Goal: Task Accomplishment & Management: Use online tool/utility

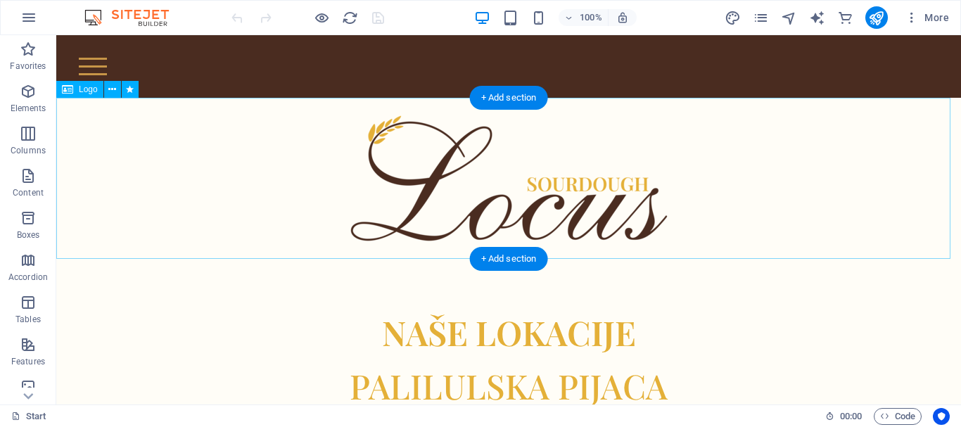
click at [807, 155] on div at bounding box center [508, 178] width 904 height 161
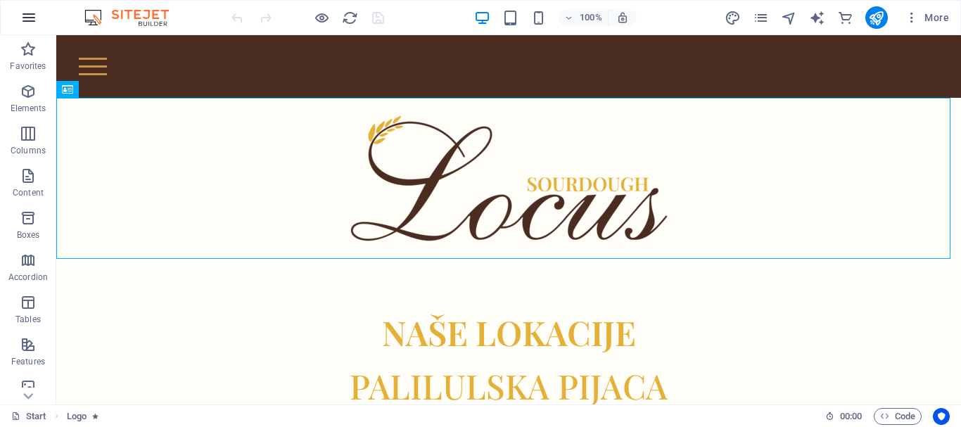
click at [14, 18] on button "button" at bounding box center [29, 18] width 34 height 34
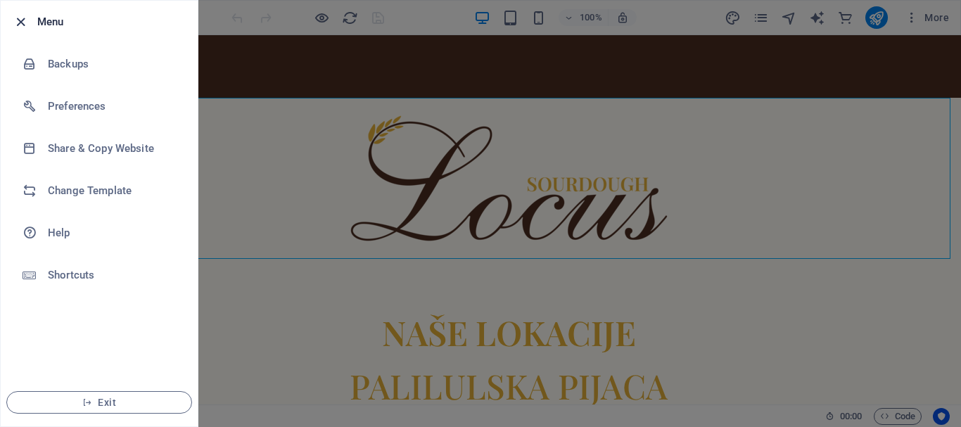
click at [18, 18] on icon "button" at bounding box center [21, 22] width 16 height 16
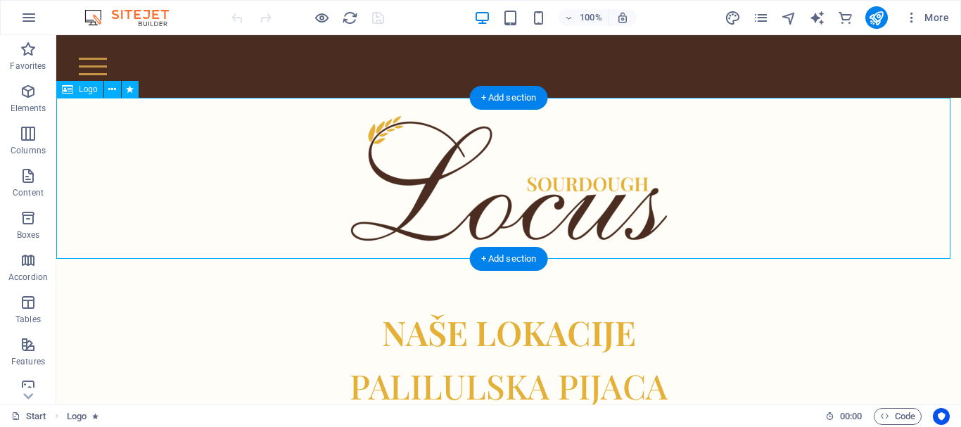
click at [780, 174] on div at bounding box center [508, 178] width 904 height 161
click at [813, 171] on div at bounding box center [508, 178] width 904 height 161
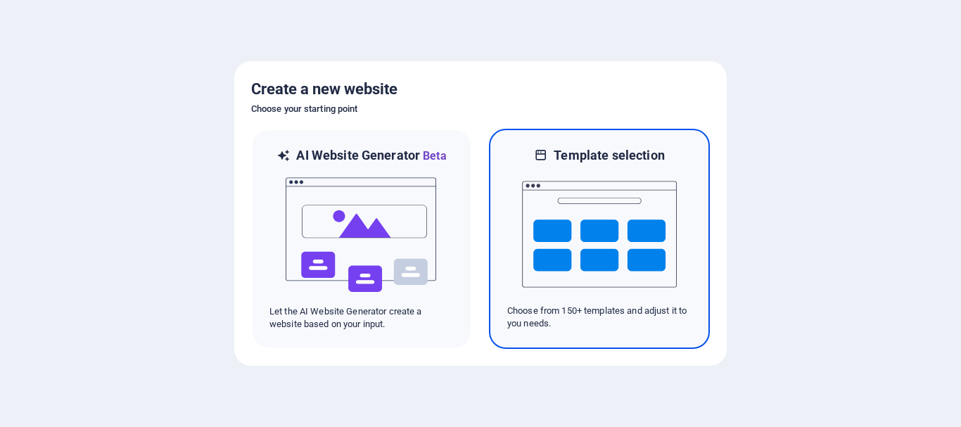
click at [609, 267] on img at bounding box center [599, 234] width 155 height 141
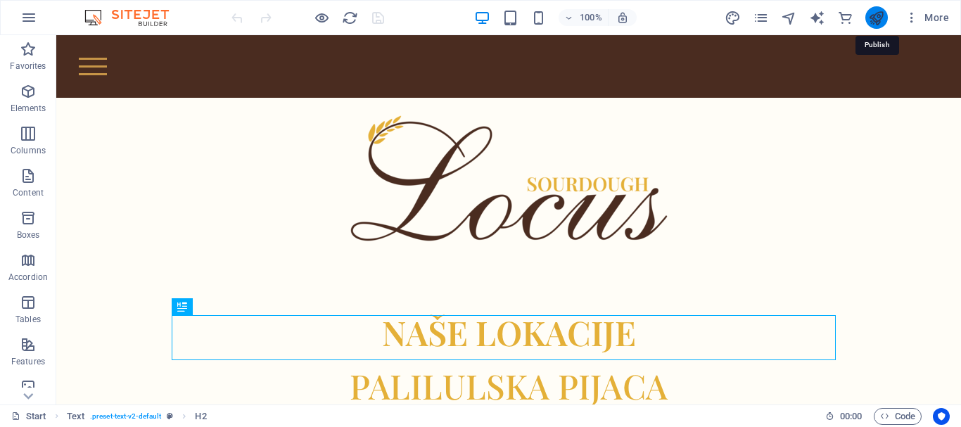
click at [872, 17] on icon "publish" at bounding box center [876, 18] width 16 height 16
click at [912, 16] on icon "button" at bounding box center [911, 18] width 14 height 14
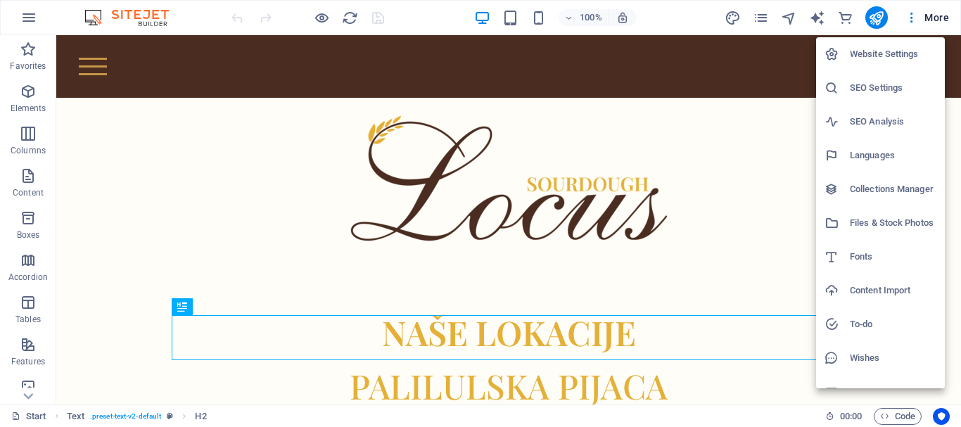
click at [937, 14] on div at bounding box center [480, 213] width 961 height 427
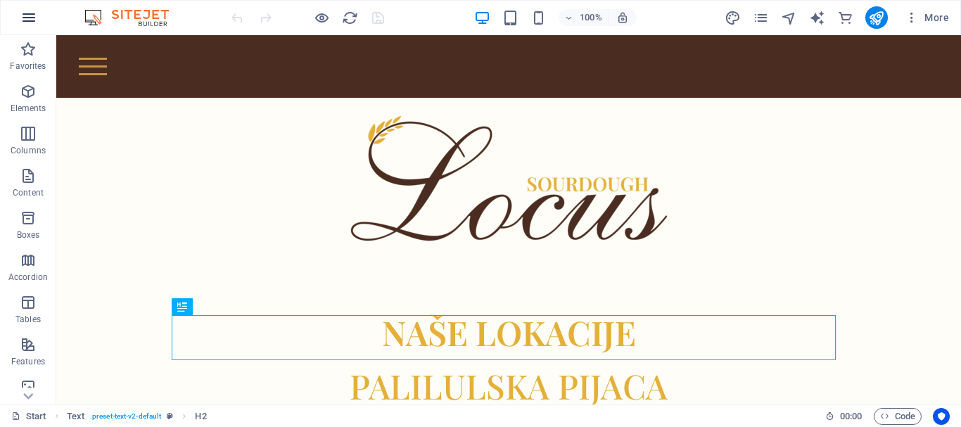
click at [25, 16] on icon "button" at bounding box center [28, 17] width 17 height 17
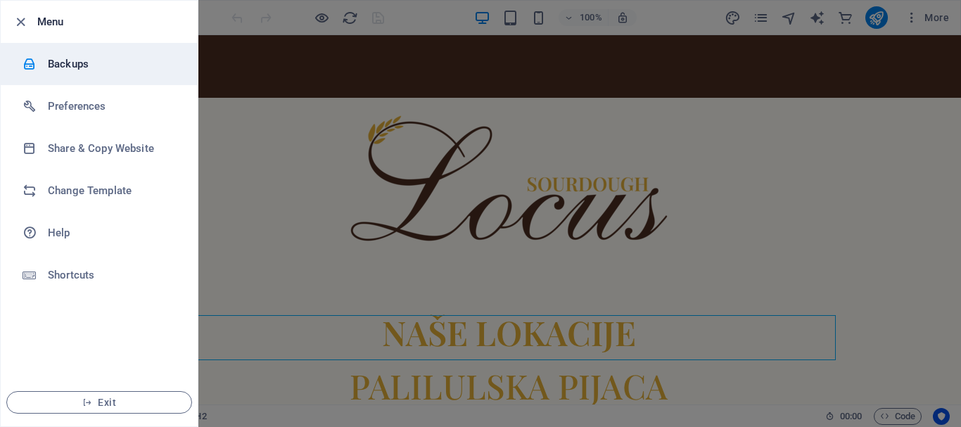
click at [52, 66] on h6 "Backups" at bounding box center [113, 64] width 130 height 17
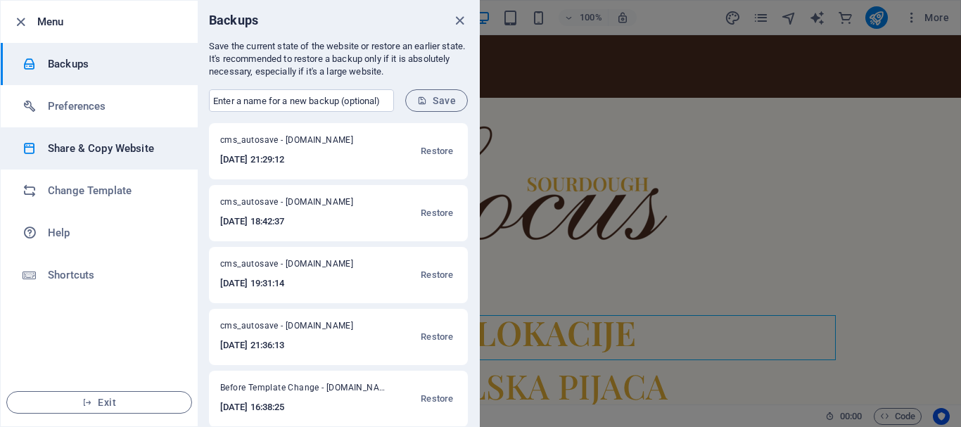
click at [70, 155] on h6 "Share & Copy Website" at bounding box center [113, 148] width 130 height 17
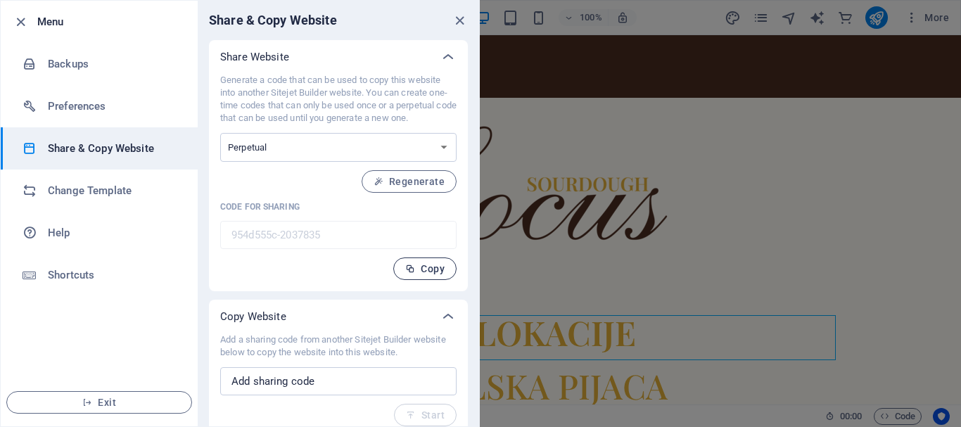
click at [422, 270] on span "Copy" at bounding box center [424, 268] width 39 height 11
click at [404, 271] on button "Copy" at bounding box center [424, 268] width 63 height 23
click at [463, 24] on icon "close" at bounding box center [460, 21] width 16 height 16
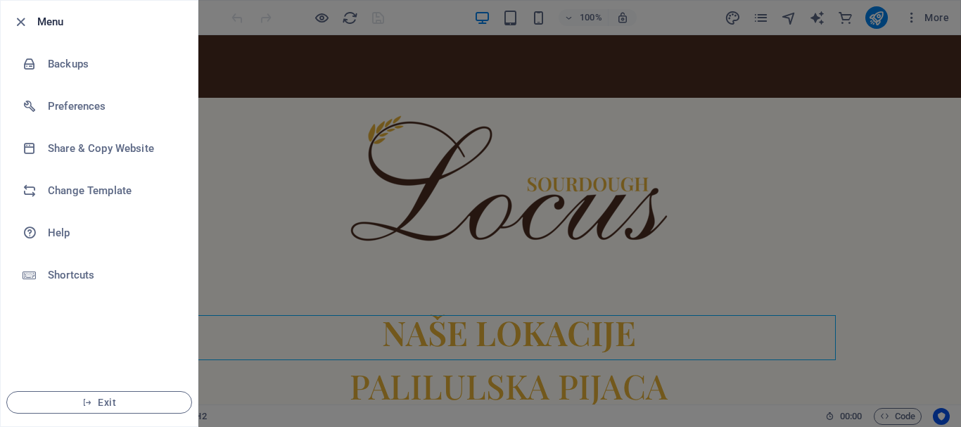
click at [483, 60] on div at bounding box center [480, 213] width 961 height 427
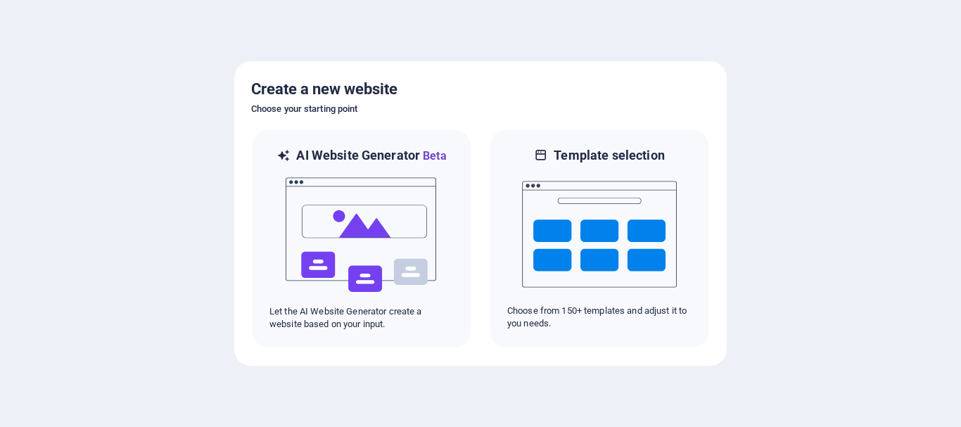
click at [594, 236] on img at bounding box center [599, 234] width 155 height 141
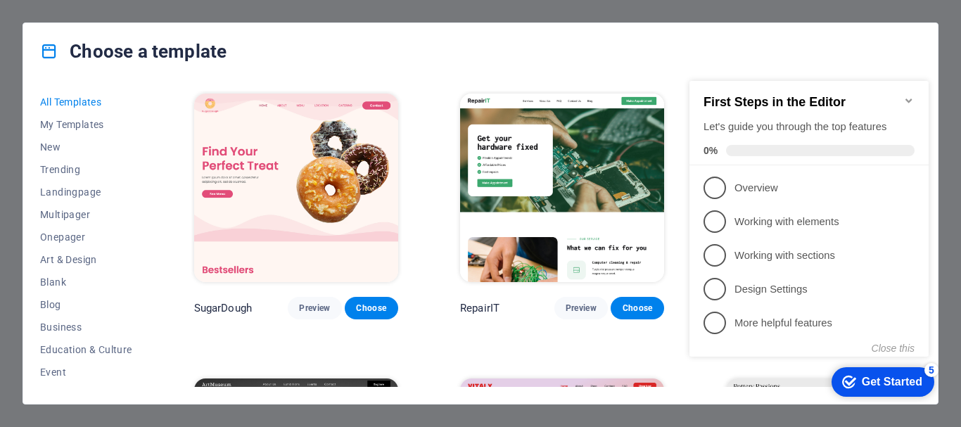
click at [786, 73] on div "checkmark Get Started 5 First Steps in the Editor Let's guide you through the t…" at bounding box center [812, 231] width 256 height 342
click at [885, 346] on button "Close this" at bounding box center [892, 348] width 43 height 11
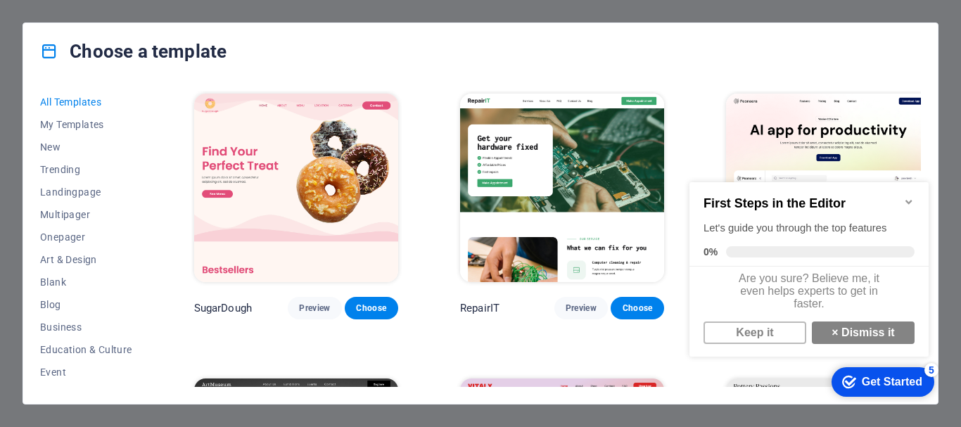
click at [843, 18] on div "Choose a template All Templates My Templates New Trending Landingpage Multipage…" at bounding box center [480, 213] width 961 height 427
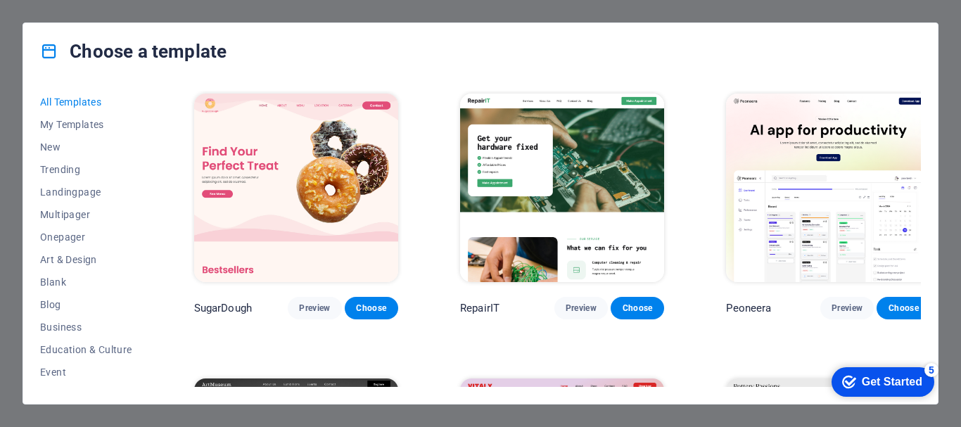
click at [843, 18] on div "Choose a template All Templates My Templates New Trending Landingpage Multipage…" at bounding box center [480, 213] width 961 height 427
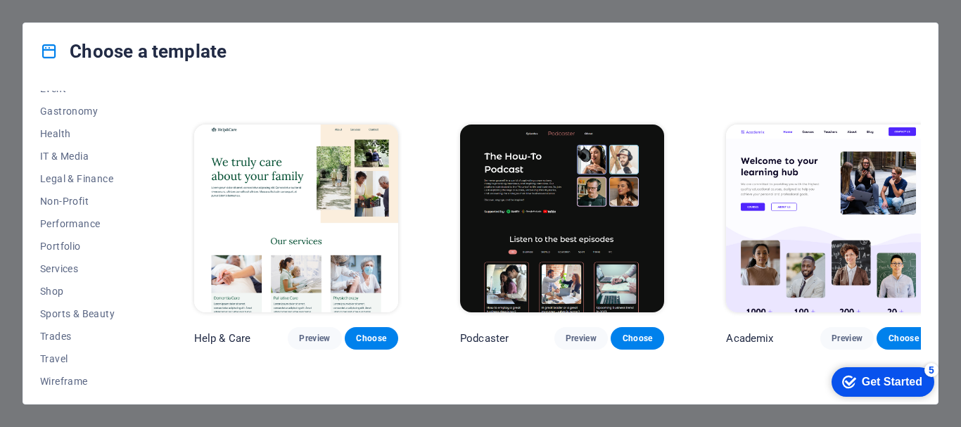
scroll to position [289, 0]
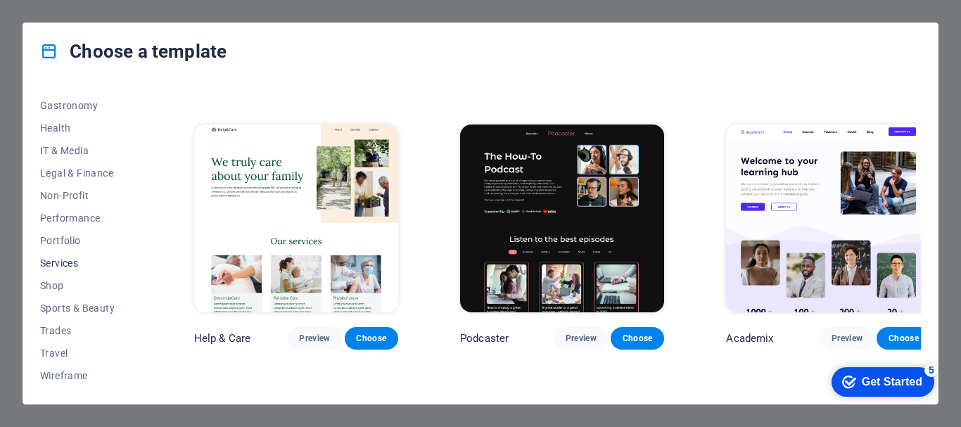
click at [69, 264] on span "Services" at bounding box center [86, 262] width 92 height 11
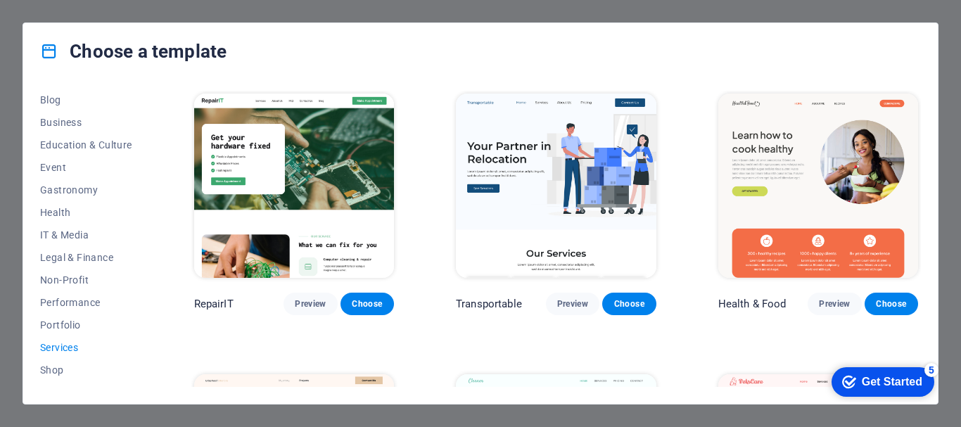
scroll to position [203, 0]
click at [85, 191] on span "Gastronomy" at bounding box center [86, 191] width 92 height 11
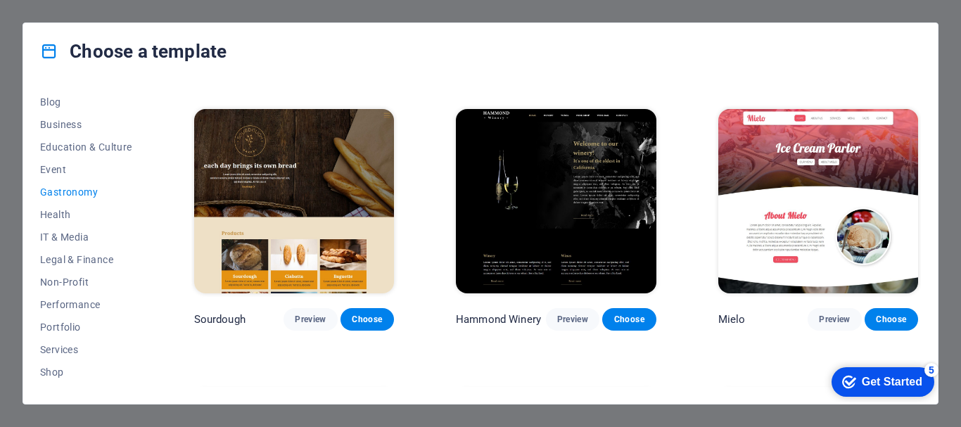
scroll to position [822, 0]
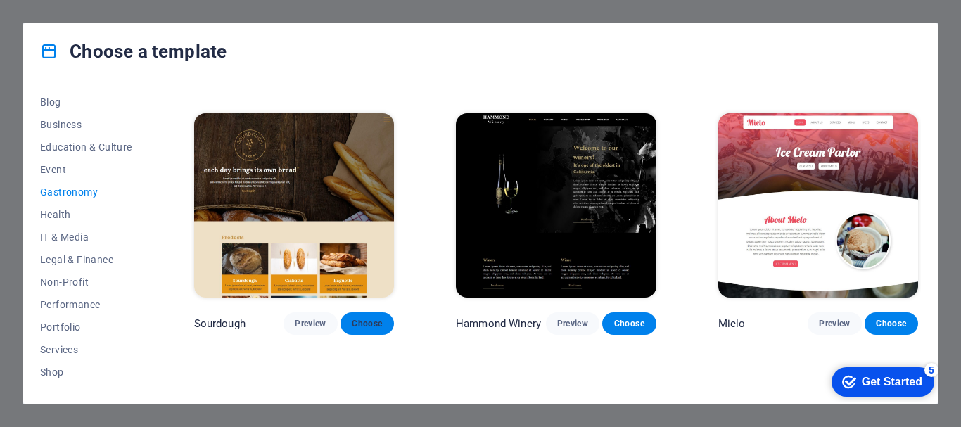
click at [366, 320] on span "Choose" at bounding box center [367, 323] width 31 height 11
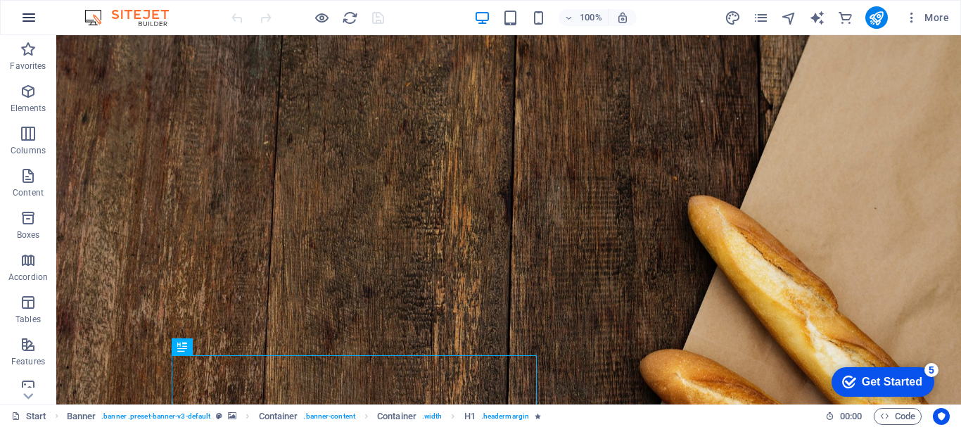
click at [26, 20] on icon "button" at bounding box center [28, 17] width 17 height 17
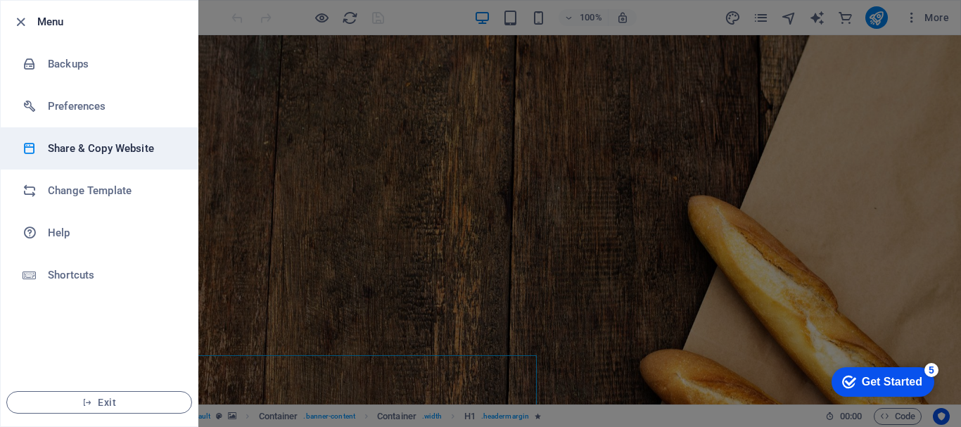
click at [96, 161] on li "Share & Copy Website" at bounding box center [99, 148] width 197 height 42
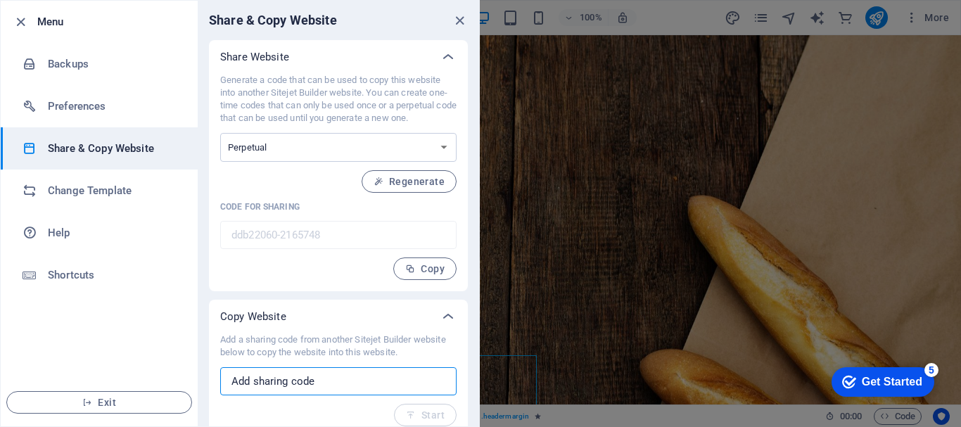
click at [371, 378] on input "text" at bounding box center [338, 381] width 236 height 28
paste input "954d555c-2037835"
type input "954d555c-2037835"
click at [406, 416] on icon "button" at bounding box center [411, 415] width 10 height 10
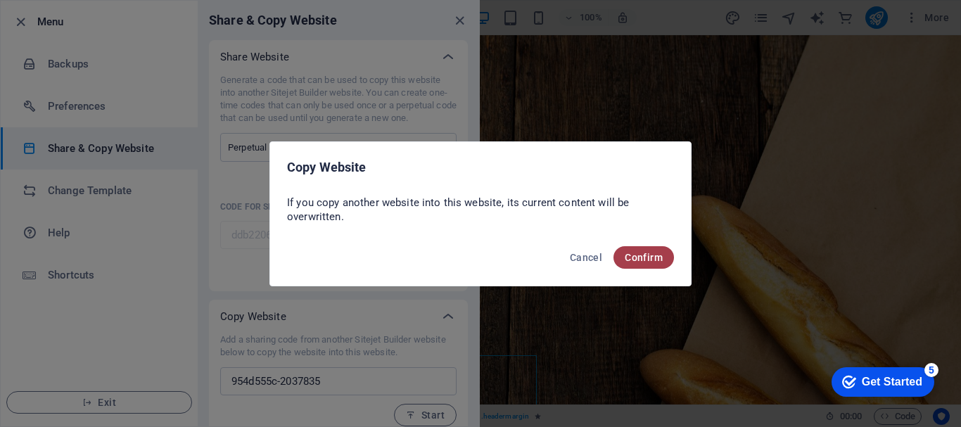
click at [660, 252] on span "Confirm" at bounding box center [644, 257] width 38 height 11
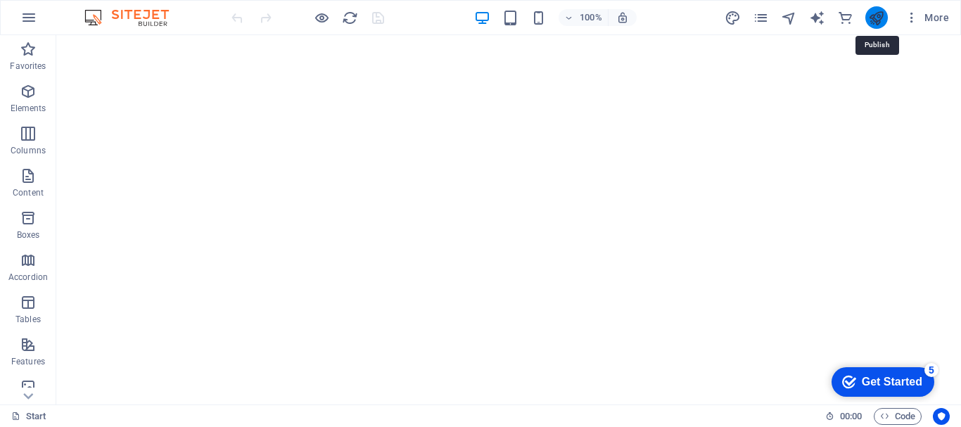
click at [871, 18] on icon "publish" at bounding box center [876, 18] width 16 height 16
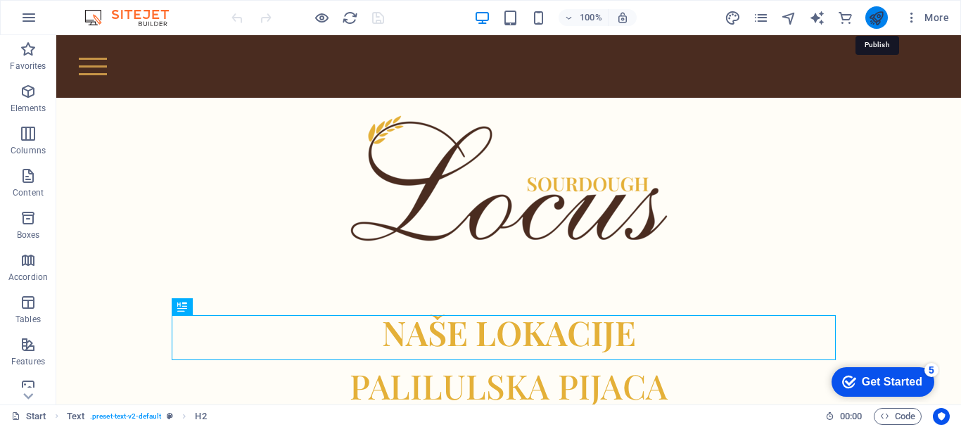
click at [872, 20] on icon "publish" at bounding box center [876, 18] width 16 height 16
click at [757, 15] on icon "pages" at bounding box center [761, 18] width 16 height 16
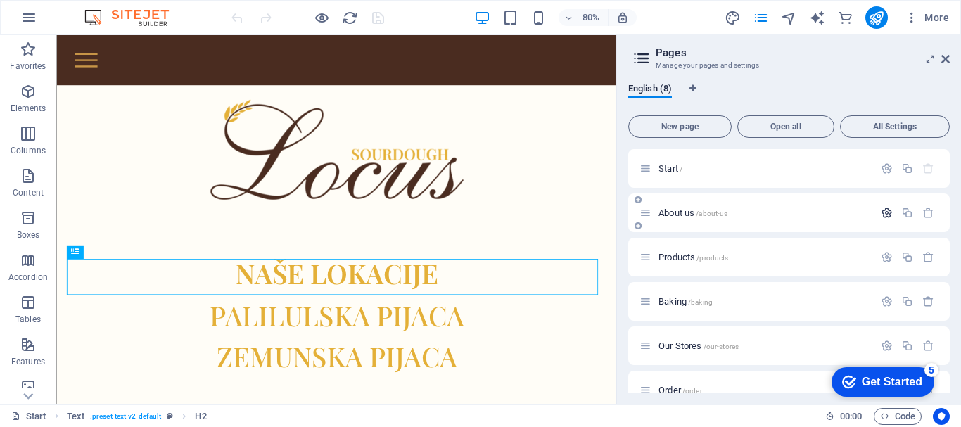
click at [891, 213] on button "button" at bounding box center [886, 213] width 20 height 12
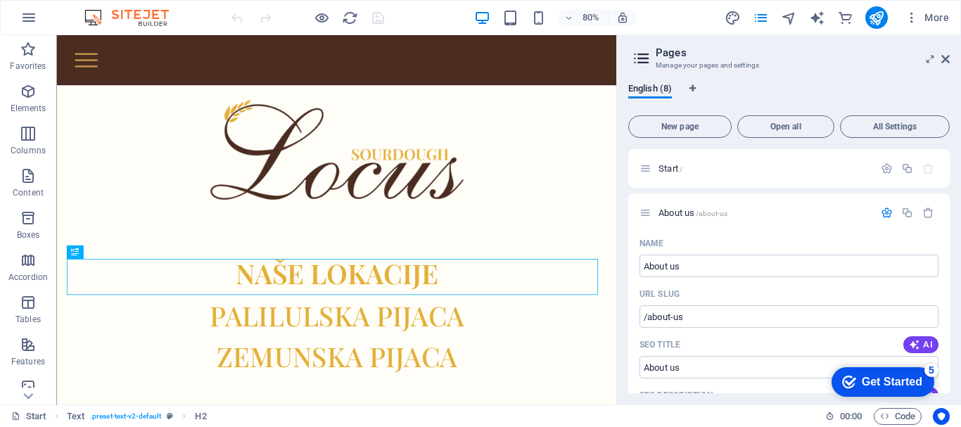
drag, startPoint x: 949, startPoint y: 193, endPoint x: 951, endPoint y: 201, distance: 8.6
click at [951, 201] on div "English (8) New page Open all All Settings Start / About us /about-us Name Abou…" at bounding box center [789, 238] width 344 height 333
click at [651, 207] on icon at bounding box center [645, 213] width 12 height 12
click at [647, 213] on icon at bounding box center [645, 213] width 12 height 12
click at [653, 211] on div "About us /about-us" at bounding box center [756, 213] width 234 height 16
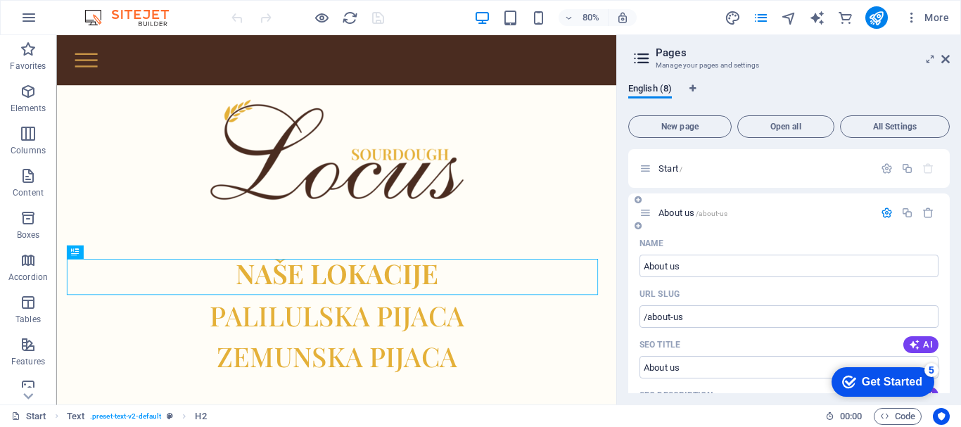
click at [647, 211] on icon at bounding box center [645, 213] width 12 height 12
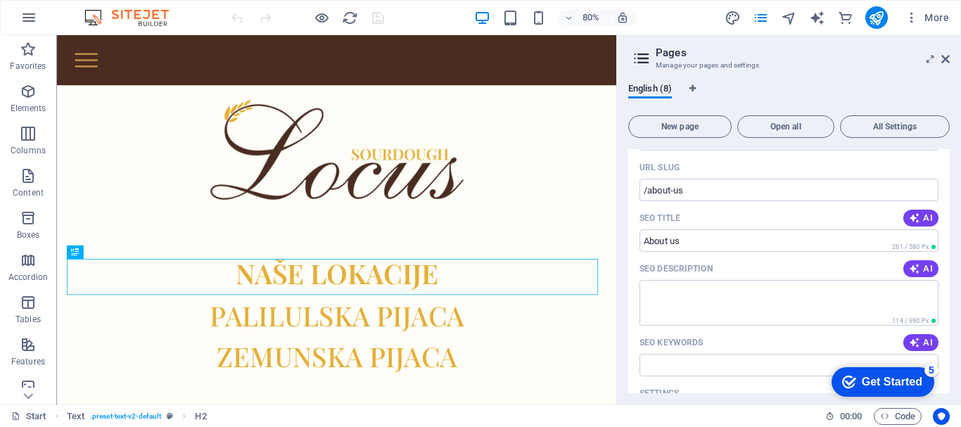
scroll to position [134, 0]
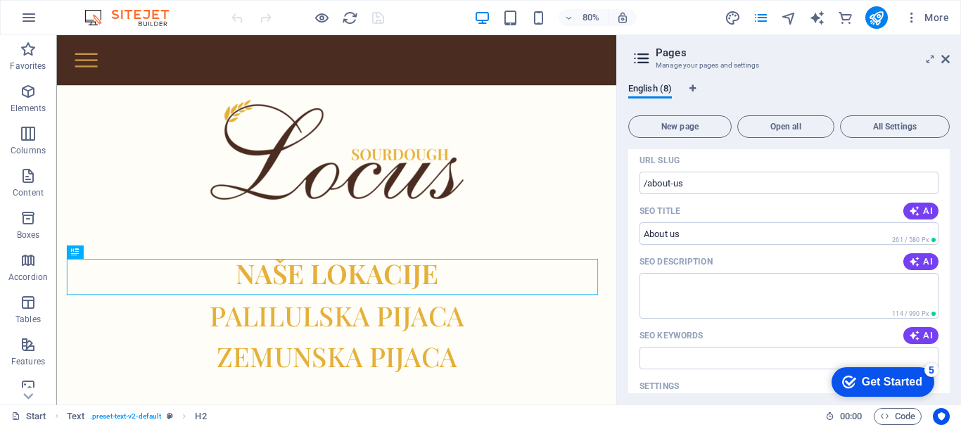
drag, startPoint x: 941, startPoint y: 238, endPoint x: 946, endPoint y: 220, distance: 18.3
click at [946, 220] on div "Name About us ​ URL SLUG /about-us ​ SEO Title AI About us ​ 261 / 580 Px SEO D…" at bounding box center [788, 360] width 321 height 524
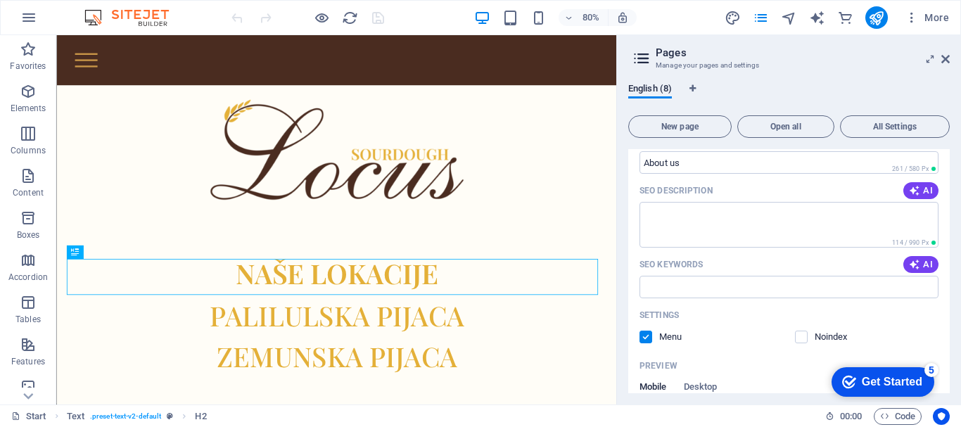
scroll to position [101, 0]
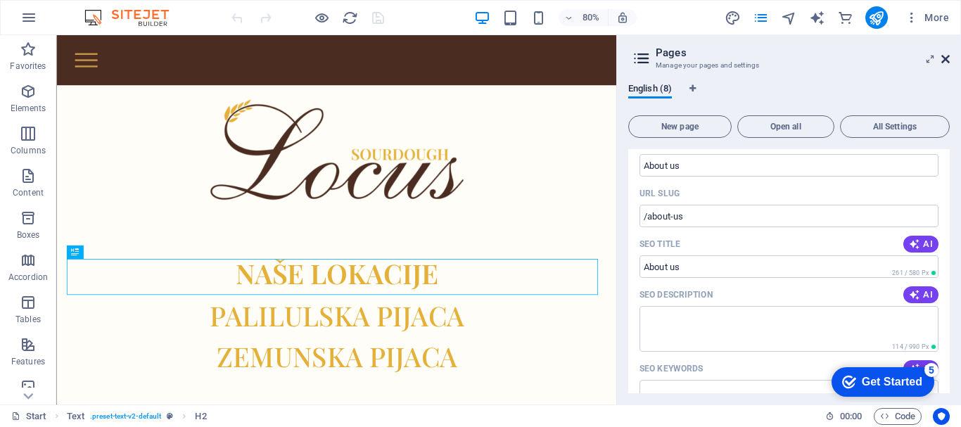
click at [942, 58] on icon at bounding box center [945, 58] width 8 height 11
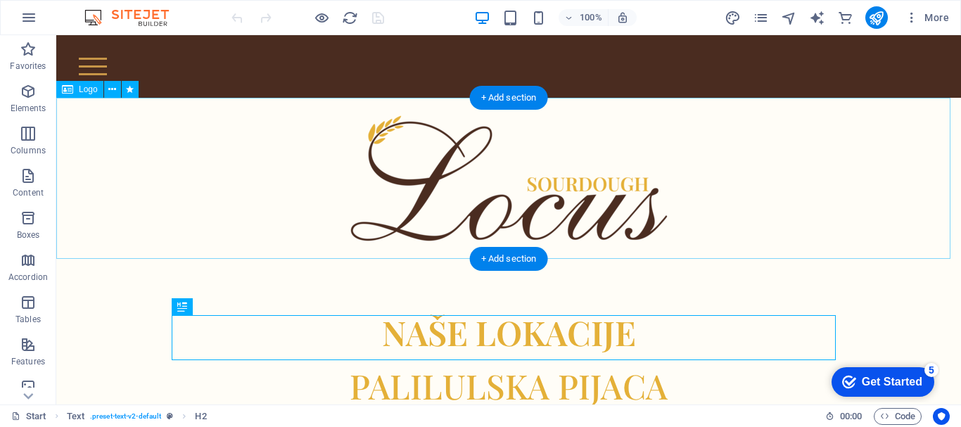
click at [639, 213] on div at bounding box center [508, 178] width 904 height 161
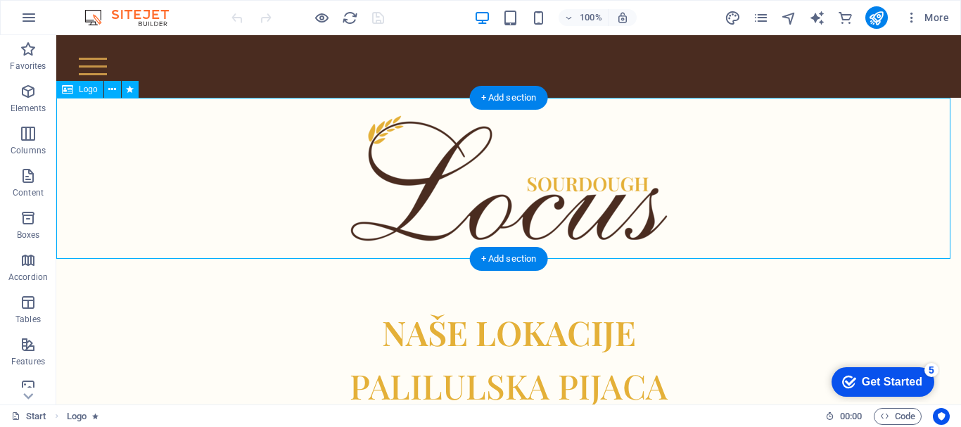
click at [639, 213] on div at bounding box center [508, 178] width 904 height 161
select select "px"
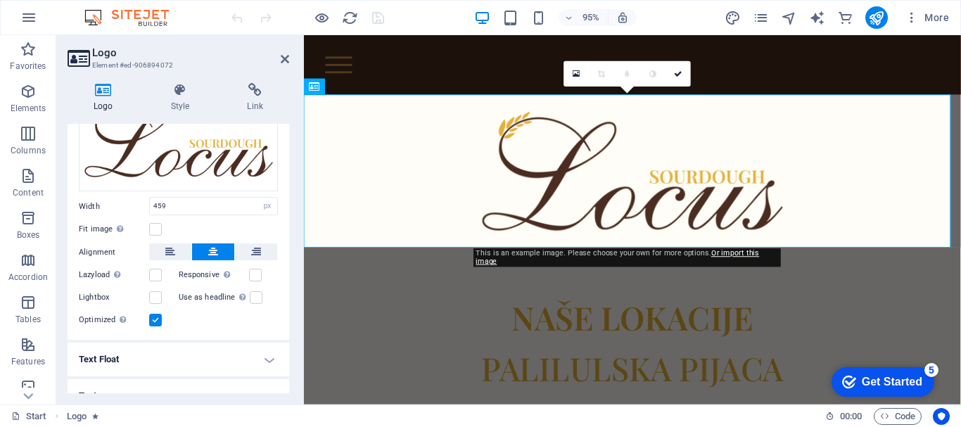
scroll to position [113, 0]
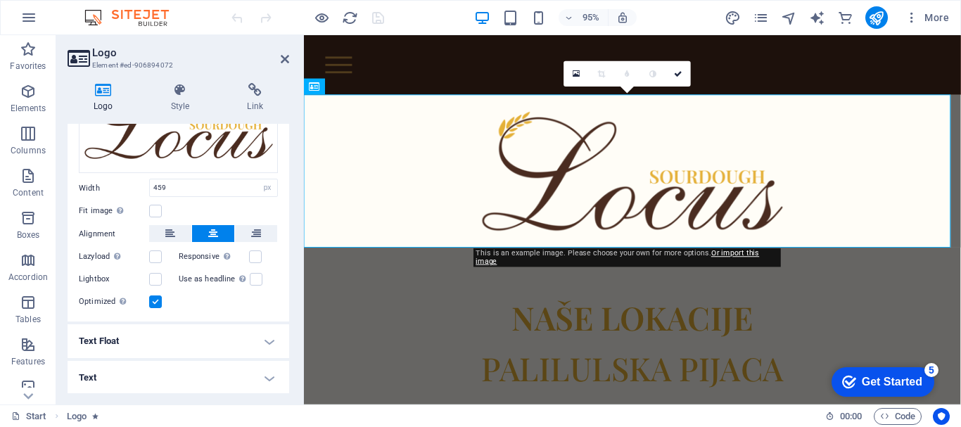
click at [244, 338] on h4 "Text Float" at bounding box center [179, 341] width 222 height 34
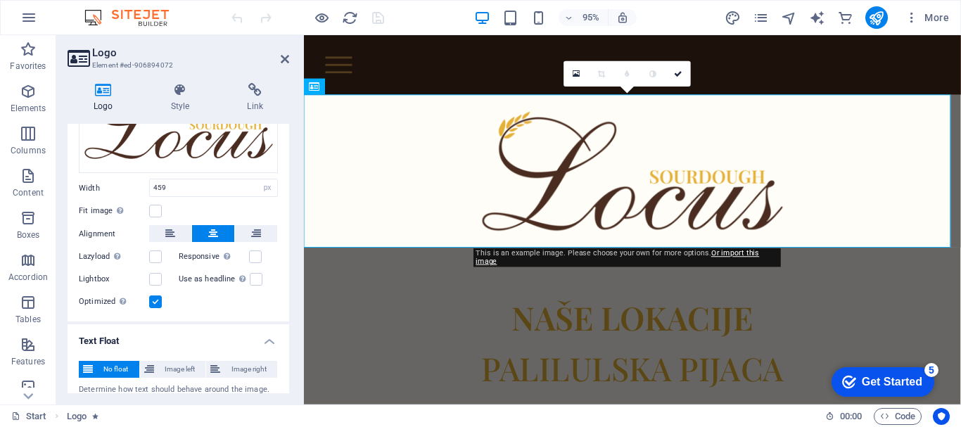
drag, startPoint x: 289, startPoint y: 302, endPoint x: 288, endPoint y: 322, distance: 20.4
click at [288, 322] on div "Logo Style Link Logo Image Text Drag files here, click to choose files or selec…" at bounding box center [178, 238] width 244 height 333
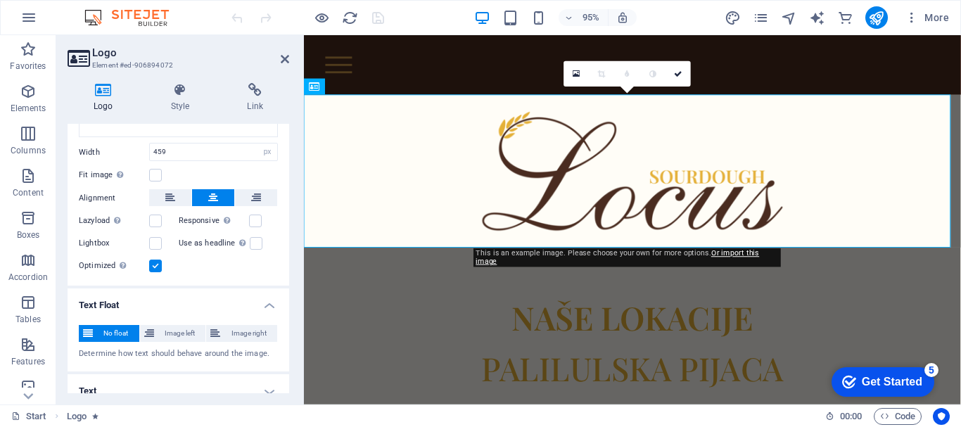
scroll to position [162, 0]
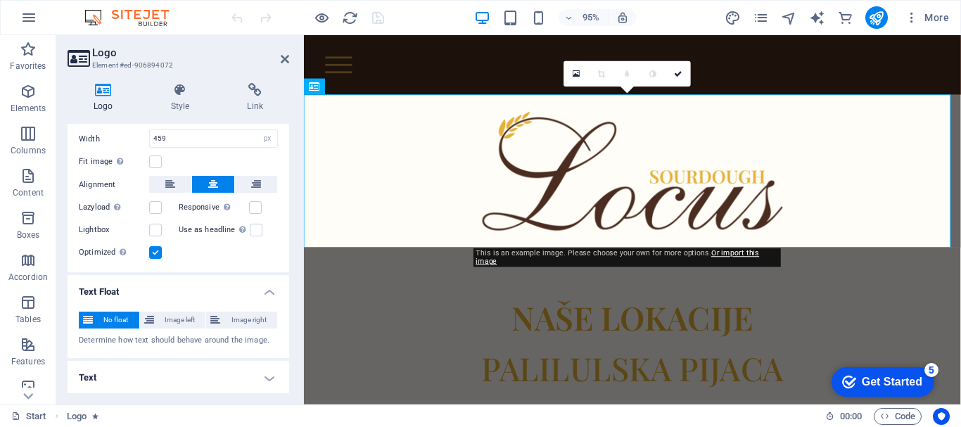
click at [271, 371] on h4 "Text" at bounding box center [179, 378] width 222 height 34
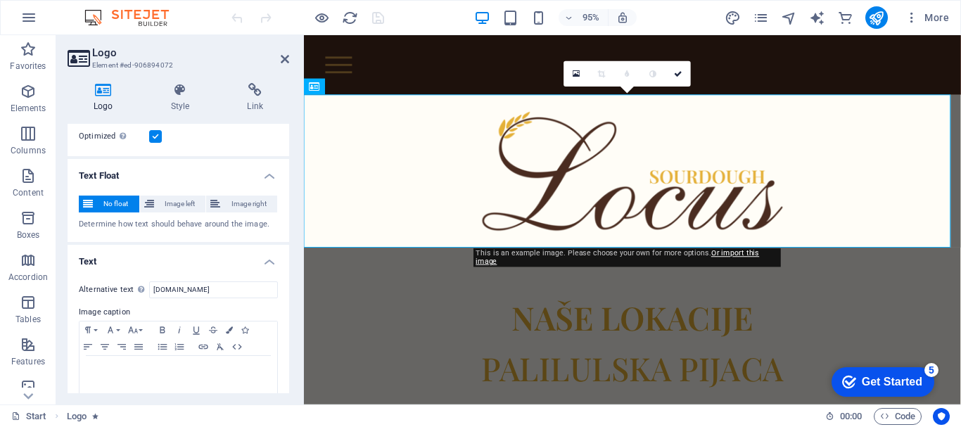
scroll to position [295, 0]
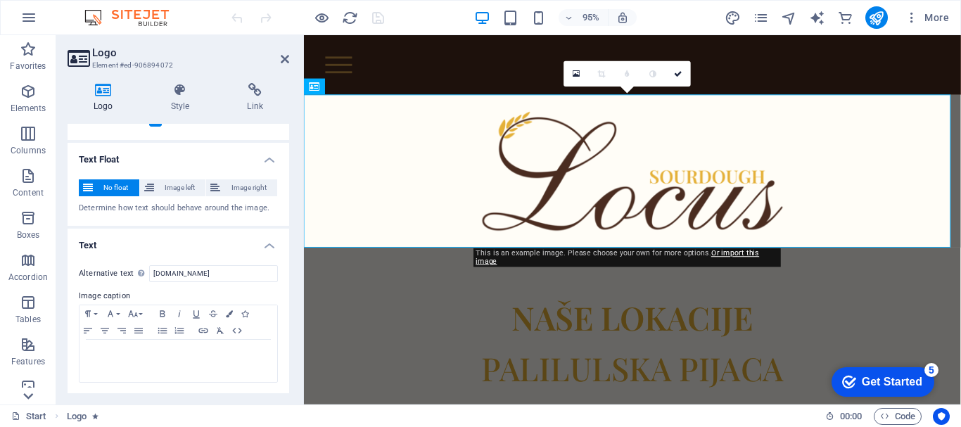
click at [26, 392] on icon at bounding box center [28, 396] width 20 height 20
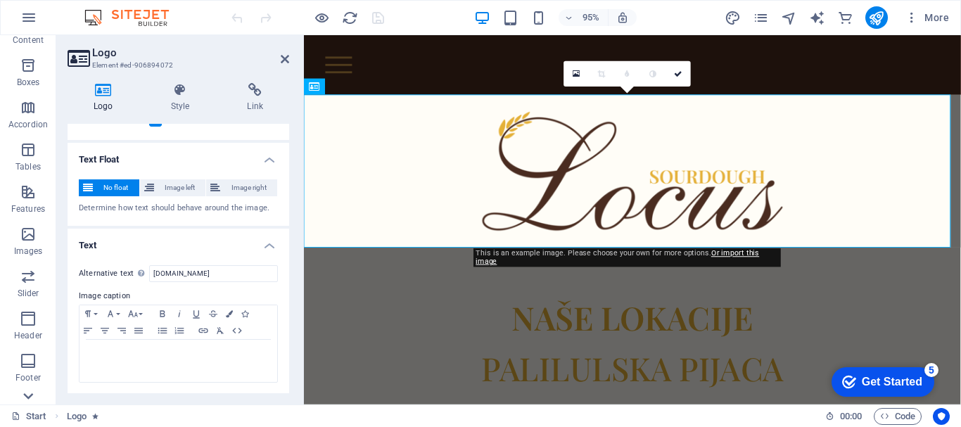
scroll to position [306, 0]
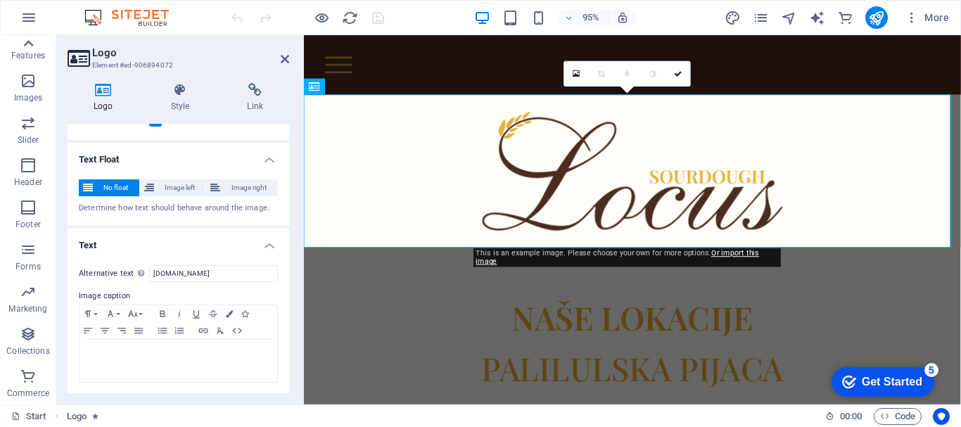
click at [27, 44] on icon at bounding box center [29, 43] width 10 height 6
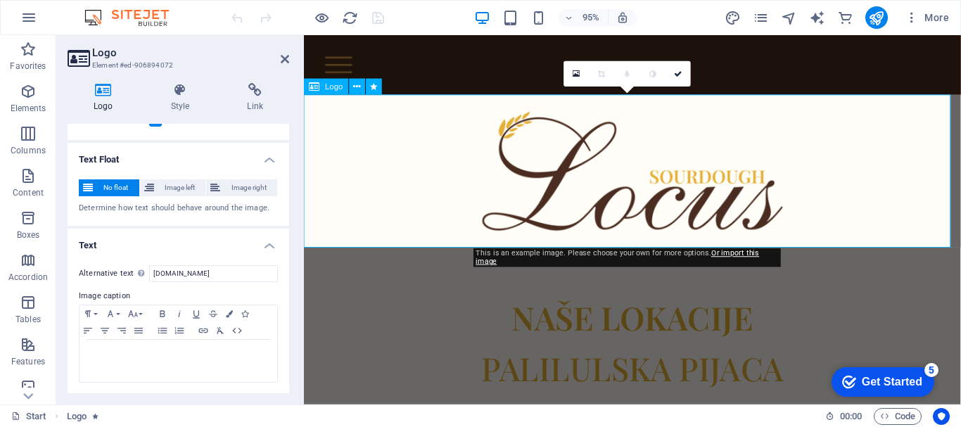
click at [663, 172] on div at bounding box center [649, 178] width 691 height 161
click at [177, 89] on icon at bounding box center [180, 90] width 71 height 14
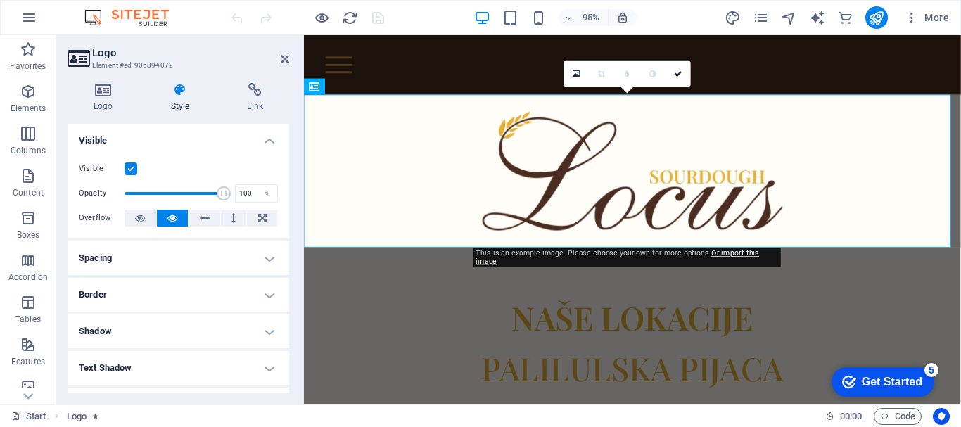
click at [135, 167] on label at bounding box center [130, 168] width 13 height 13
click at [0, 0] on input "Visible" at bounding box center [0, 0] width 0 height 0
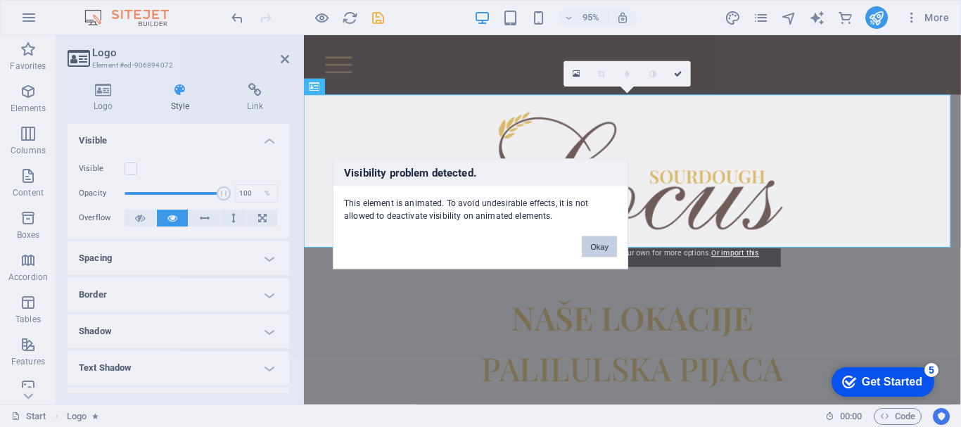
click at [595, 248] on button "Okay" at bounding box center [599, 246] width 35 height 21
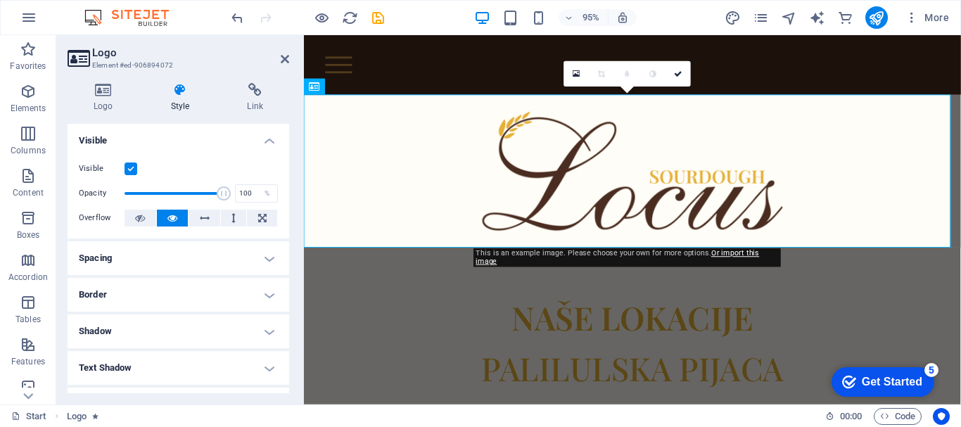
click at [126, 166] on label at bounding box center [130, 168] width 13 height 13
click at [0, 0] on input "Visible" at bounding box center [0, 0] width 0 height 0
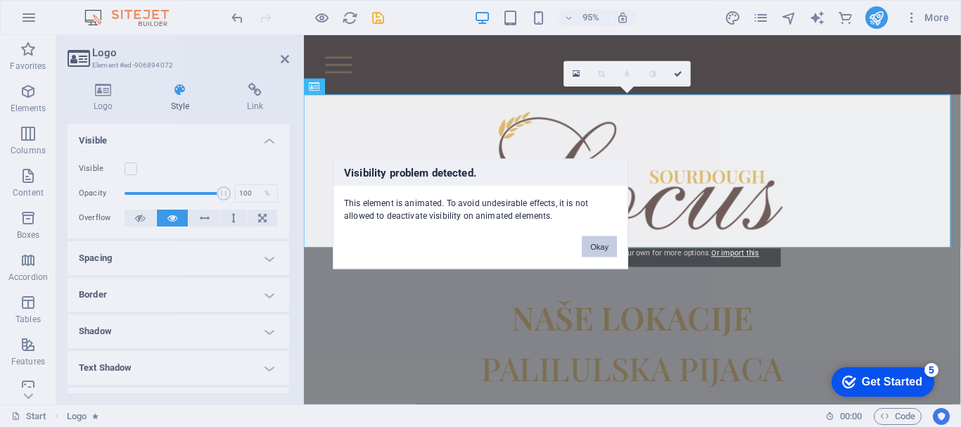
click at [599, 244] on button "Okay" at bounding box center [599, 246] width 35 height 21
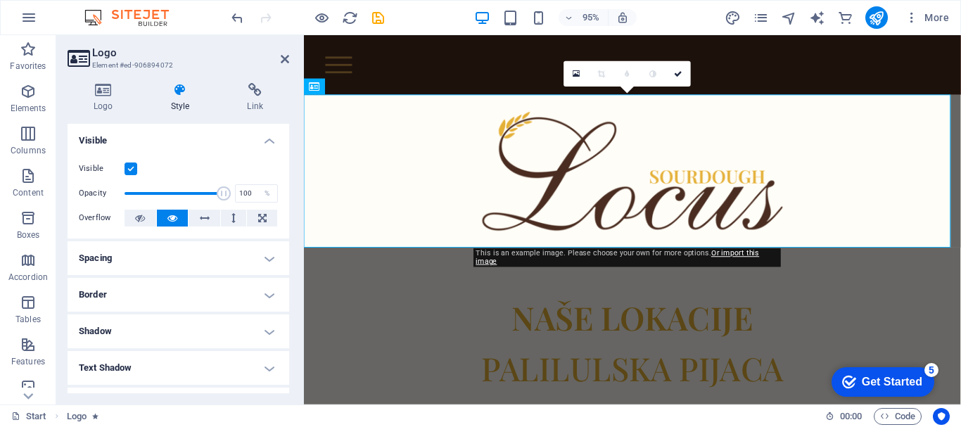
drag, startPoint x: 286, startPoint y: 151, endPoint x: 290, endPoint y: 191, distance: 39.7
click at [290, 191] on div "Logo Style Link Logo Image Text Drag files here, click to choose files or selec…" at bounding box center [178, 238] width 244 height 333
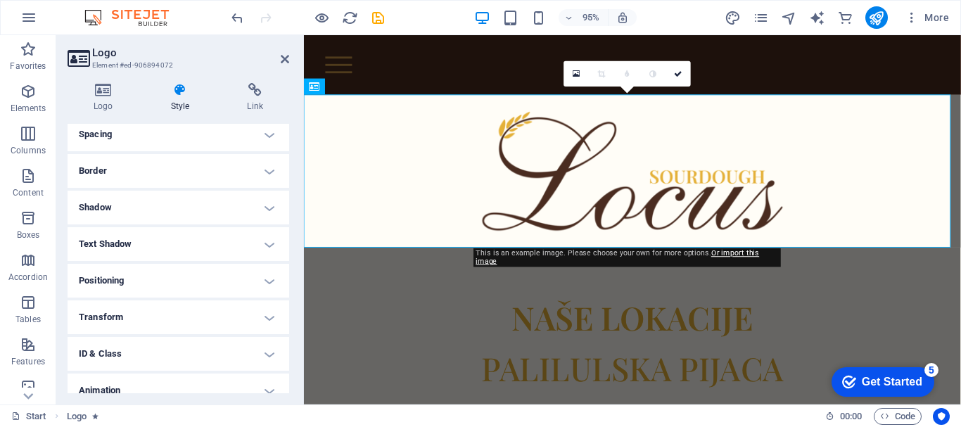
scroll to position [174, 0]
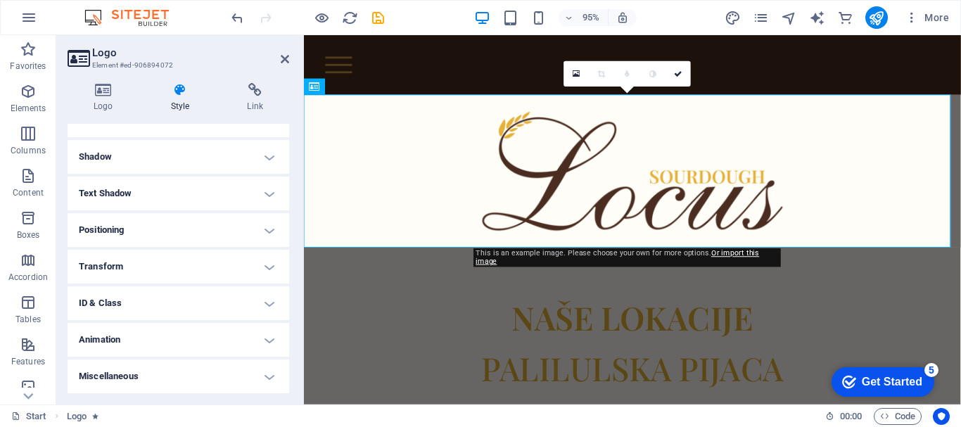
click at [256, 331] on h4 "Animation" at bounding box center [179, 340] width 222 height 34
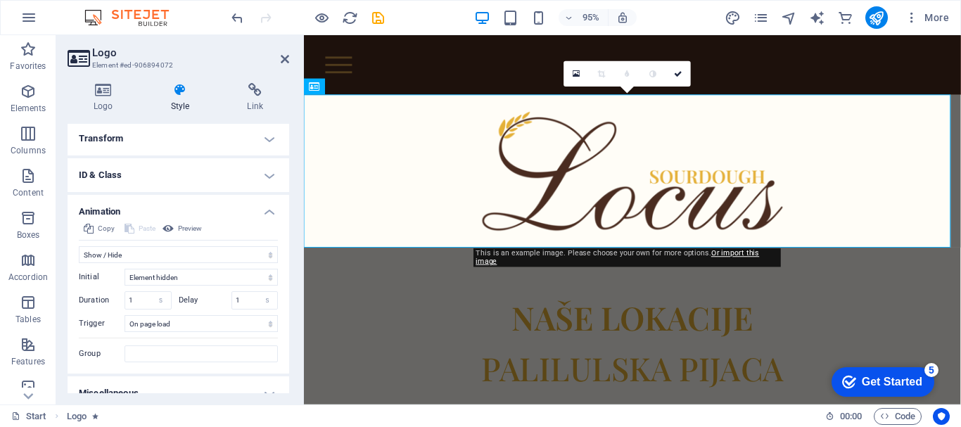
scroll to position [307, 0]
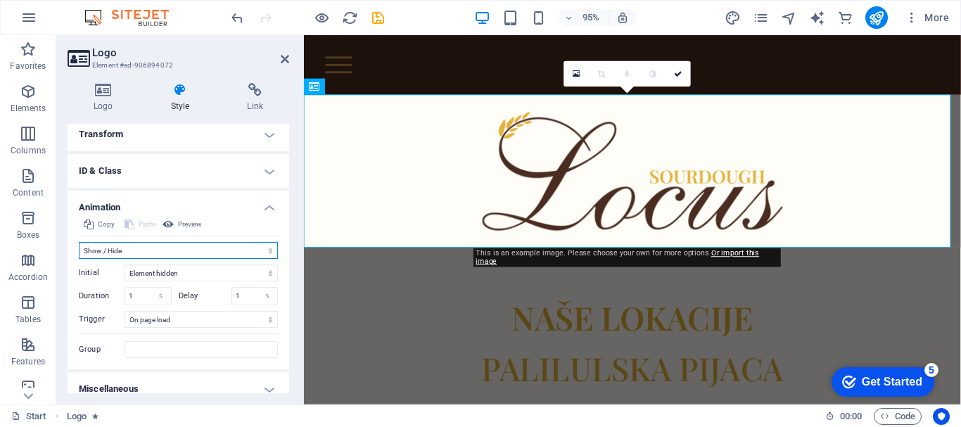
click at [191, 250] on select "Don't animate Show / Hide Slide up/down Zoom in/out Slide left to right Slide r…" at bounding box center [178, 250] width 199 height 17
click at [79, 245] on select "Don't animate Show / Hide Slide up/down Zoom in/out Slide left to right Slide r…" at bounding box center [178, 250] width 199 height 17
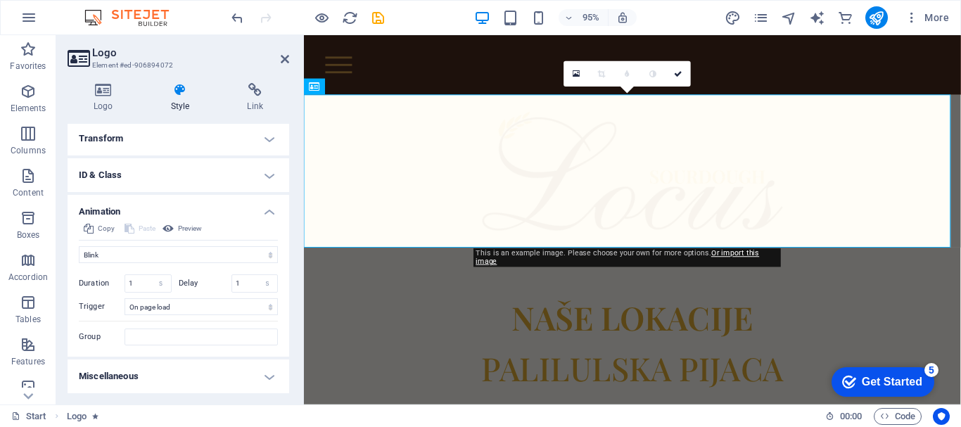
click at [139, 263] on div "Initial Element hidden Element shown Duration 1 s [PERSON_NAME] 1 s ms [PERSON_…" at bounding box center [178, 304] width 199 height 82
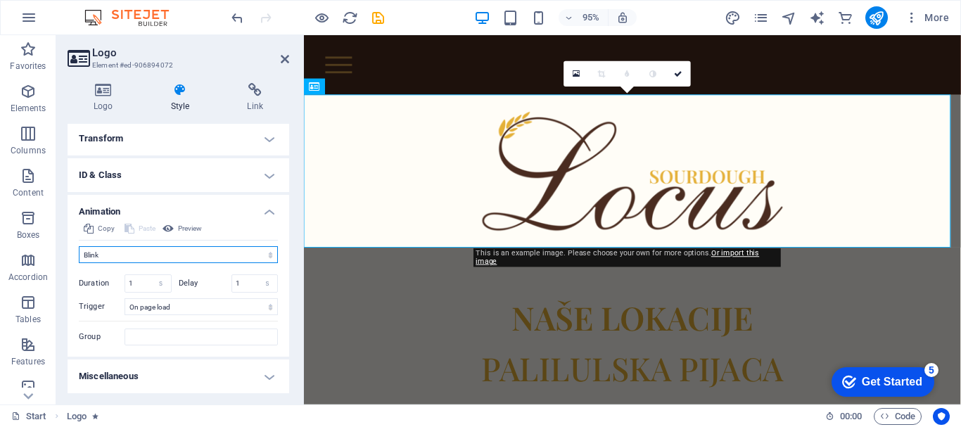
click at [146, 252] on select "Don't animate Show / Hide Slide up/down Zoom in/out Slide left to right Slide r…" at bounding box center [178, 254] width 199 height 17
click at [79, 246] on select "Don't animate Show / Hide Slide up/down Zoom in/out Slide left to right Slide r…" at bounding box center [178, 254] width 199 height 17
click at [177, 256] on select "Don't animate Show / Hide Slide up/down Zoom in/out Slide left to right Slide r…" at bounding box center [178, 254] width 199 height 17
click at [79, 246] on select "Don't animate Show / Hide Slide up/down Zoom in/out Slide left to right Slide r…" at bounding box center [178, 254] width 199 height 17
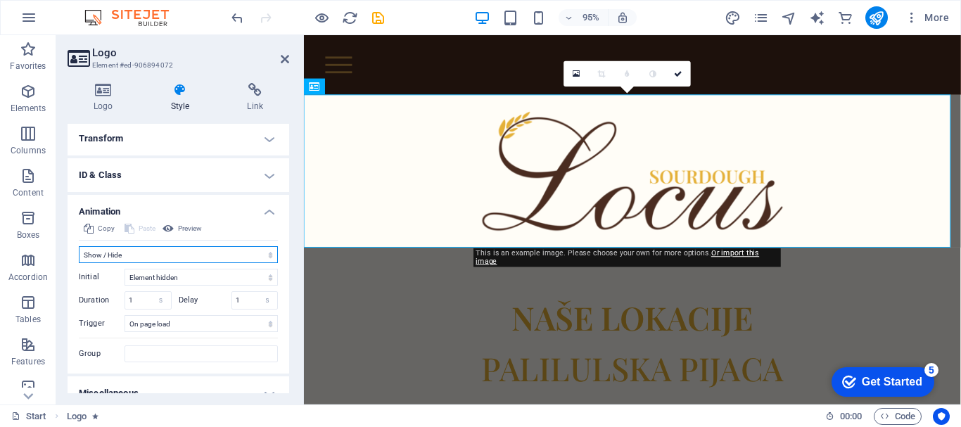
click at [164, 249] on select "Don't animate Show / Hide Slide up/down Zoom in/out Slide left to right Slide r…" at bounding box center [178, 254] width 199 height 17
click at [79, 246] on select "Don't animate Show / Hide Slide up/down Zoom in/out Slide left to right Slide r…" at bounding box center [178, 254] width 199 height 17
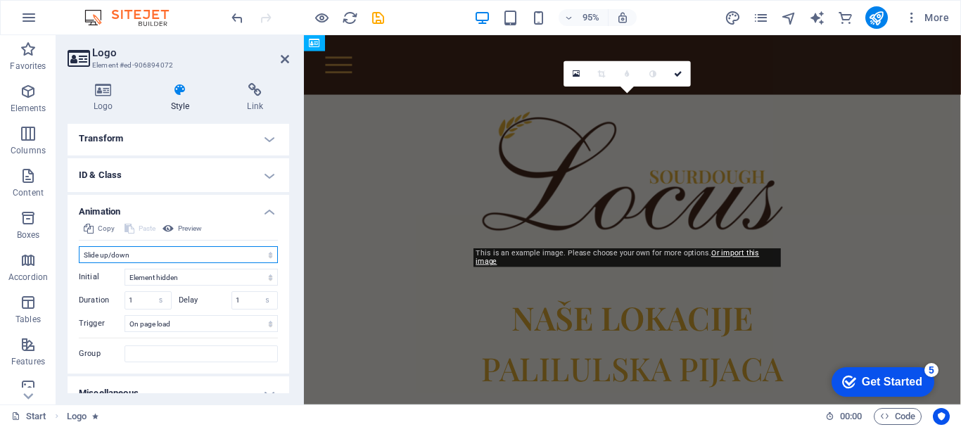
click at [181, 254] on select "Don't animate Show / Hide Slide up/down Zoom in/out Slide left to right Slide r…" at bounding box center [178, 254] width 199 height 17
click at [79, 246] on select "Don't animate Show / Hide Slide up/down Zoom in/out Slide left to right Slide r…" at bounding box center [178, 254] width 199 height 17
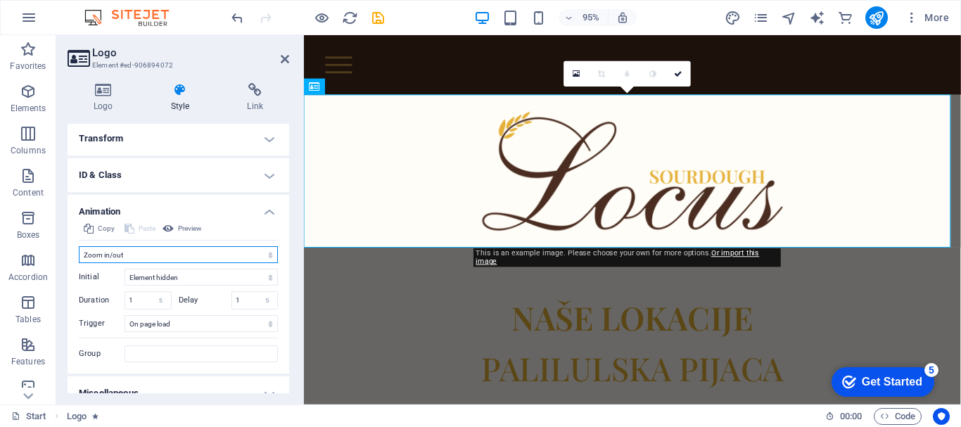
click at [205, 254] on select "Don't animate Show / Hide Slide up/down Zoom in/out Slide left to right Slide r…" at bounding box center [178, 254] width 199 height 17
click at [79, 246] on select "Don't animate Show / Hide Slide up/down Zoom in/out Slide left to right Slide r…" at bounding box center [178, 254] width 199 height 17
click at [216, 258] on select "Don't animate Show / Hide Slide up/down Zoom in/out Slide left to right Slide r…" at bounding box center [178, 254] width 199 height 17
click at [79, 246] on select "Don't animate Show / Hide Slide up/down Zoom in/out Slide left to right Slide r…" at bounding box center [178, 254] width 199 height 17
click at [229, 264] on div "Initial Element hidden Element shown Duration 1 s [PERSON_NAME] 1 s ms [PERSON_…" at bounding box center [178, 312] width 199 height 99
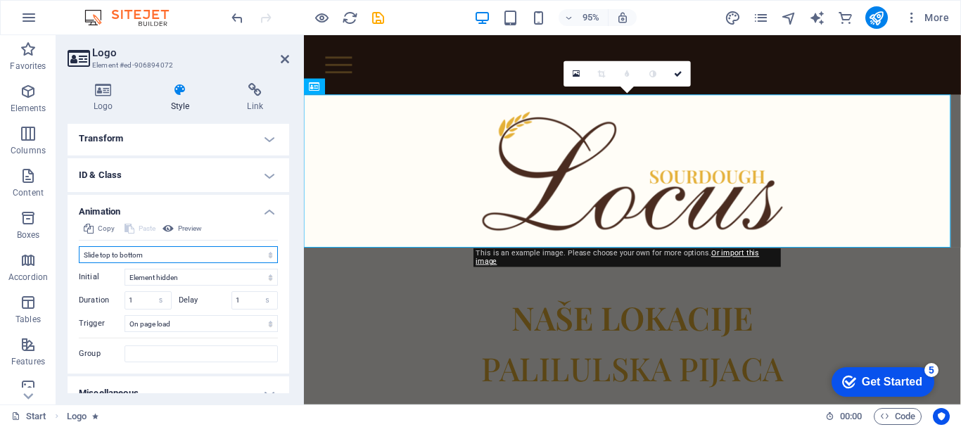
click at [234, 257] on select "Don't animate Show / Hide Slide up/down Zoom in/out Slide left to right Slide r…" at bounding box center [178, 254] width 199 height 17
click at [79, 246] on select "Don't animate Show / Hide Slide up/down Zoom in/out Slide left to right Slide r…" at bounding box center [178, 254] width 199 height 17
click at [198, 255] on select "Don't animate Show / Hide Slide up/down Zoom in/out Slide left to right Slide r…" at bounding box center [178, 254] width 199 height 17
click at [79, 246] on select "Don't animate Show / Hide Slide up/down Zoom in/out Slide left to right Slide r…" at bounding box center [178, 254] width 199 height 17
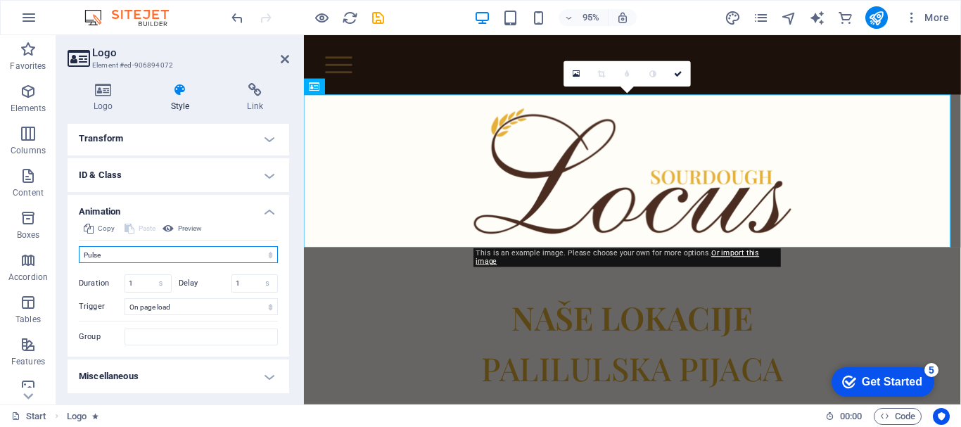
click at [193, 248] on select "Don't animate Show / Hide Slide up/down Zoom in/out Slide left to right Slide r…" at bounding box center [178, 254] width 199 height 17
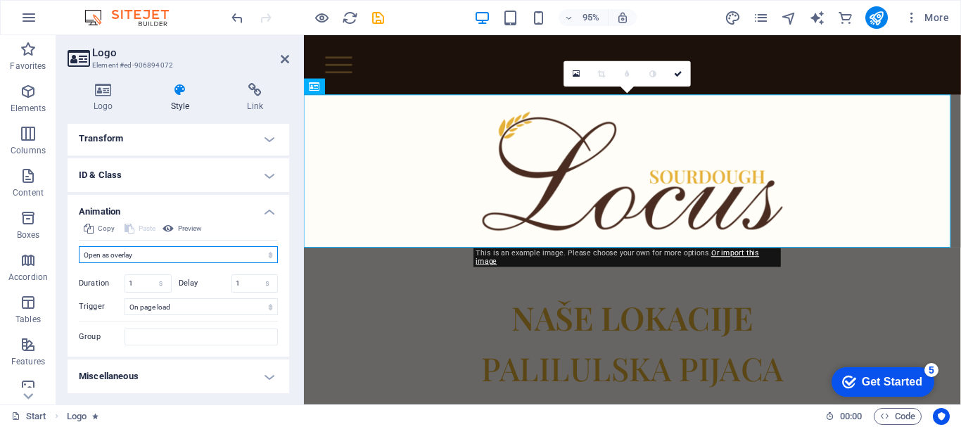
click at [79, 246] on select "Don't animate Show / Hide Slide up/down Zoom in/out Slide left to right Slide r…" at bounding box center [178, 254] width 199 height 17
click at [220, 255] on select "Don't animate Show / Hide Slide up/down Zoom in/out Slide left to right Slide r…" at bounding box center [178, 254] width 199 height 17
select select "none"
click at [79, 263] on select "Don't animate Show / Hide Slide up/down Zoom in/out Slide left to right Slide r…" at bounding box center [178, 254] width 199 height 17
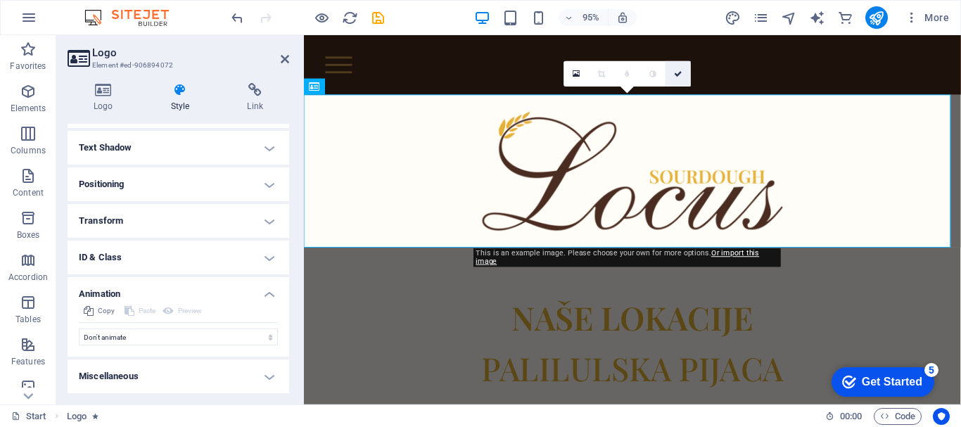
click at [677, 76] on icon at bounding box center [678, 74] width 8 height 8
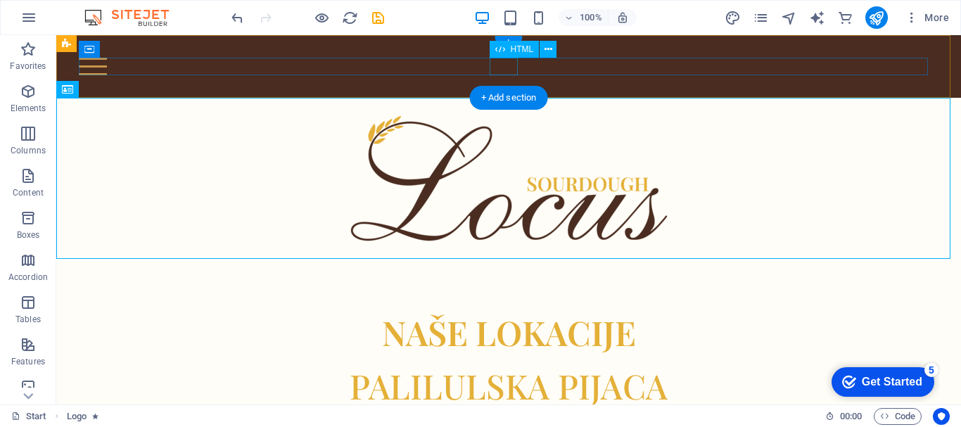
click at [501, 70] on div at bounding box center [508, 67] width 859 height 18
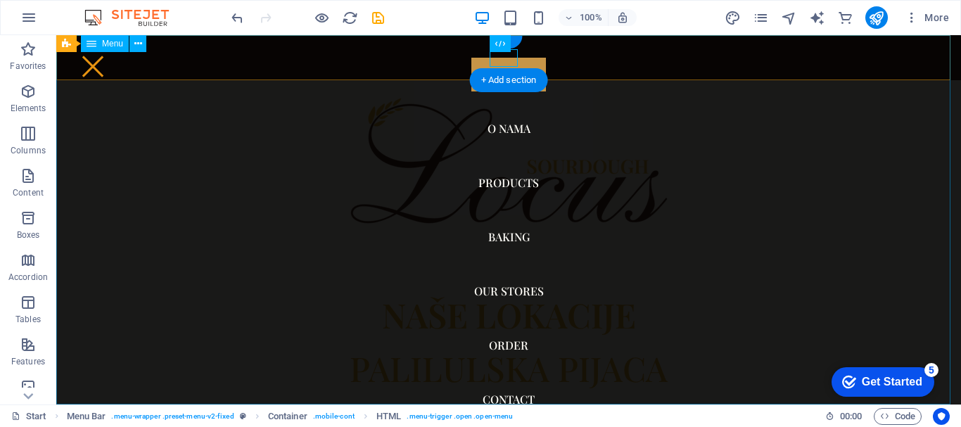
click at [494, 130] on nav "POČETNA O NAMA Products Baking Our Stores Order Contact" at bounding box center [508, 219] width 904 height 369
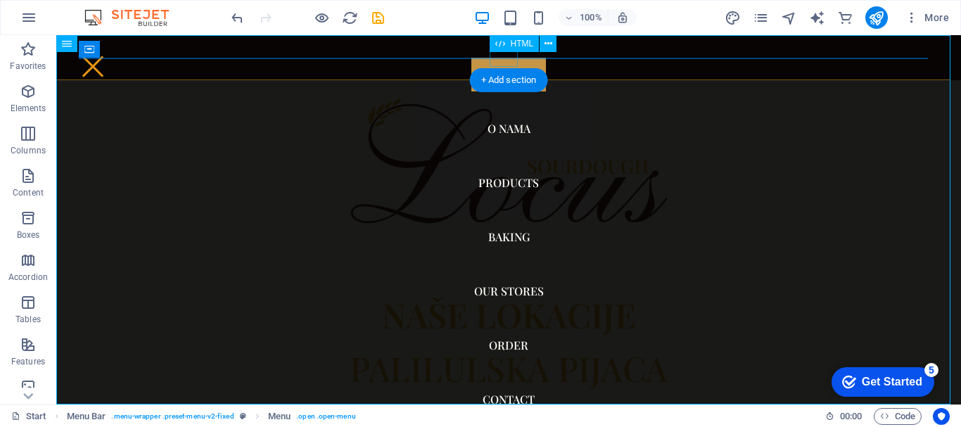
click at [107, 58] on div at bounding box center [93, 67] width 28 height 18
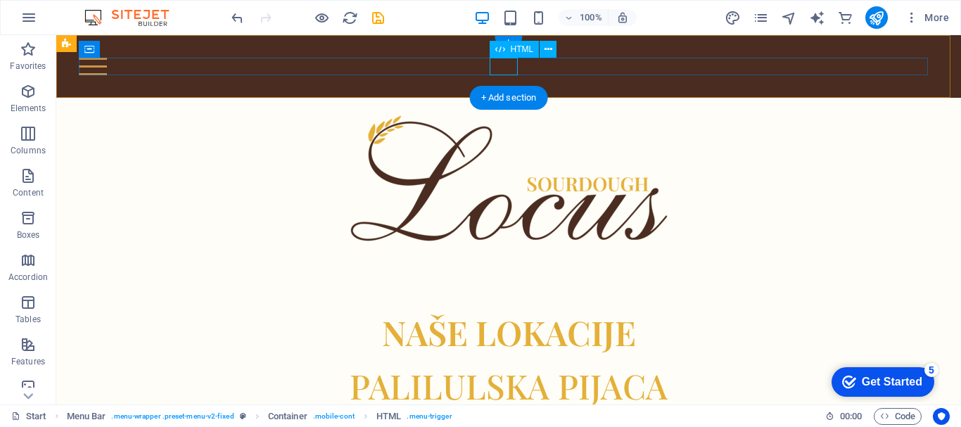
click at [507, 70] on div at bounding box center [508, 67] width 859 height 18
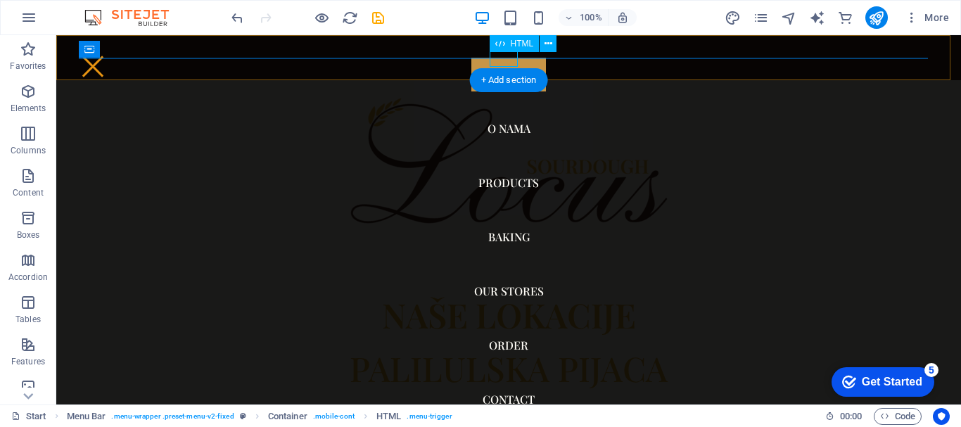
click at [107, 63] on div at bounding box center [93, 67] width 28 height 18
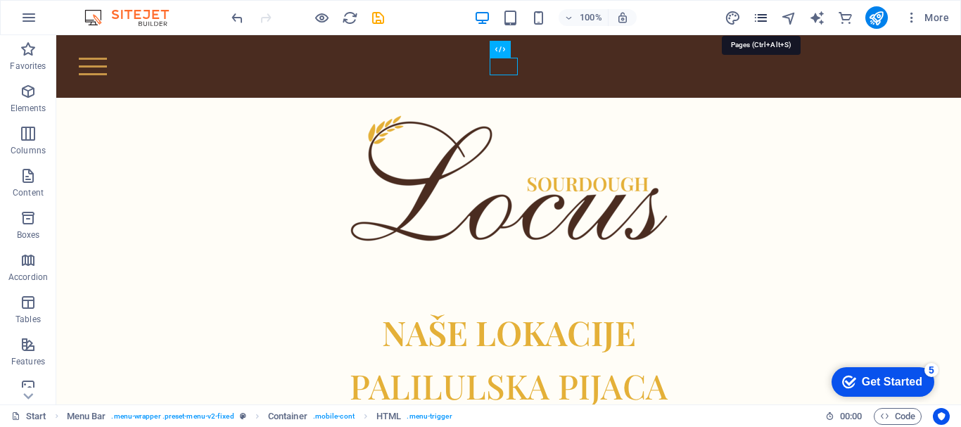
click at [755, 19] on icon "pages" at bounding box center [761, 18] width 16 height 16
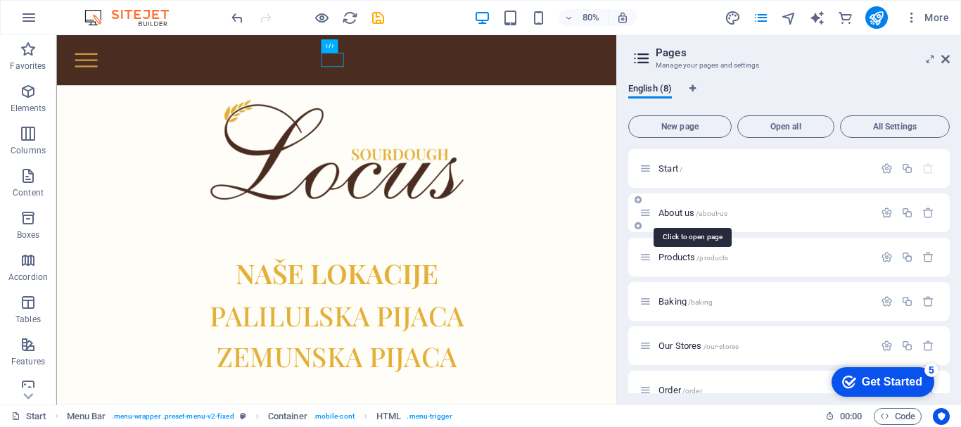
click at [695, 217] on span "About us /about-us" at bounding box center [692, 212] width 69 height 11
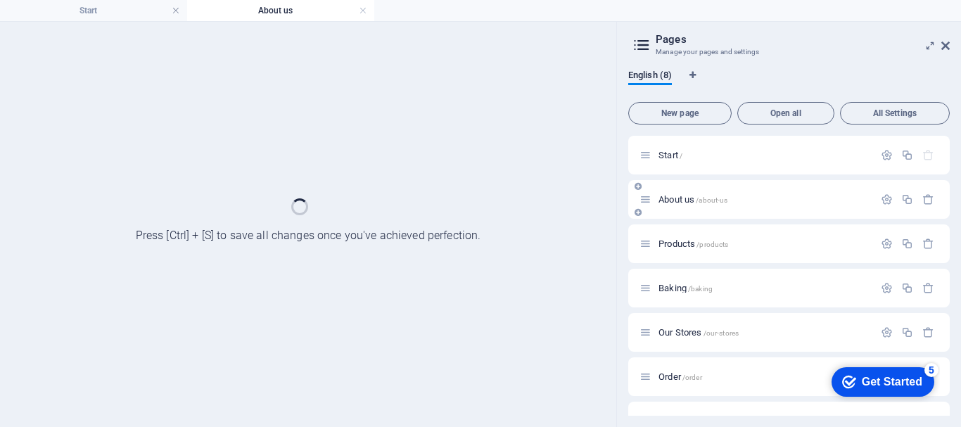
click at [695, 217] on div "About us /about-us" at bounding box center [788, 199] width 321 height 39
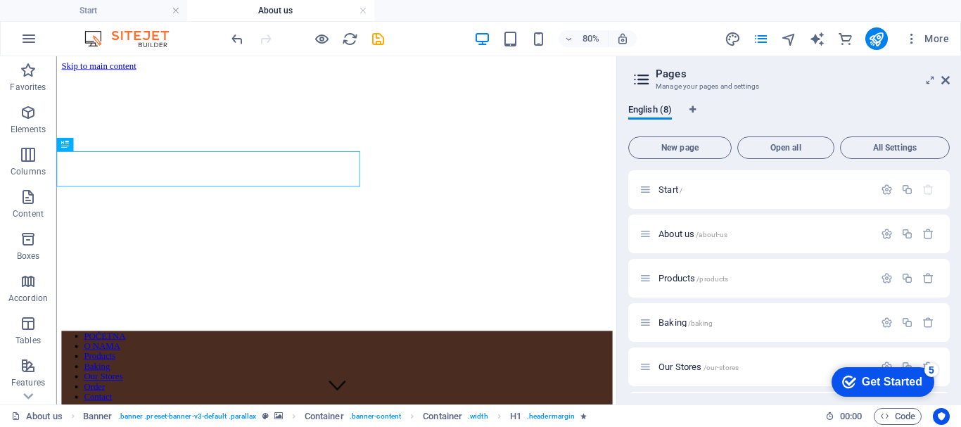
scroll to position [0, 0]
click at [947, 76] on icon at bounding box center [945, 80] width 8 height 11
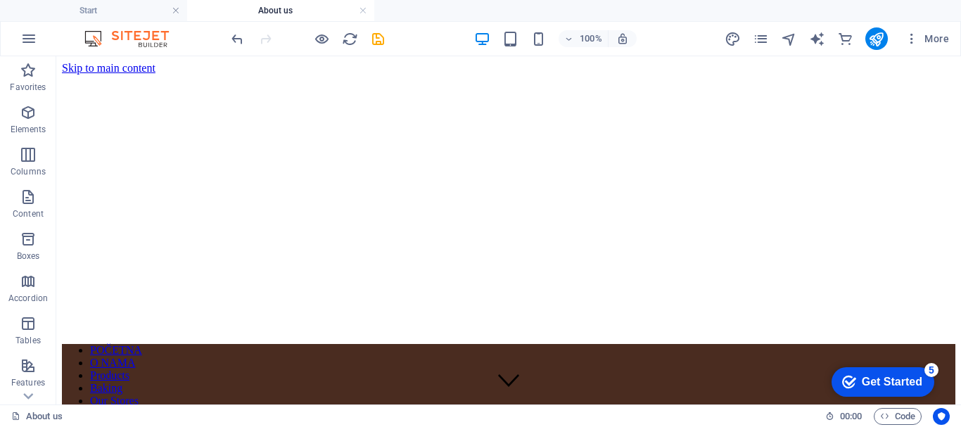
drag, startPoint x: 958, startPoint y: 79, endPoint x: 1016, endPoint y: 103, distance: 63.1
click at [757, 41] on icon "pages" at bounding box center [761, 39] width 16 height 16
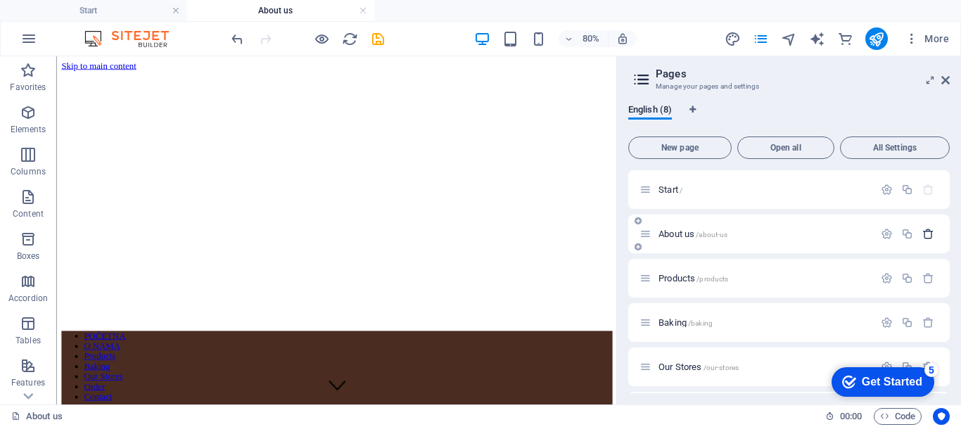
click at [926, 231] on icon "button" at bounding box center [928, 234] width 12 height 12
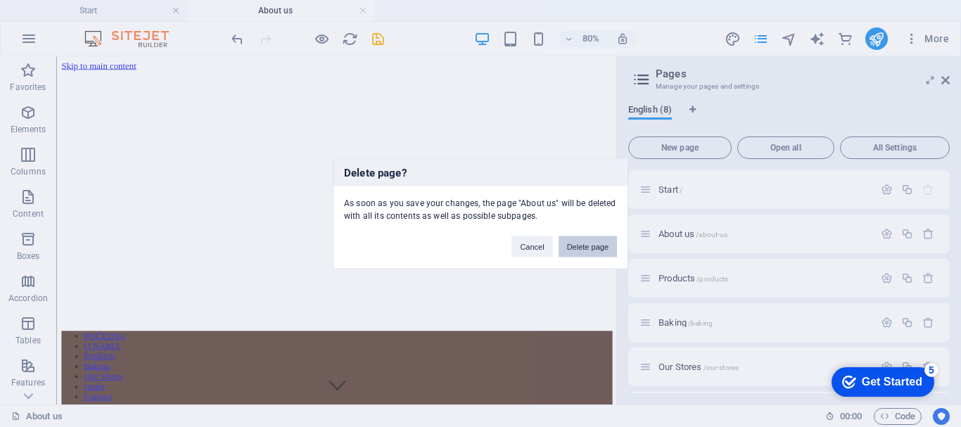
click at [596, 256] on button "Delete page" at bounding box center [587, 246] width 58 height 21
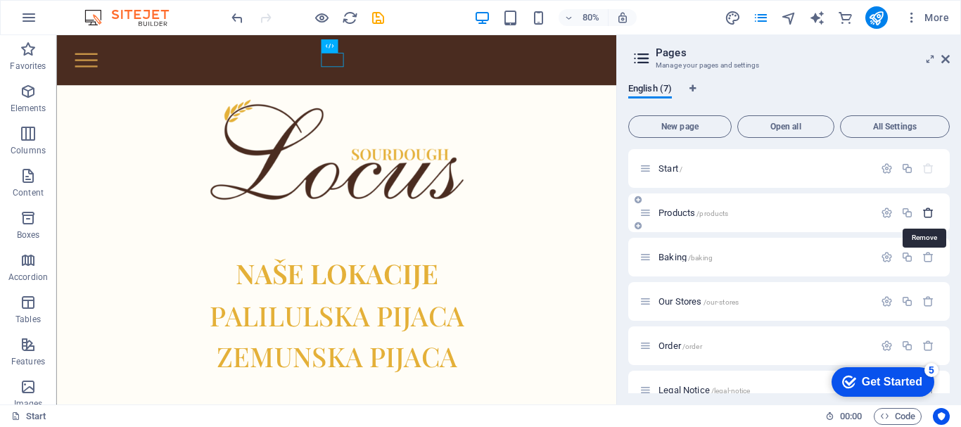
click at [923, 213] on icon "button" at bounding box center [928, 213] width 12 height 12
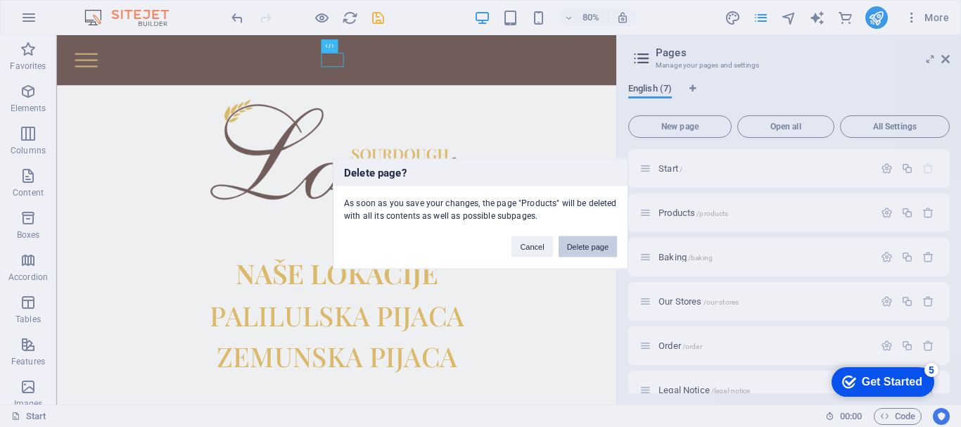
click at [591, 244] on button "Delete page" at bounding box center [587, 246] width 58 height 21
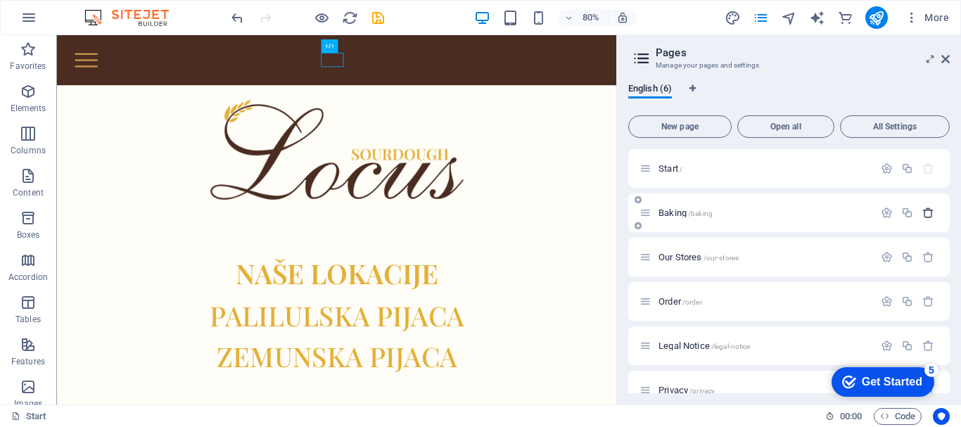
click at [933, 212] on button "button" at bounding box center [928, 213] width 20 height 12
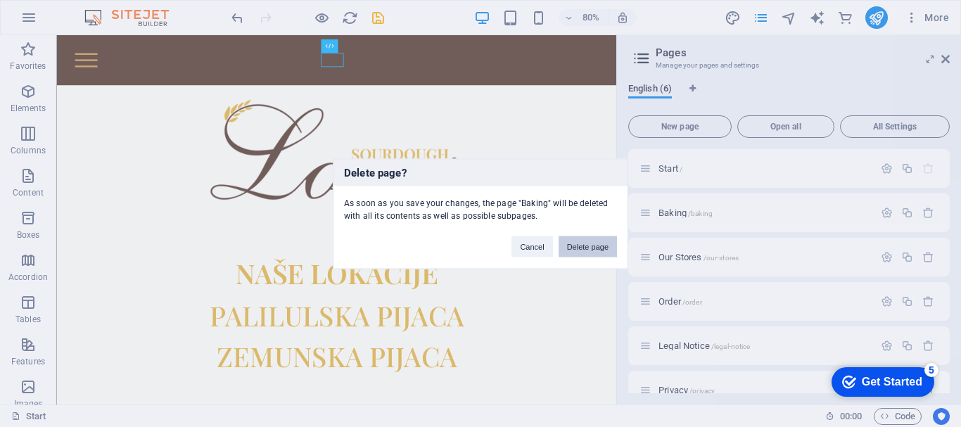
click at [603, 245] on button "Delete page" at bounding box center [587, 246] width 58 height 21
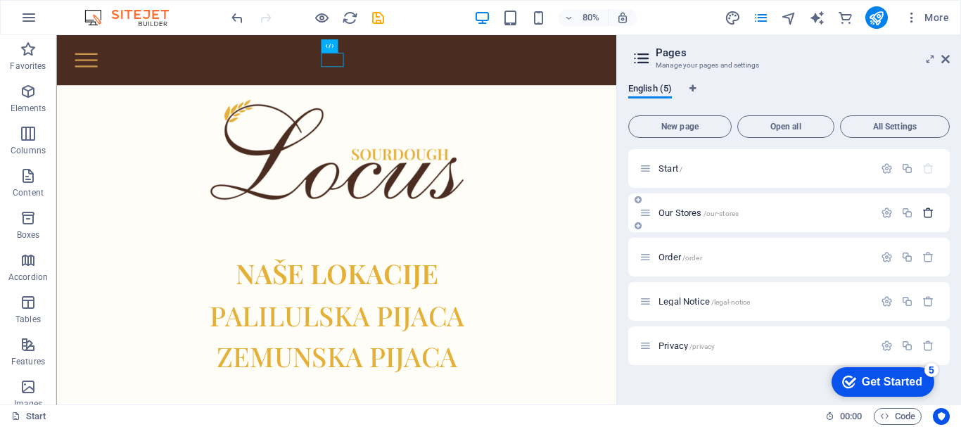
click at [933, 217] on icon "button" at bounding box center [928, 213] width 12 height 12
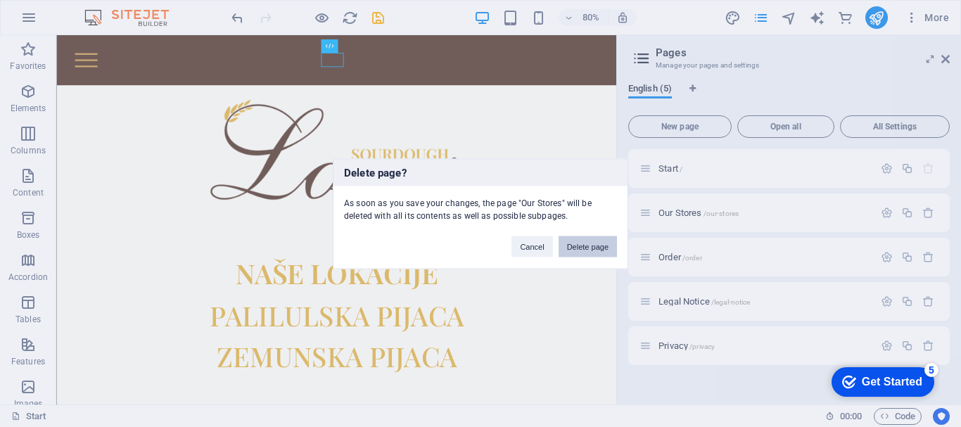
click at [587, 245] on button "Delete page" at bounding box center [587, 246] width 58 height 21
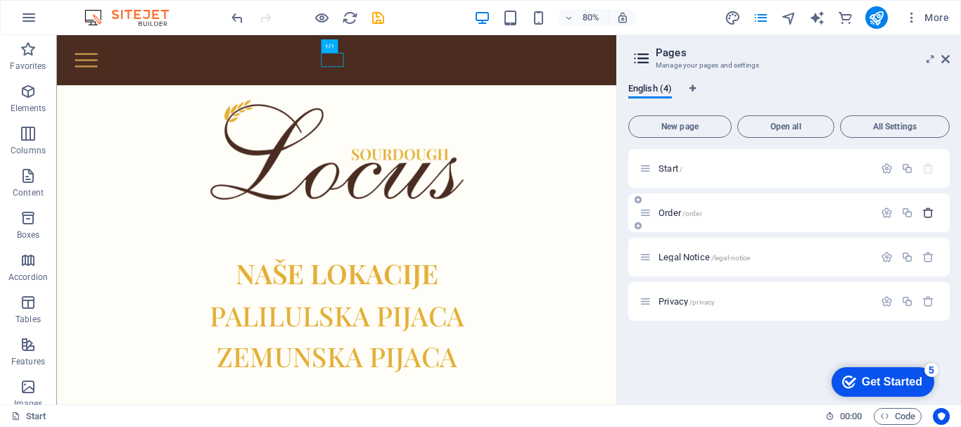
click at [931, 210] on icon "button" at bounding box center [928, 213] width 12 height 12
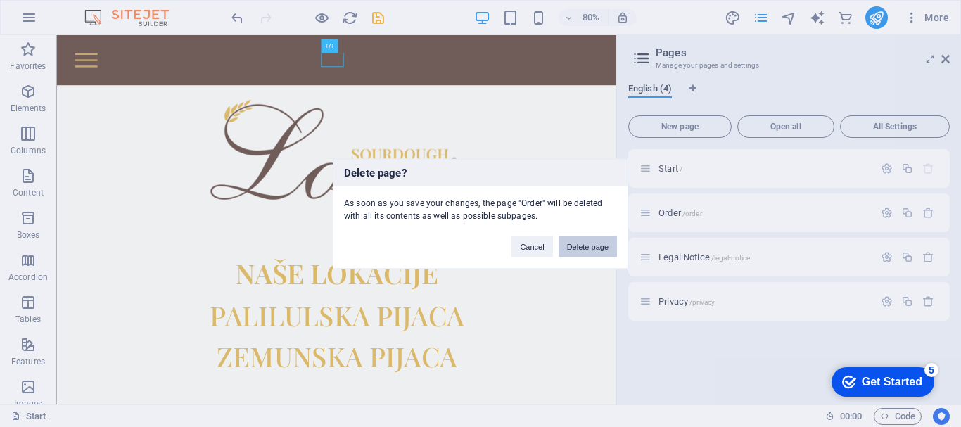
click at [604, 240] on button "Delete page" at bounding box center [587, 246] width 58 height 21
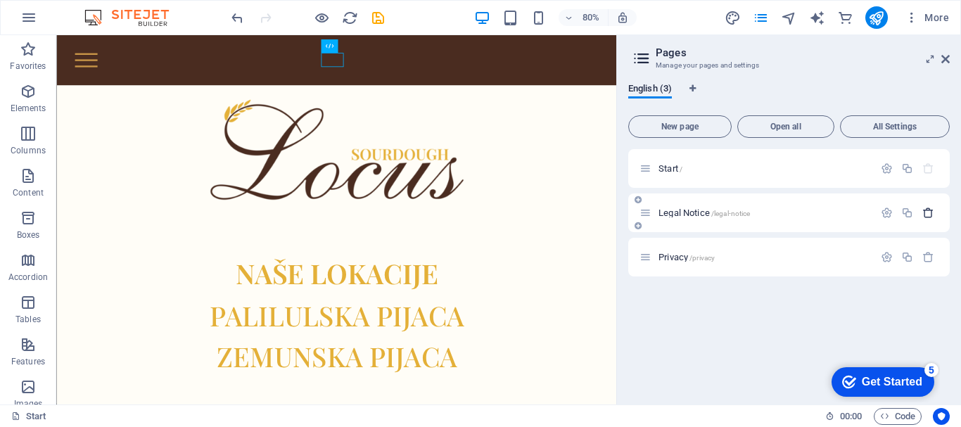
click at [923, 211] on icon "button" at bounding box center [928, 213] width 12 height 12
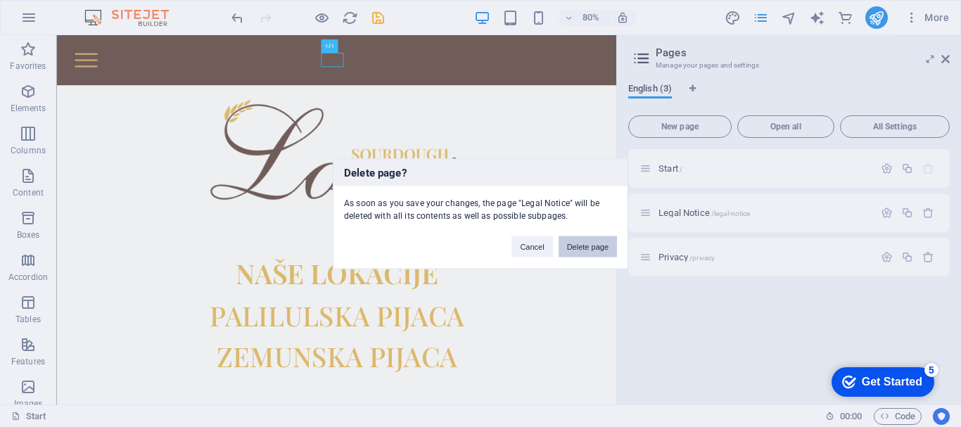
drag, startPoint x: 577, startPoint y: 256, endPoint x: 686, endPoint y: 264, distance: 110.0
click at [577, 256] on button "Delete page" at bounding box center [587, 246] width 58 height 21
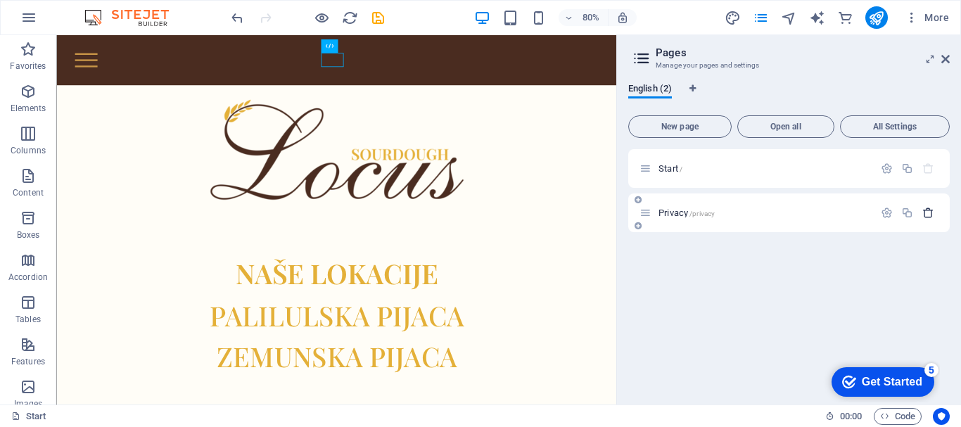
click at [931, 214] on icon "button" at bounding box center [928, 213] width 12 height 12
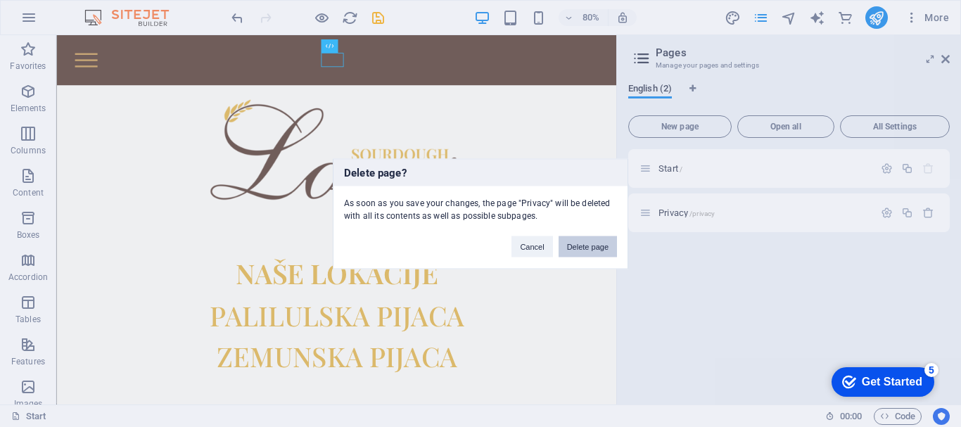
click at [585, 245] on button "Delete page" at bounding box center [587, 246] width 58 height 21
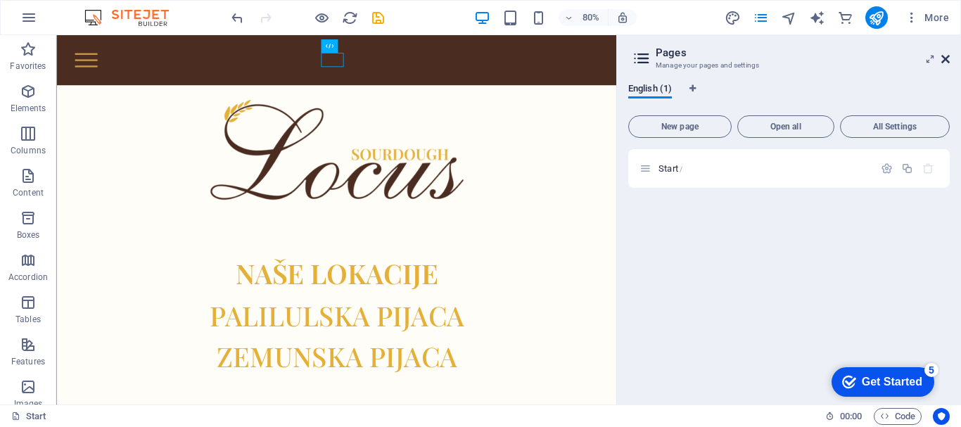
click at [944, 60] on icon at bounding box center [945, 58] width 8 height 11
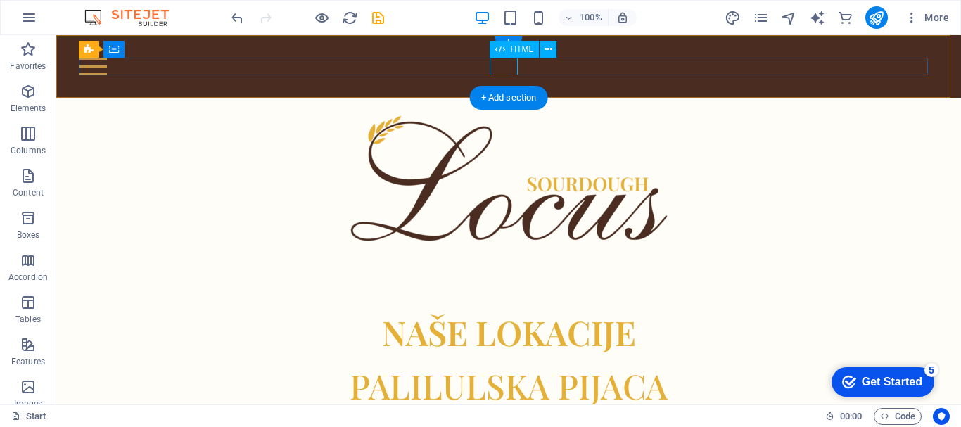
click at [491, 64] on div at bounding box center [508, 67] width 859 height 18
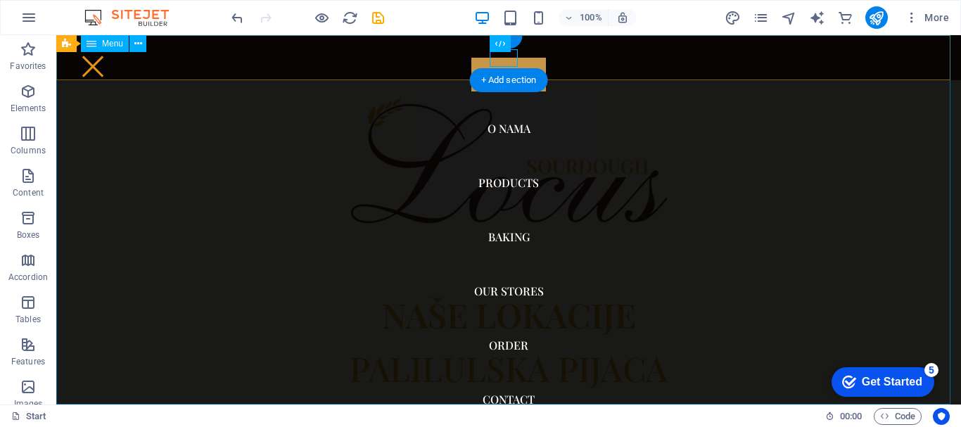
click at [507, 130] on nav "POČETNA O NAMA Products Baking Our Stores Order Contact" at bounding box center [508, 219] width 904 height 369
select select
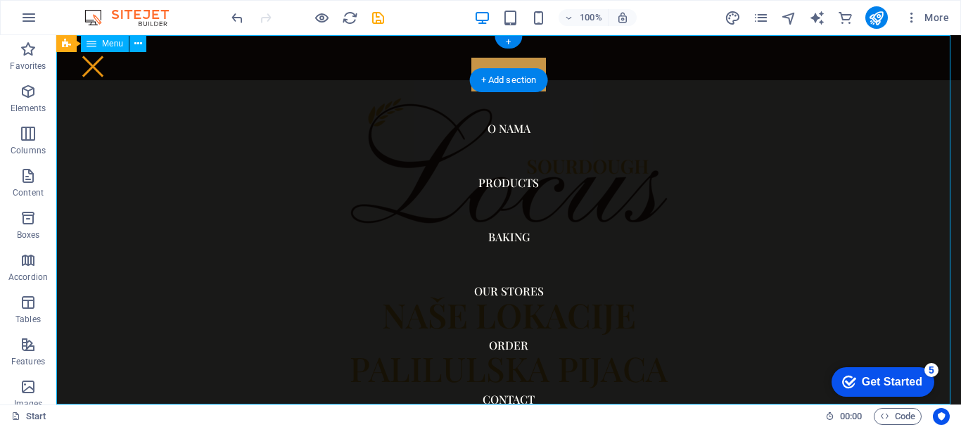
select select
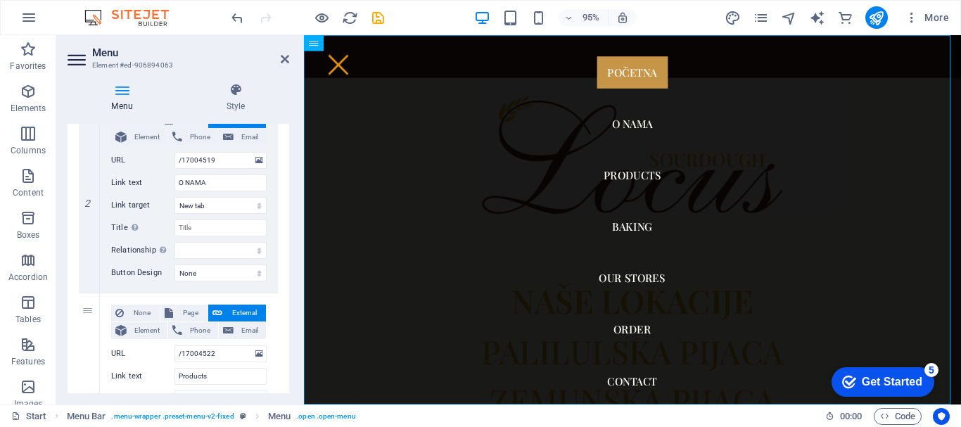
scroll to position [343, 0]
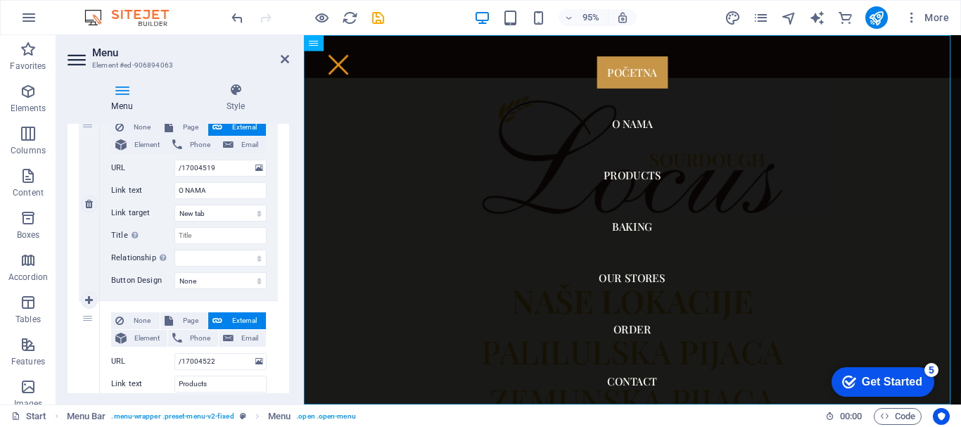
click at [90, 213] on div "2" at bounding box center [89, 204] width 21 height 193
click at [90, 207] on icon at bounding box center [89, 204] width 8 height 10
select select
type input "/17004522"
type input "Products"
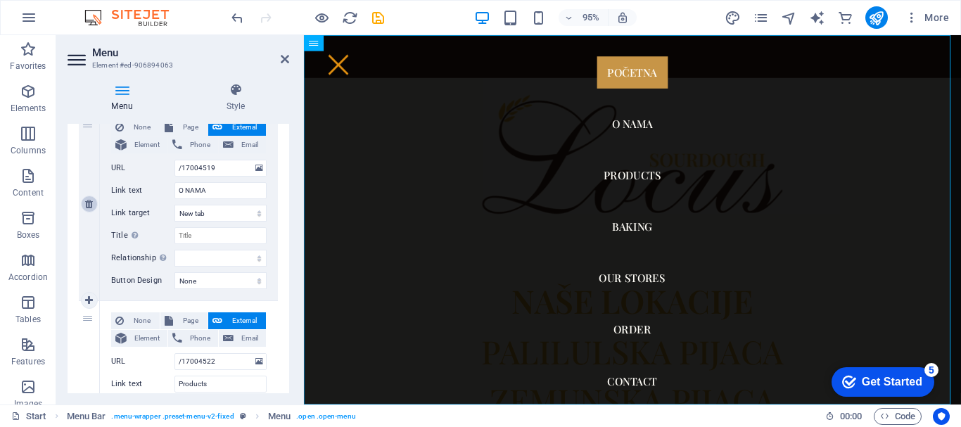
select select
type input "/17004525"
type input "Baking"
select select
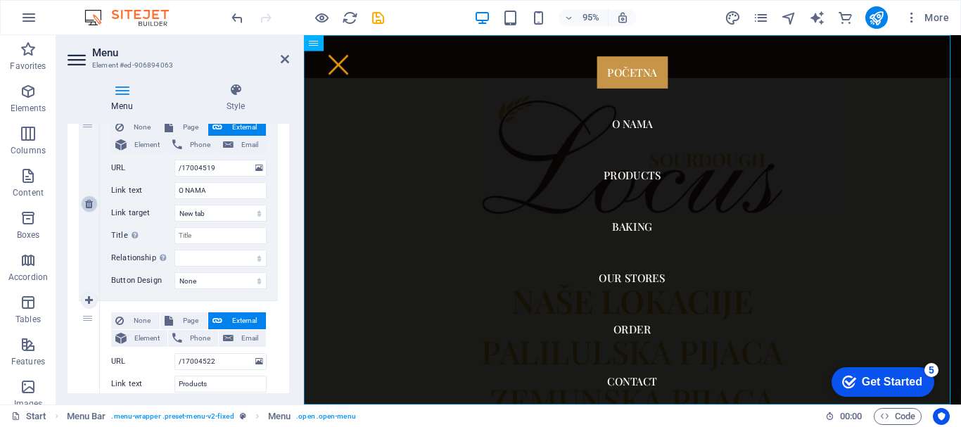
type input "/17004528"
type input "Our Stores"
select select
type input "/17004531"
type input "Order"
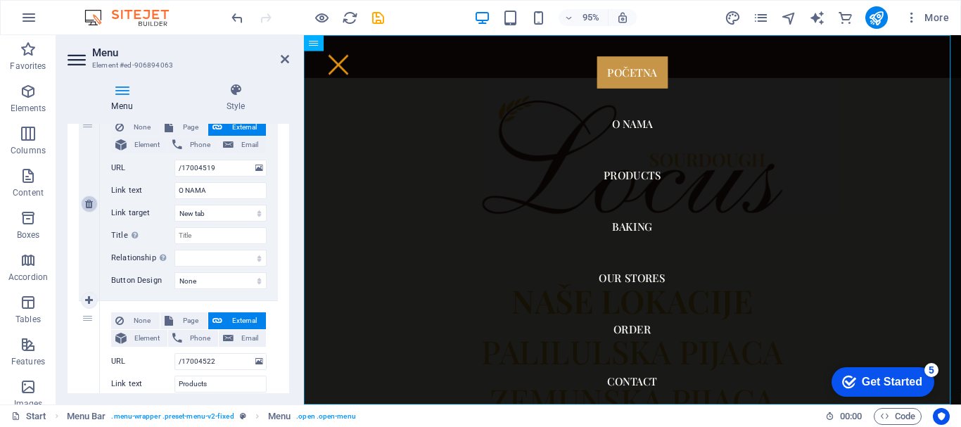
select select
type input "/about-us#contact"
type input "Contact"
select select
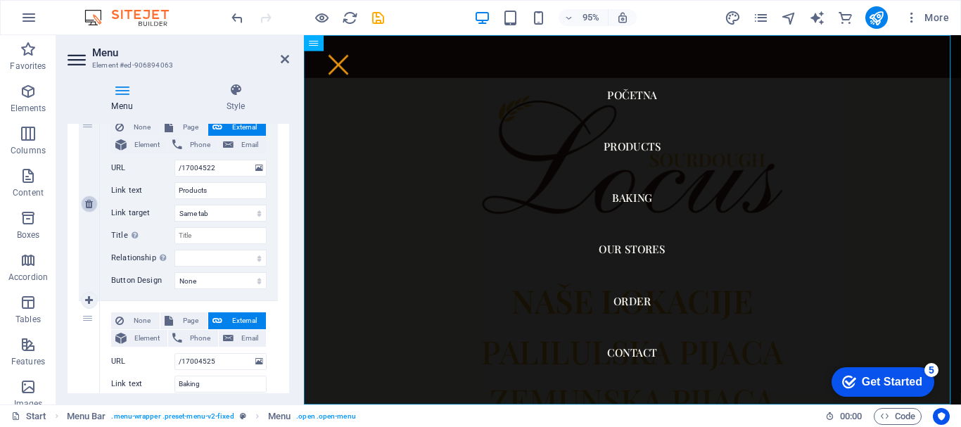
click at [90, 207] on icon at bounding box center [89, 204] width 8 height 10
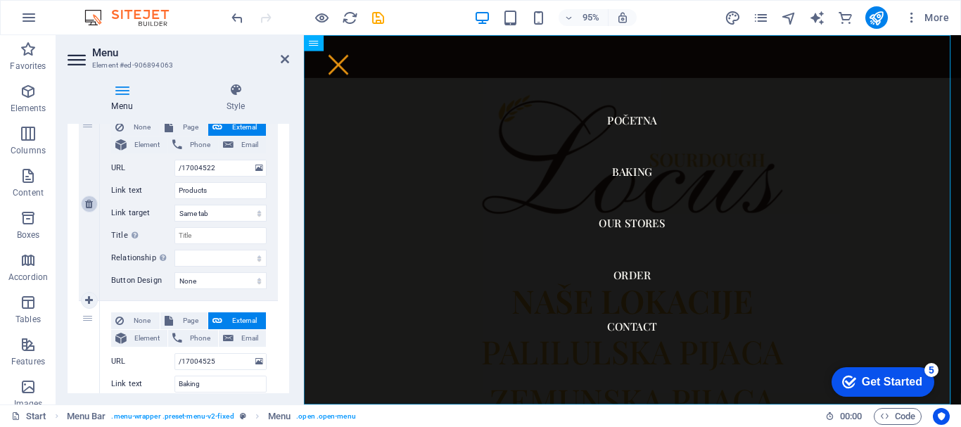
select select
type input "/17004525"
type input "Baking"
select select
type input "/17004528"
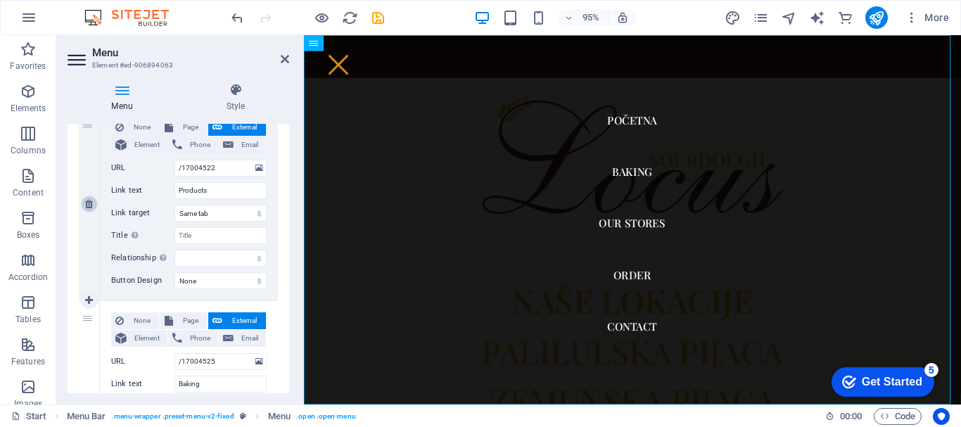
type input "Our Stores"
select select
type input "/17004531"
type input "Order"
select select
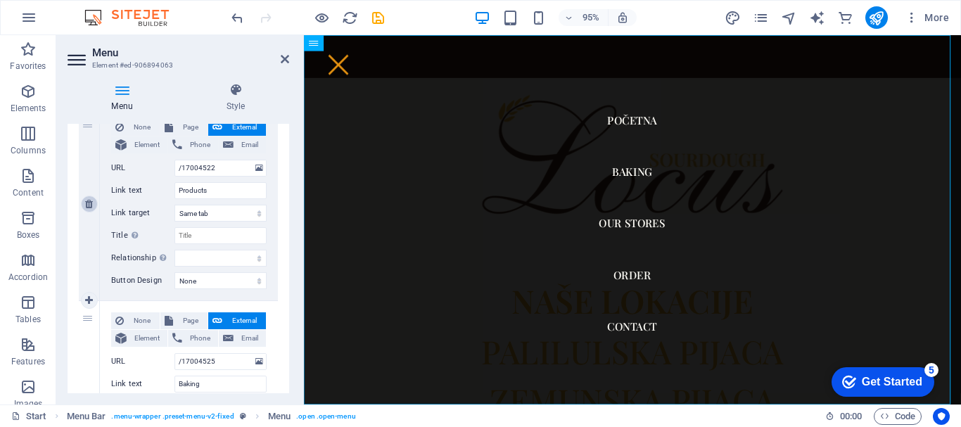
type input "/about-us#contact"
type input "Contact"
select select
click at [90, 207] on icon at bounding box center [89, 204] width 8 height 10
select select
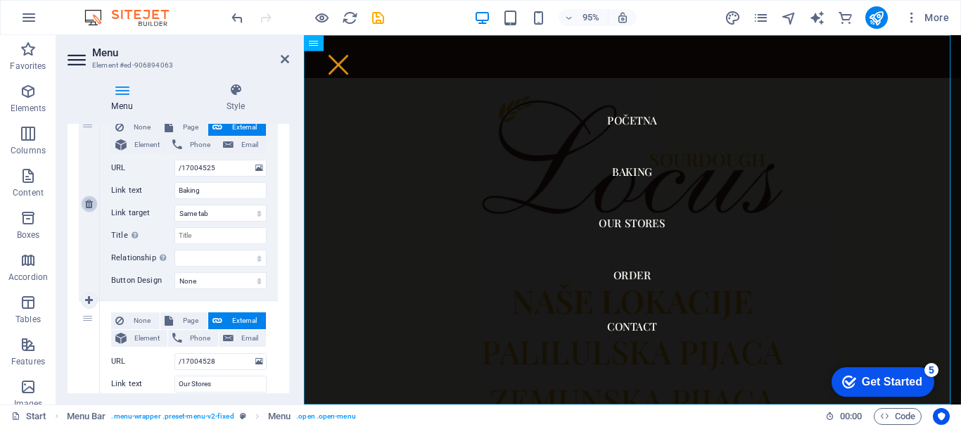
type input "/17004528"
type input "Our Stores"
select select
type input "/17004531"
type input "Order"
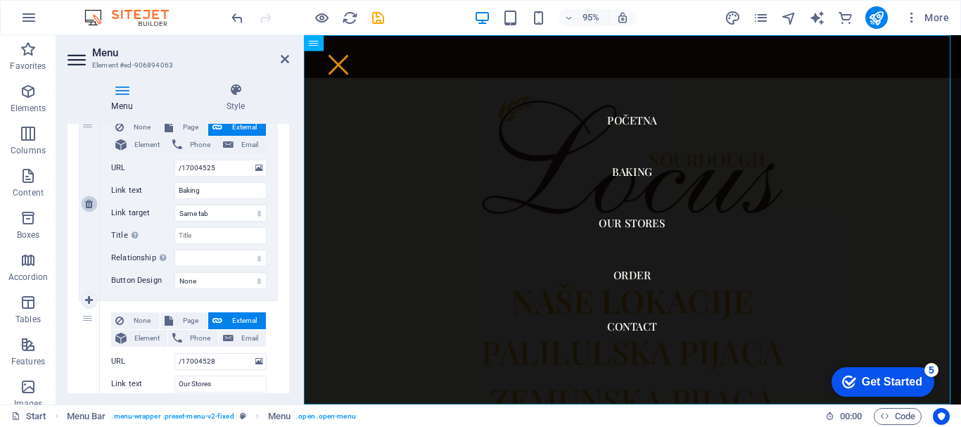
select select
type input "/about-us#contact"
type input "Contact"
select select
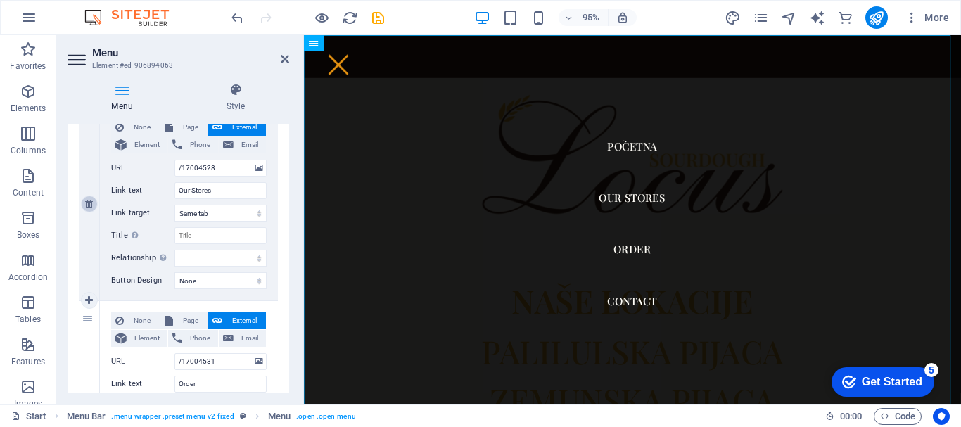
click at [90, 207] on icon at bounding box center [89, 204] width 8 height 10
select select
type input "/17004531"
type input "Order"
select select
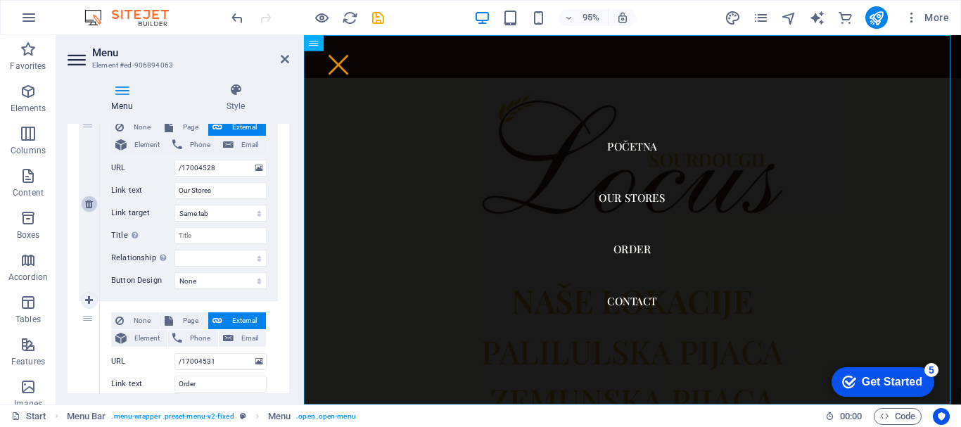
type input "/about-us#contact"
type input "Contact"
select select
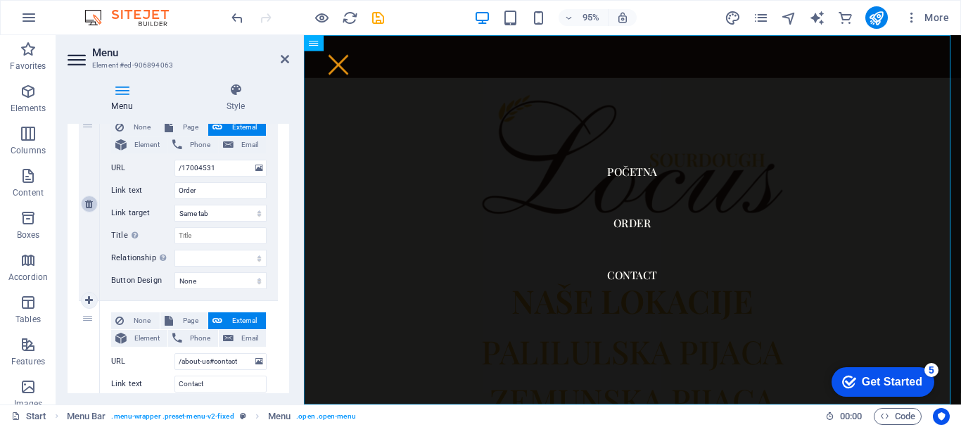
click at [90, 207] on icon at bounding box center [89, 204] width 8 height 10
select select
type input "/about-us#contact"
type input "Contact"
select select
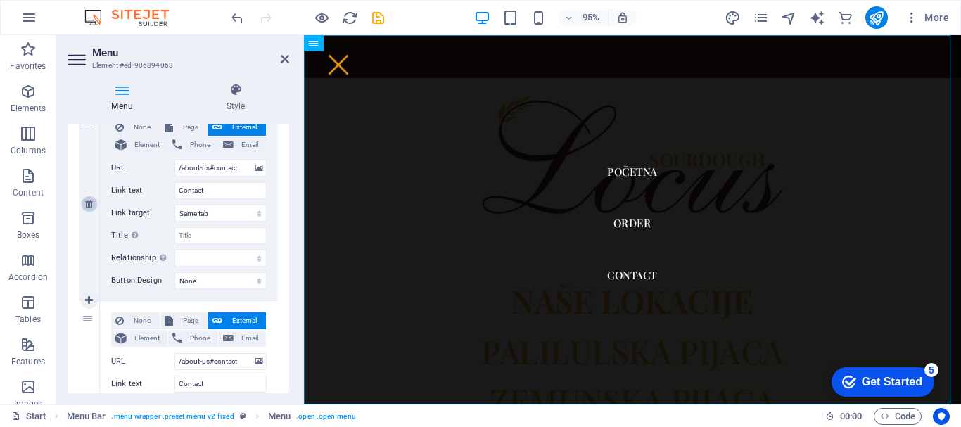
scroll to position [290, 0]
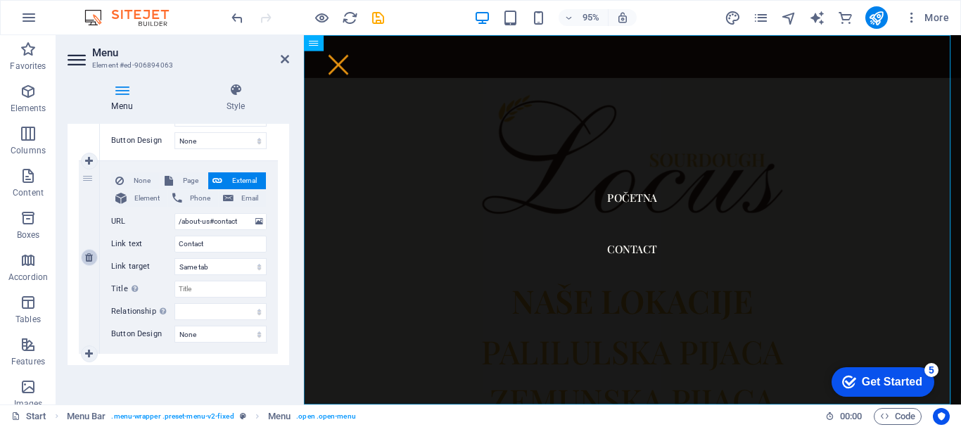
click at [89, 257] on icon at bounding box center [89, 257] width 8 height 10
select select
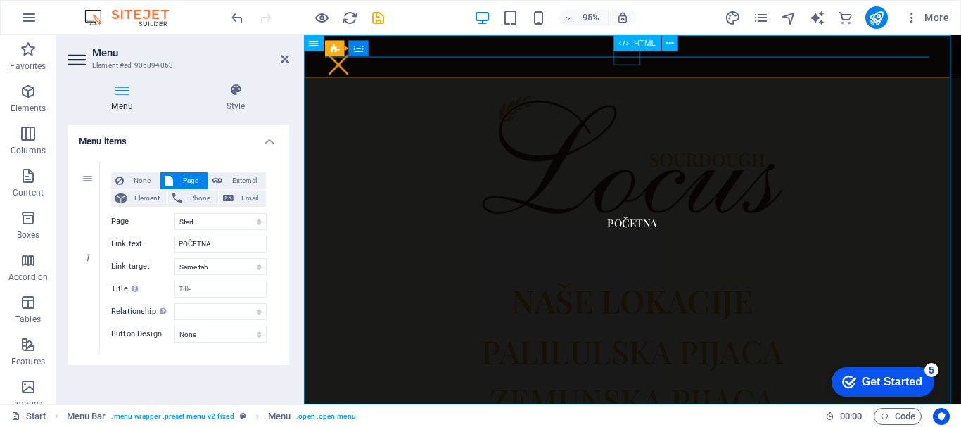
click at [354, 58] on div at bounding box center [340, 67] width 28 height 18
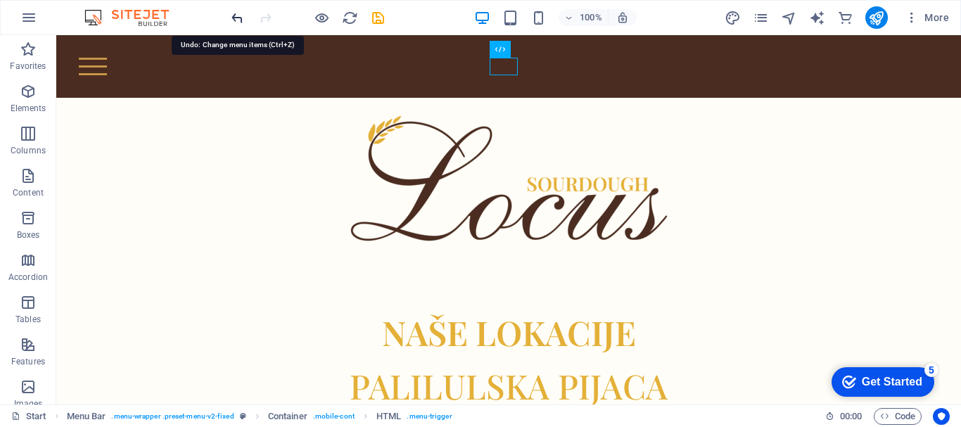
click at [238, 23] on icon "undo" at bounding box center [237, 18] width 16 height 16
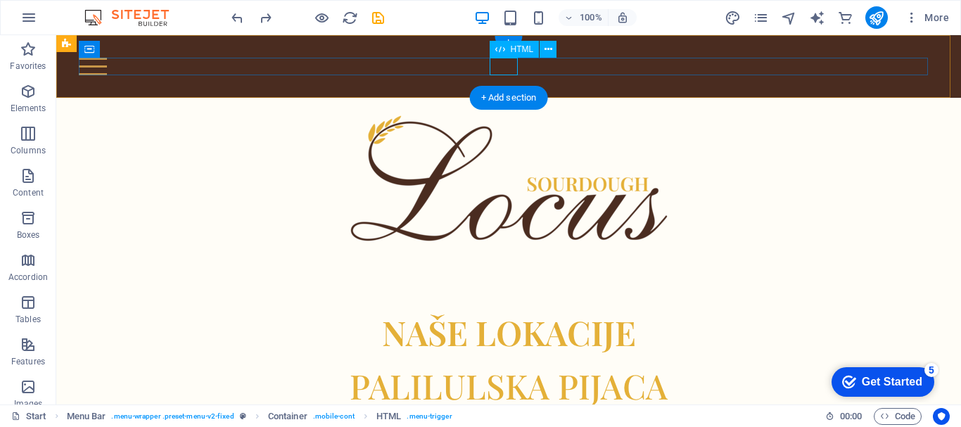
click at [502, 72] on div at bounding box center [508, 67] width 859 height 18
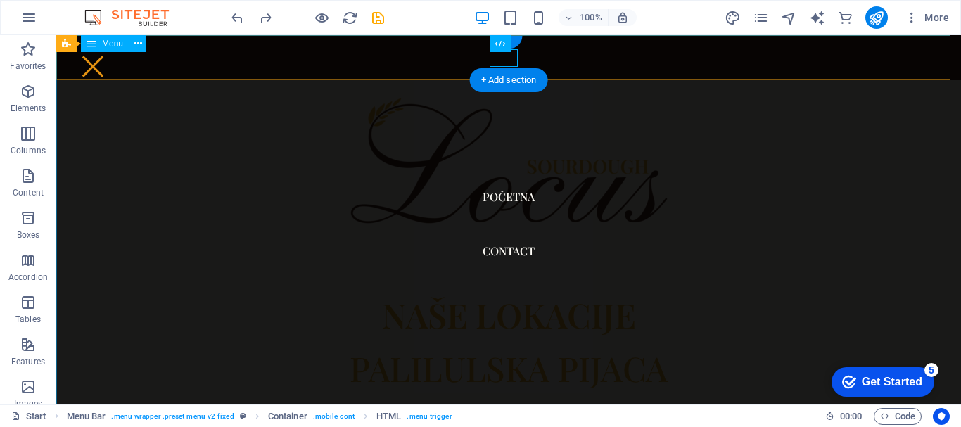
click at [496, 250] on nav "POČETNA Contact" at bounding box center [508, 219] width 904 height 369
select select
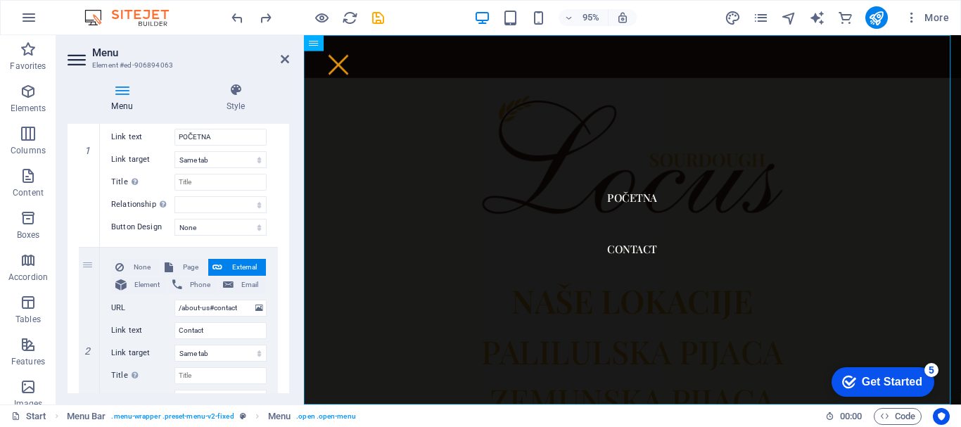
scroll to position [205, 0]
click at [89, 344] on icon at bounding box center [89, 342] width 8 height 10
select select
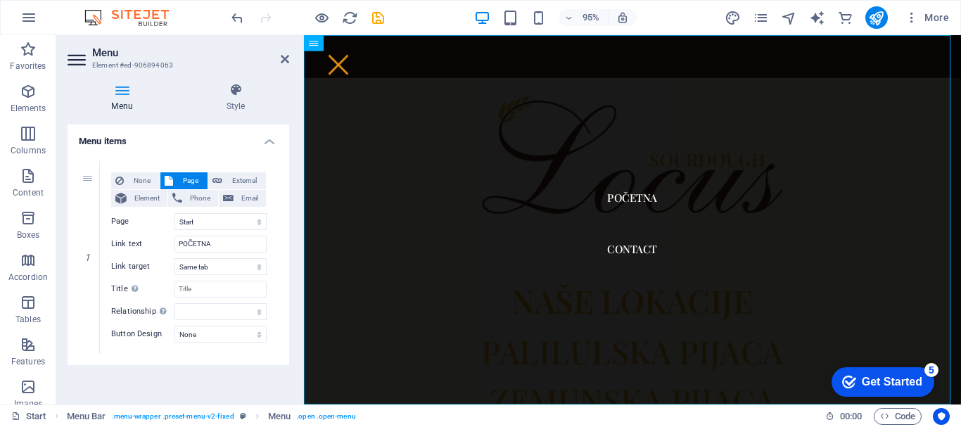
scroll to position [96, 0]
click at [281, 64] on icon at bounding box center [285, 58] width 8 height 11
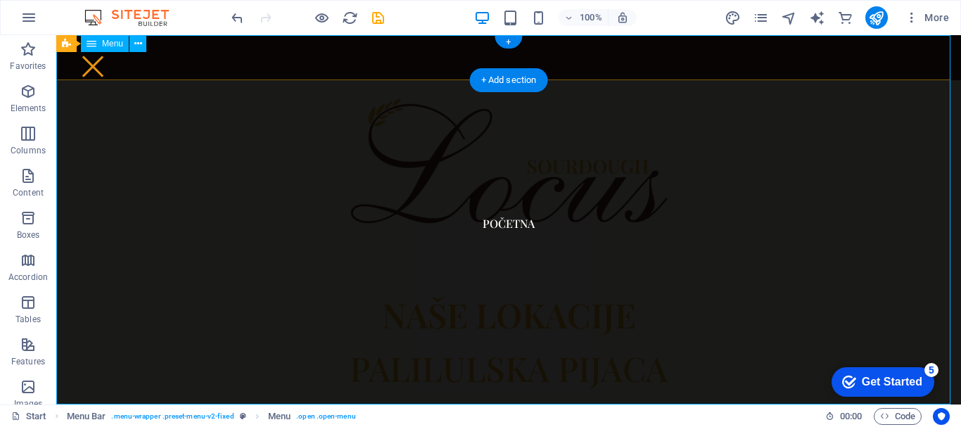
click at [501, 231] on nav "POČETNA" at bounding box center [508, 219] width 904 height 369
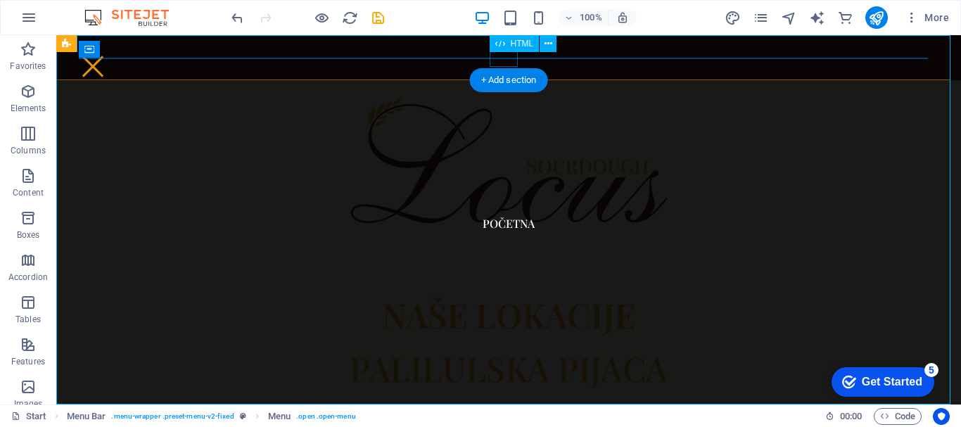
click at [107, 63] on div at bounding box center [93, 67] width 28 height 18
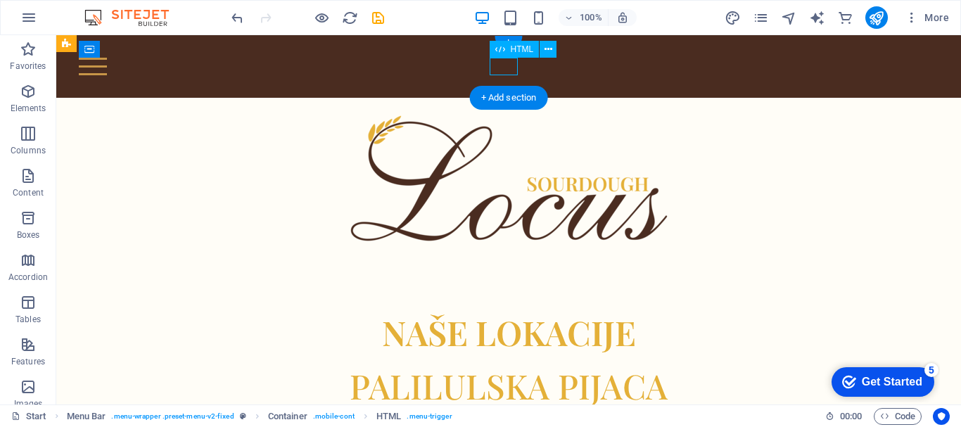
click at [507, 63] on div at bounding box center [508, 67] width 859 height 18
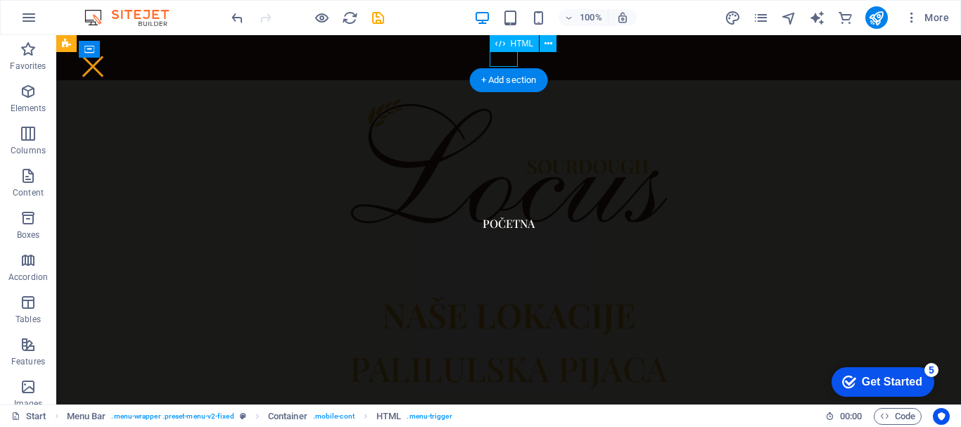
click at [107, 63] on div at bounding box center [93, 67] width 28 height 18
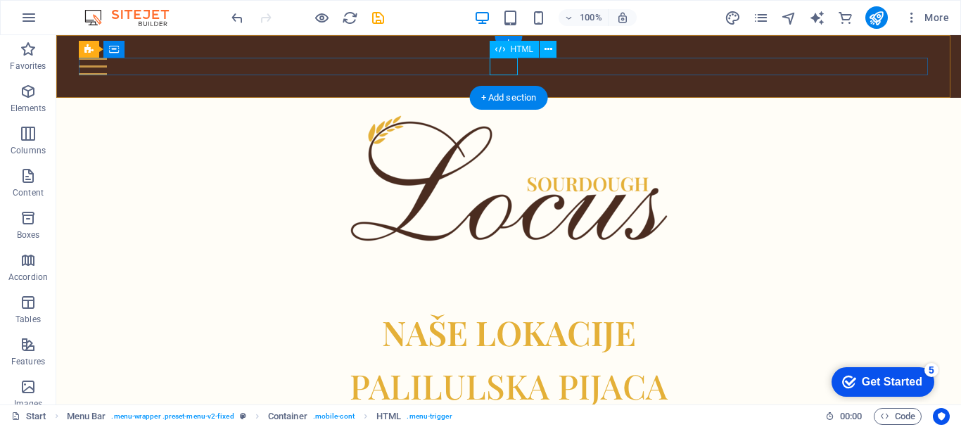
click at [492, 68] on div at bounding box center [508, 67] width 859 height 18
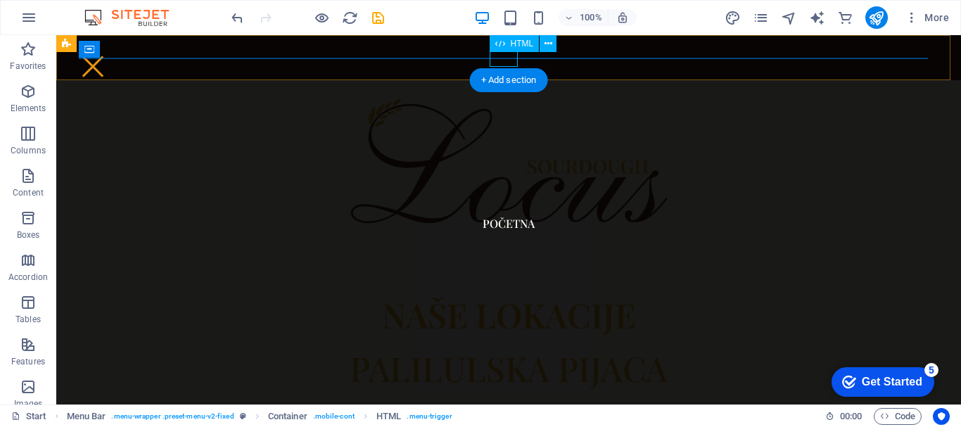
click at [107, 61] on div at bounding box center [93, 67] width 28 height 18
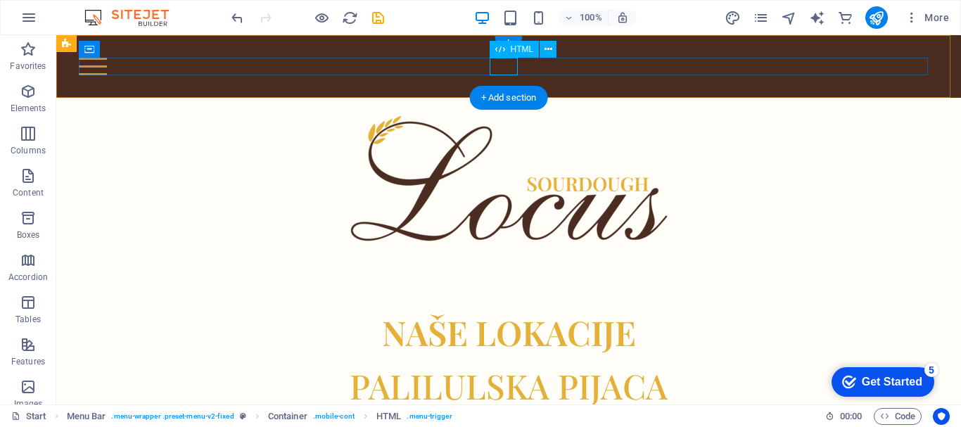
click at [499, 61] on div at bounding box center [508, 67] width 859 height 18
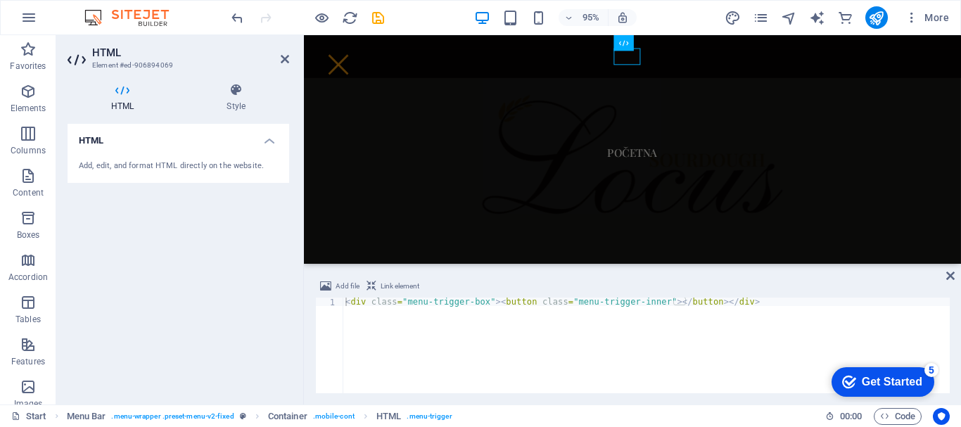
click at [275, 141] on h4 "HTML" at bounding box center [179, 136] width 222 height 25
click at [275, 141] on h4 "HTML" at bounding box center [179, 141] width 222 height 34
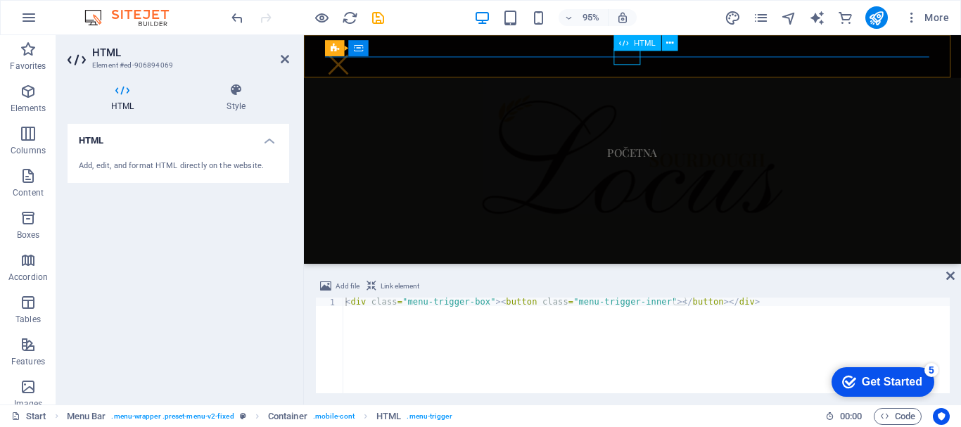
click at [354, 58] on div at bounding box center [340, 67] width 28 height 18
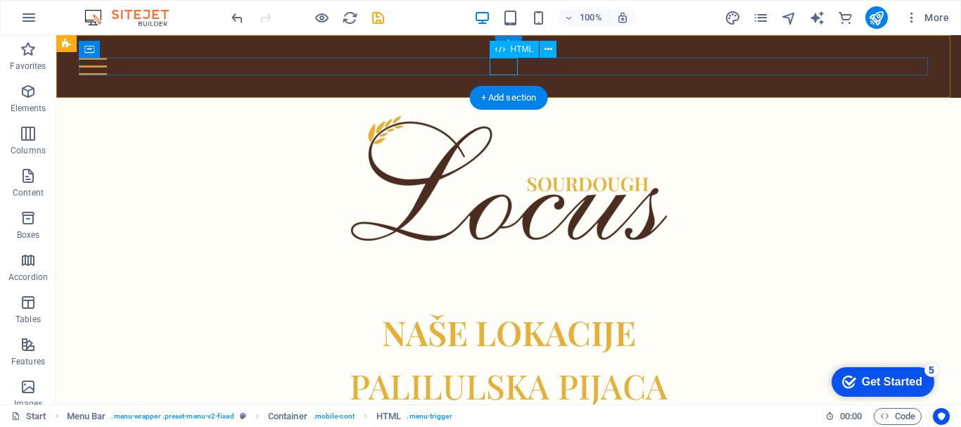
click at [505, 65] on div at bounding box center [508, 67] width 859 height 18
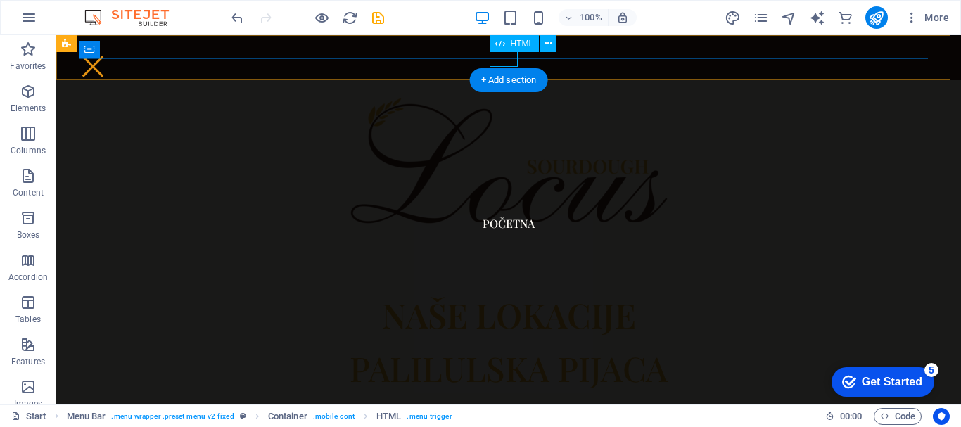
click at [107, 65] on div at bounding box center [93, 67] width 28 height 18
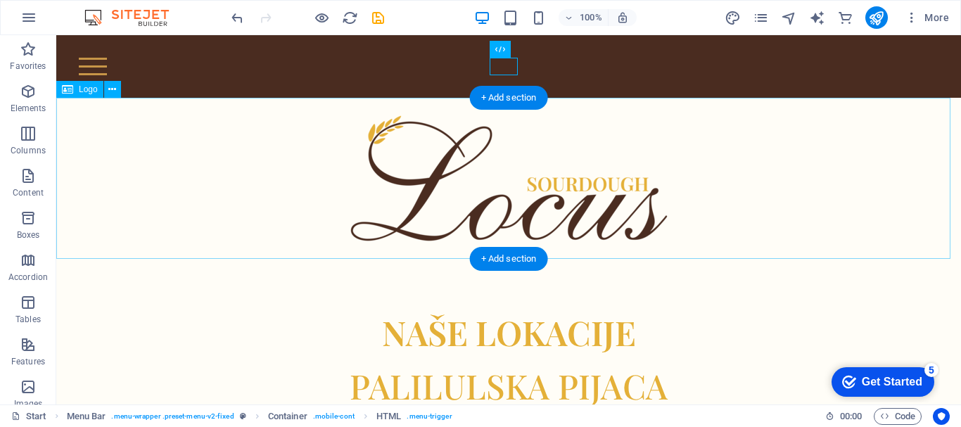
click at [698, 187] on div at bounding box center [508, 178] width 904 height 161
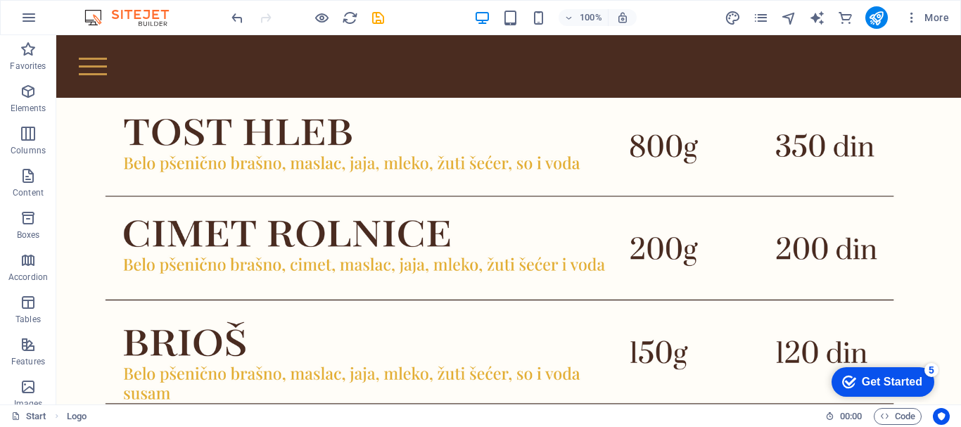
scroll to position [1912, 0]
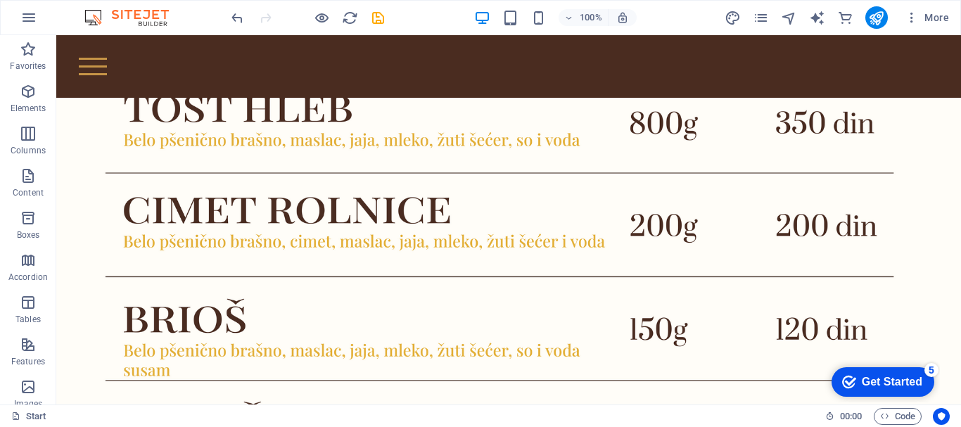
drag, startPoint x: 958, startPoint y: 76, endPoint x: 141, endPoint y: 67, distance: 816.6
drag, startPoint x: 506, startPoint y: 276, endPoint x: 208, endPoint y: 241, distance: 300.2
click at [506, 276] on div "+ Add section" at bounding box center [509, 268] width 78 height 24
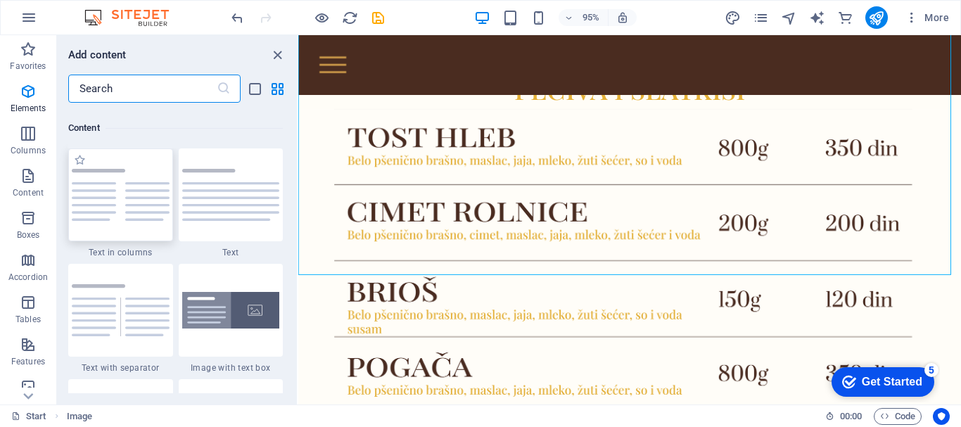
scroll to position [2461, 0]
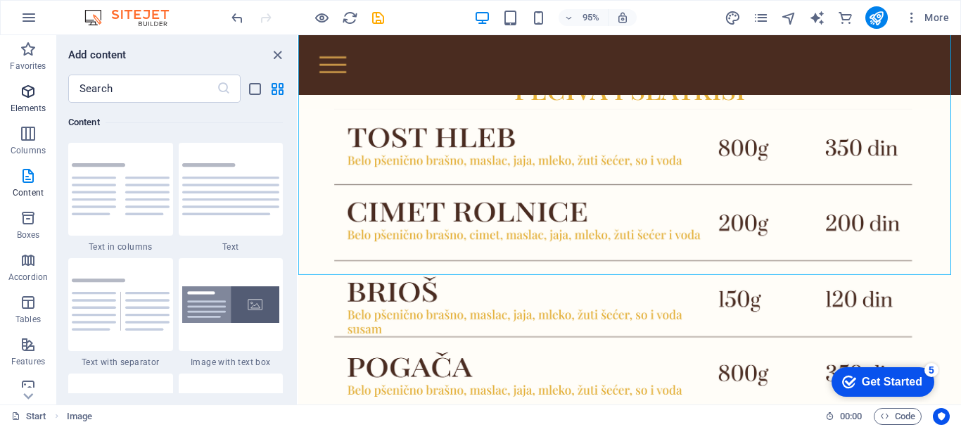
click at [46, 98] on span "Elements" at bounding box center [28, 100] width 56 height 34
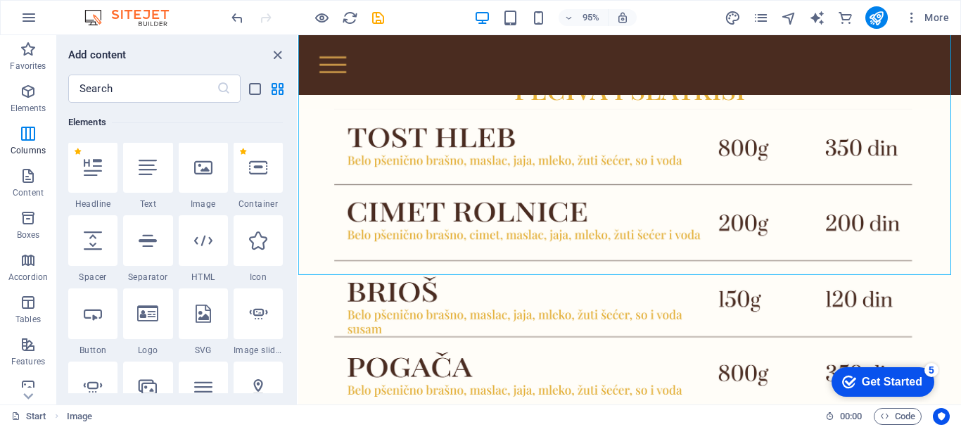
scroll to position [150, 0]
click at [21, 191] on p "Content" at bounding box center [28, 192] width 31 height 11
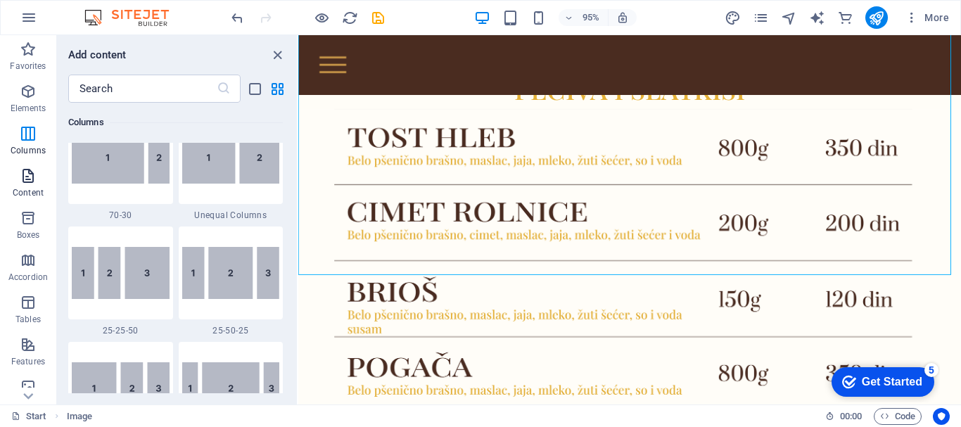
scroll to position [2461, 0]
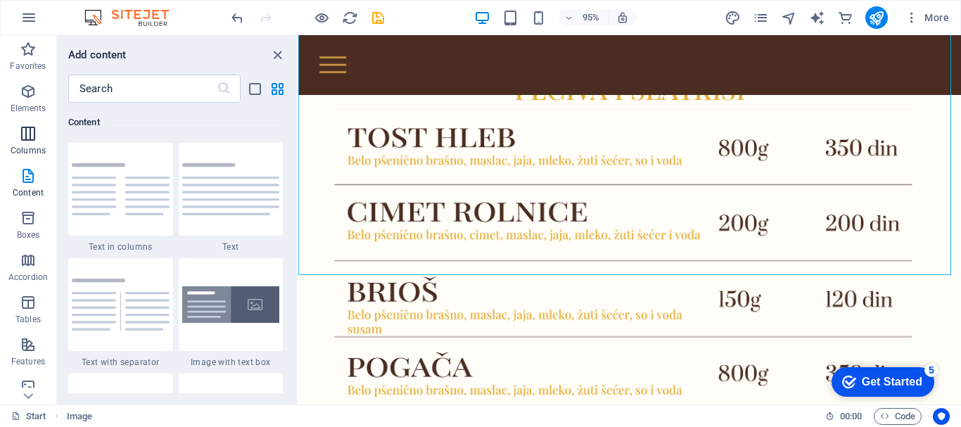
click at [23, 147] on p "Columns" at bounding box center [28, 150] width 35 height 11
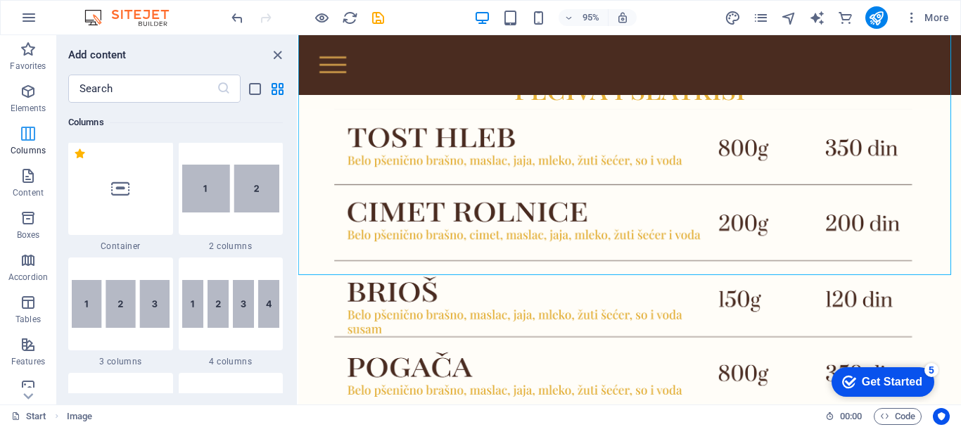
scroll to position [696, 0]
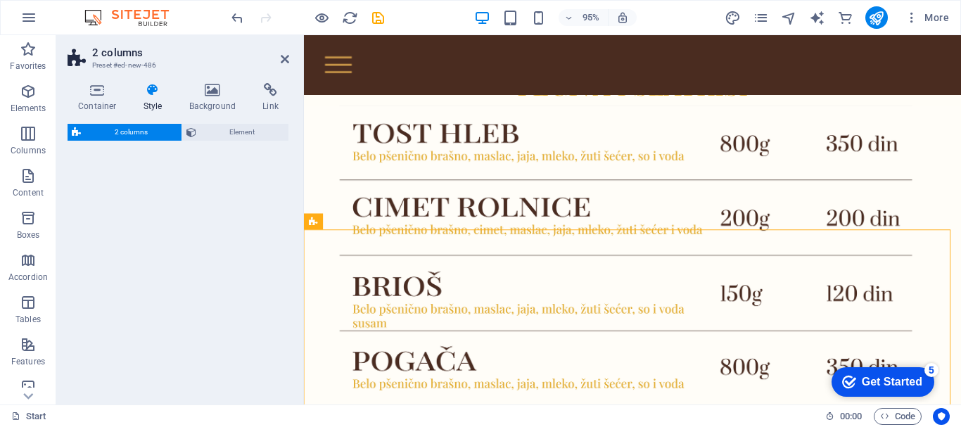
select select "rem"
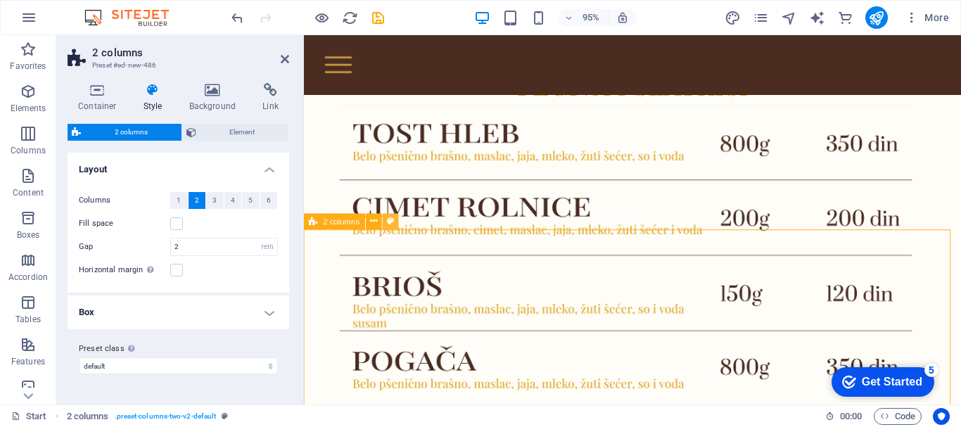
scroll to position [1764, 0]
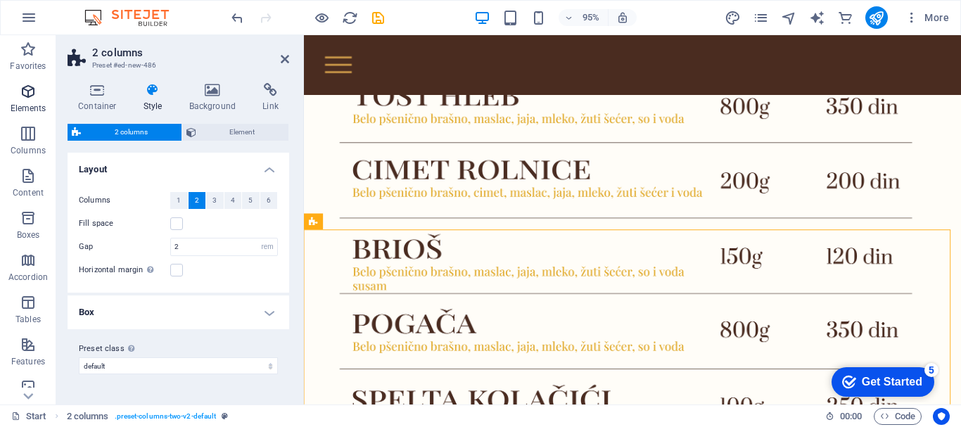
click at [25, 95] on icon "button" at bounding box center [28, 91] width 17 height 17
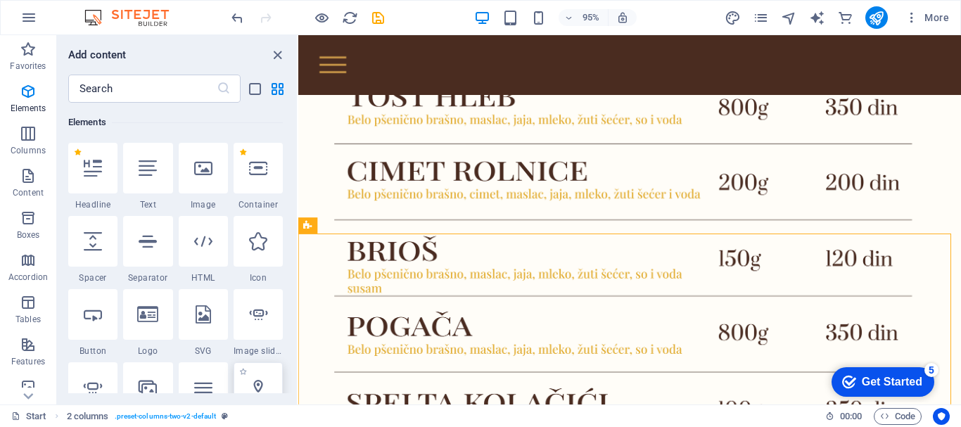
scroll to position [1937, 0]
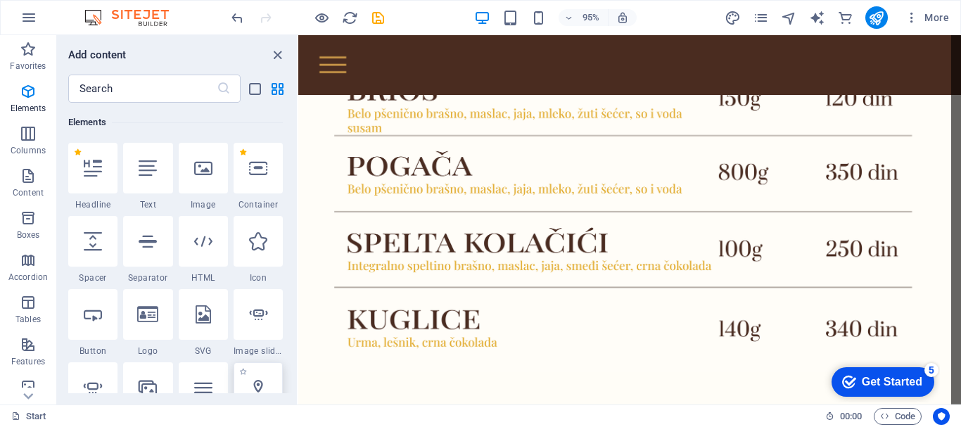
select select "1"
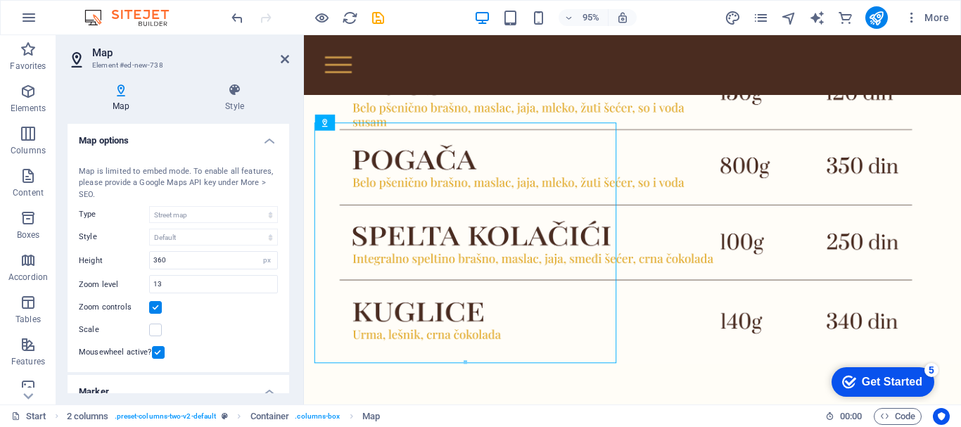
scroll to position [1933, 0]
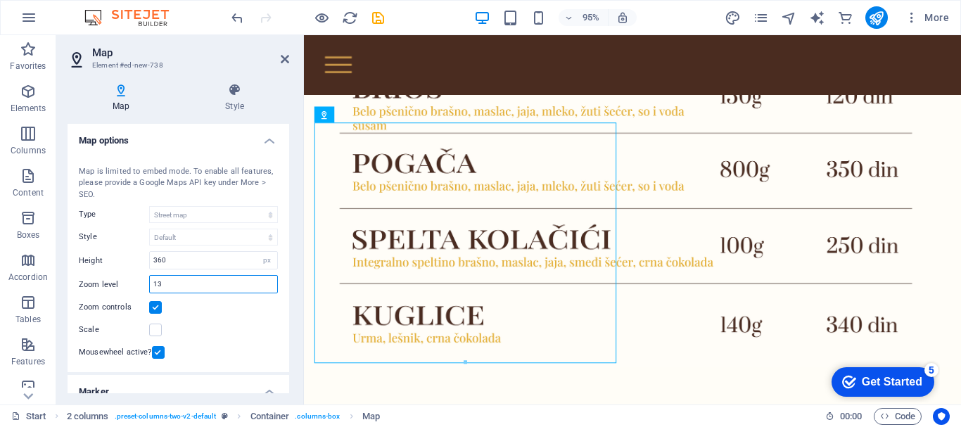
click at [198, 290] on input "13" at bounding box center [213, 284] width 127 height 17
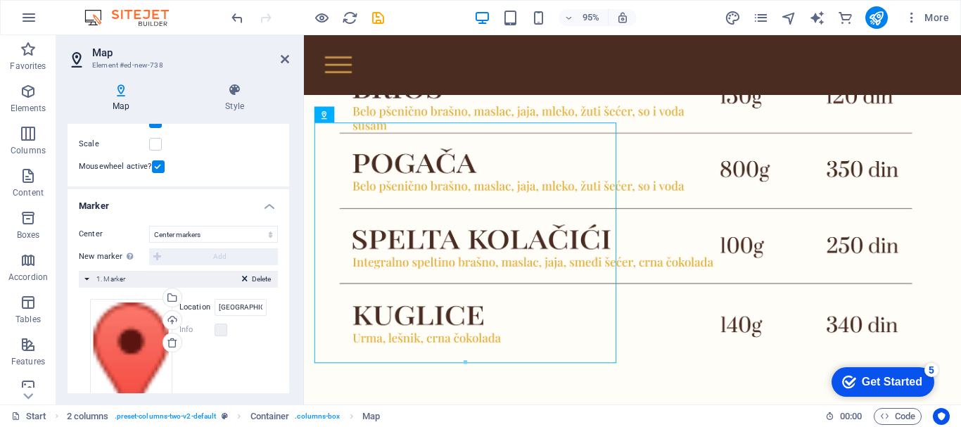
scroll to position [255, 0]
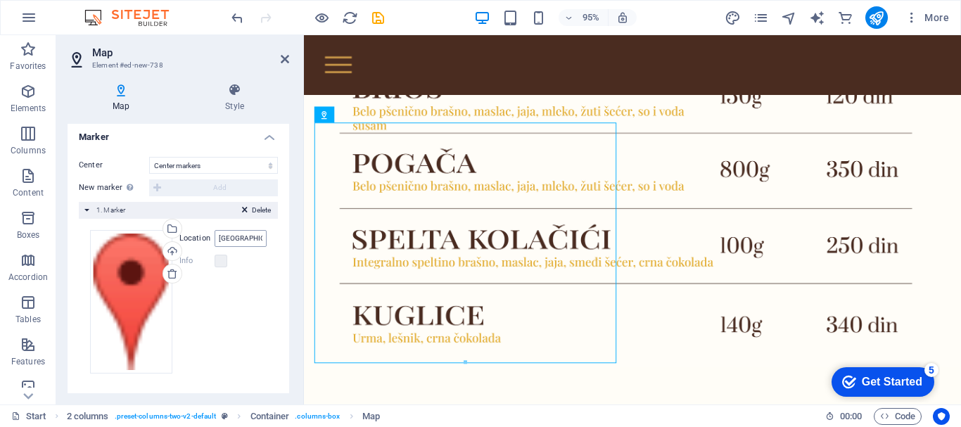
type input "14"
drag, startPoint x: 234, startPoint y: 238, endPoint x: 275, endPoint y: 241, distance: 41.6
click at [275, 241] on div "Center Don't center Center markers Center and zoom markers New marker To enable…" at bounding box center [179, 271] width 222 height 250
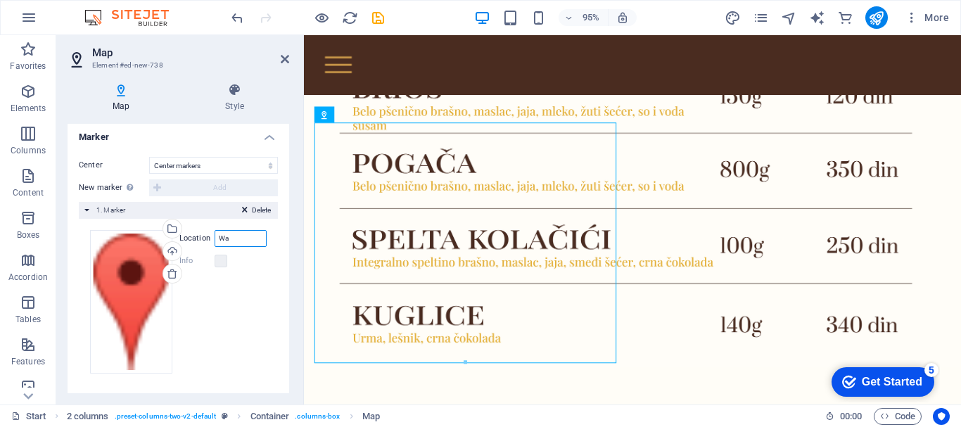
type input "W"
type input "Zemunska pijaca, Masarikov trg"
click at [281, 58] on icon at bounding box center [285, 58] width 8 height 11
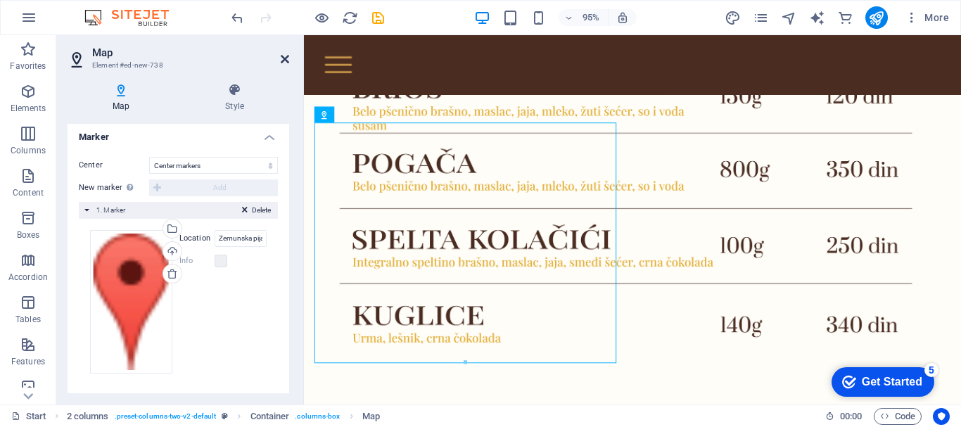
scroll to position [2080, 0]
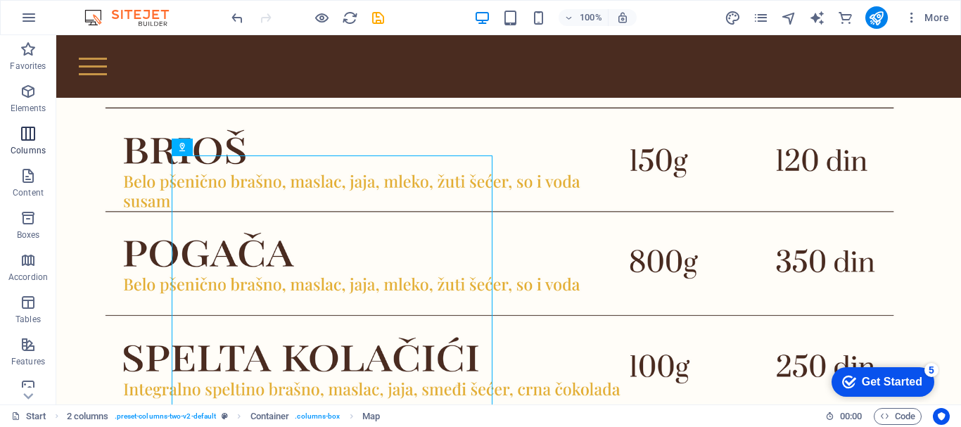
click at [19, 142] on span "Columns" at bounding box center [28, 142] width 56 height 34
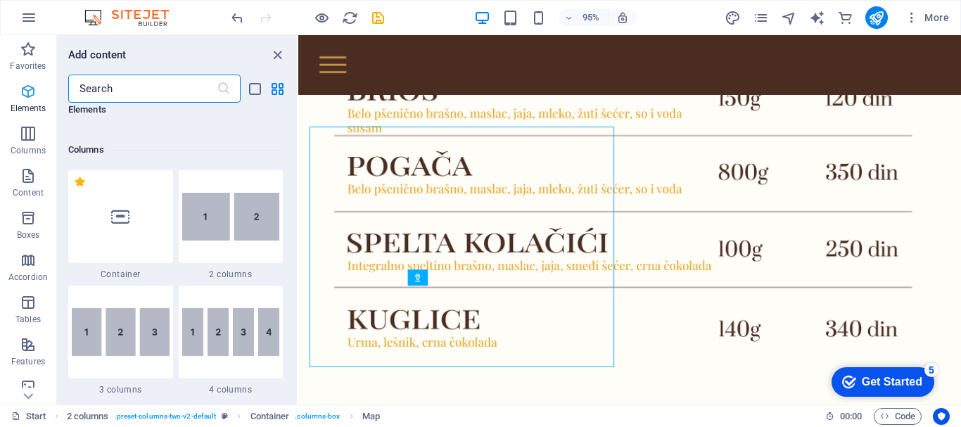
scroll to position [696, 0]
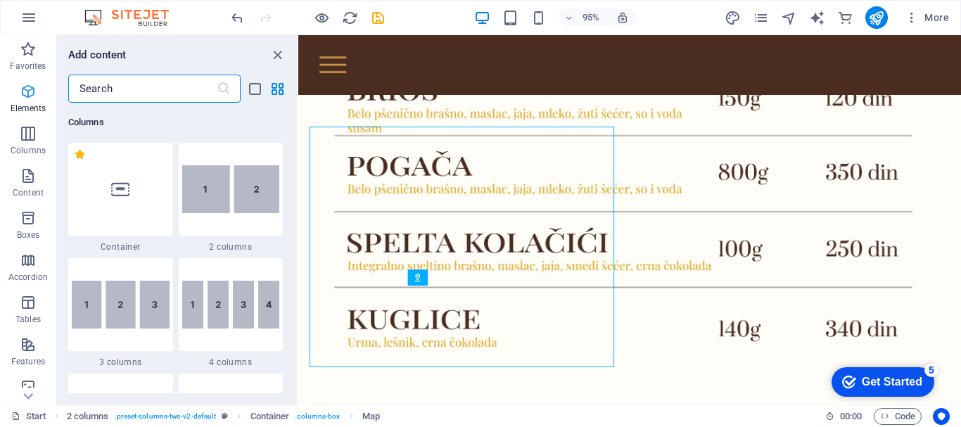
click at [27, 95] on icon "button" at bounding box center [28, 91] width 17 height 17
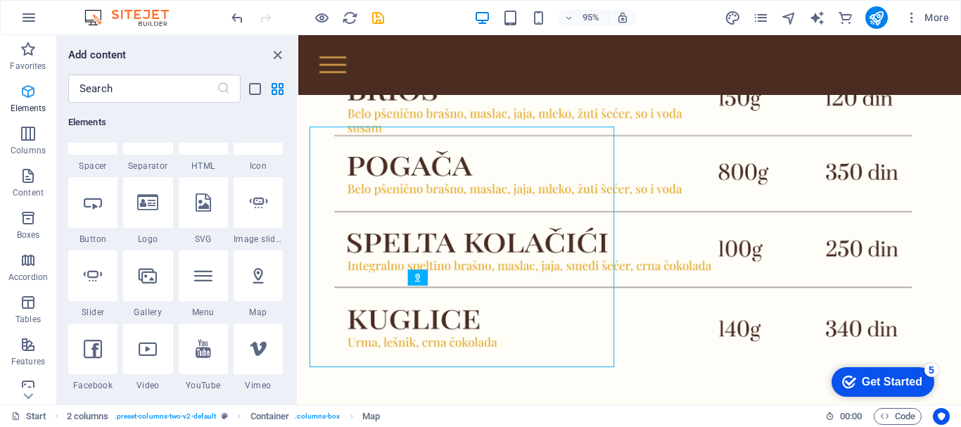
scroll to position [150, 0]
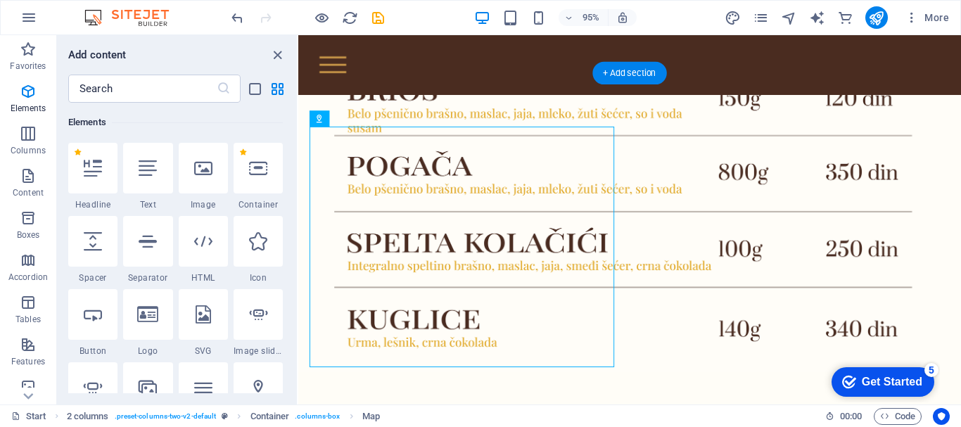
drag, startPoint x: 403, startPoint y: 292, endPoint x: 762, endPoint y: 163, distance: 381.1
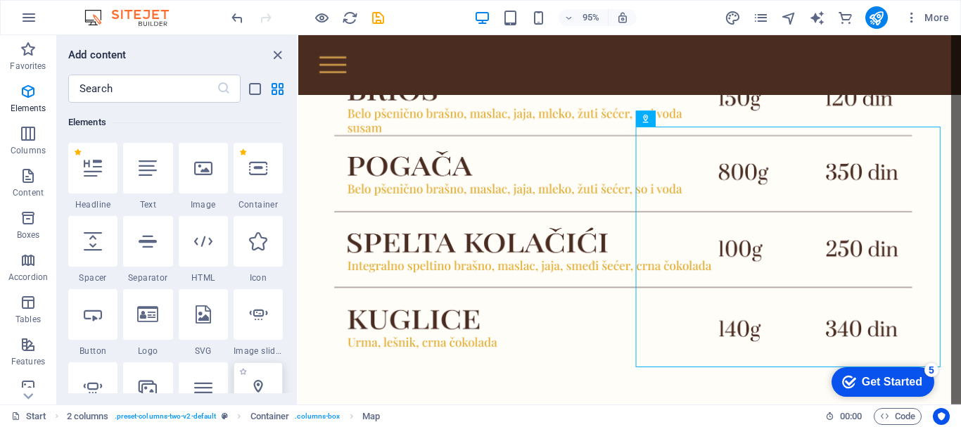
select select "1"
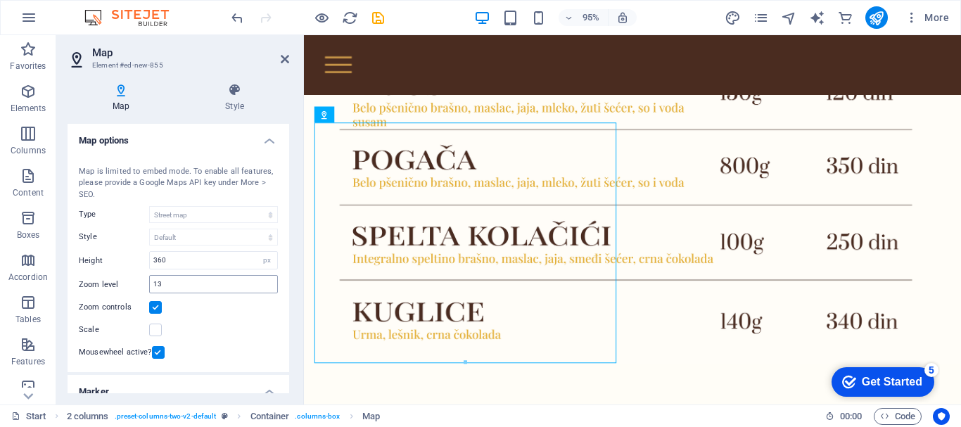
scroll to position [1933, 0]
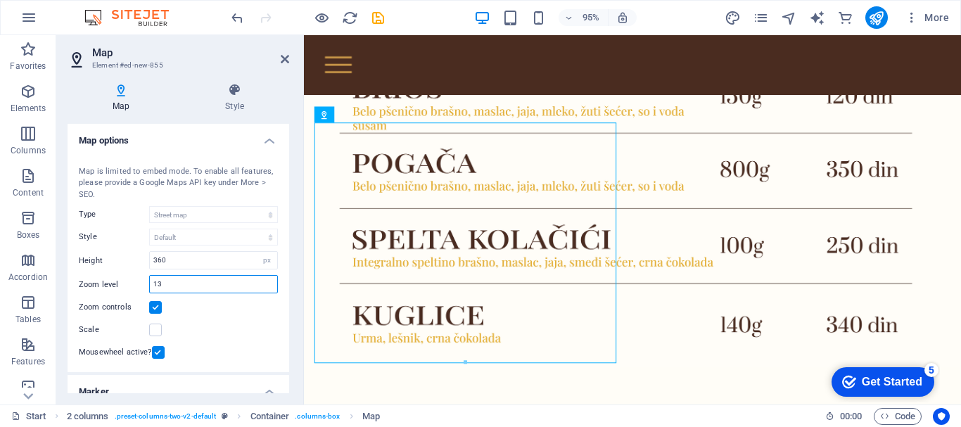
click at [213, 279] on input "13" at bounding box center [213, 284] width 127 height 17
type input "14"
drag, startPoint x: 284, startPoint y: 203, endPoint x: 278, endPoint y: 293, distance: 90.2
click at [278, 293] on div "Map center [GEOGRAPHIC_DATA] [GEOGRAPHIC_DATA], [GEOGRAPHIC_DATA] Map is limite…" at bounding box center [179, 261] width 222 height 224
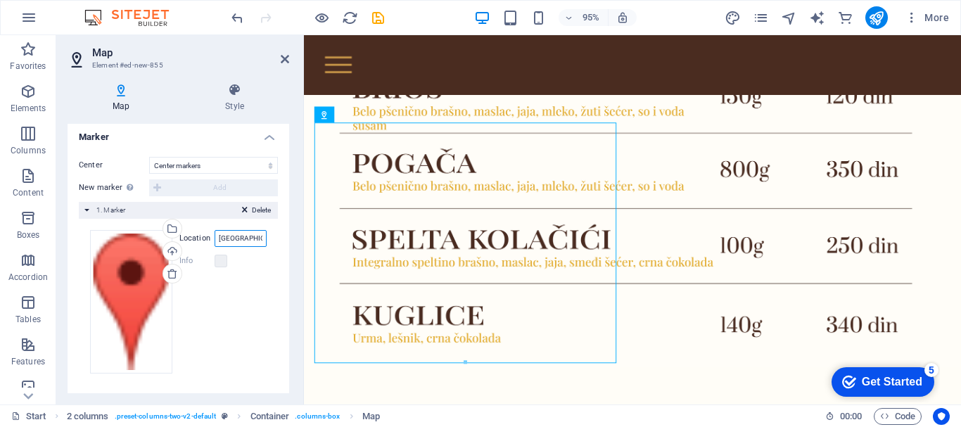
scroll to position [0, 64]
drag, startPoint x: 537, startPoint y: 274, endPoint x: 343, endPoint y: 261, distance: 195.3
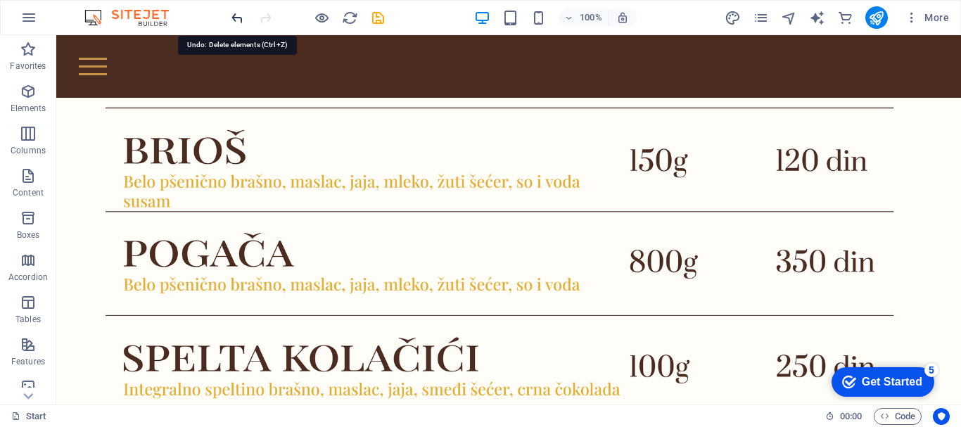
click at [243, 14] on icon "undo" at bounding box center [237, 18] width 16 height 16
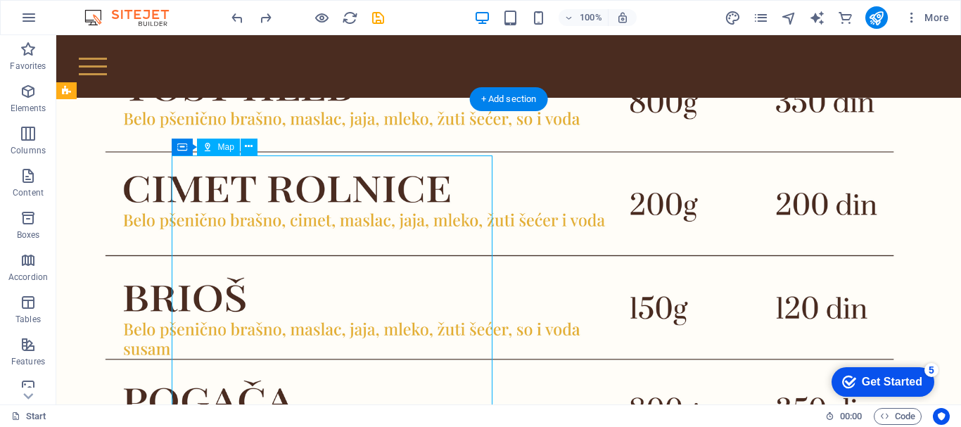
select select "1"
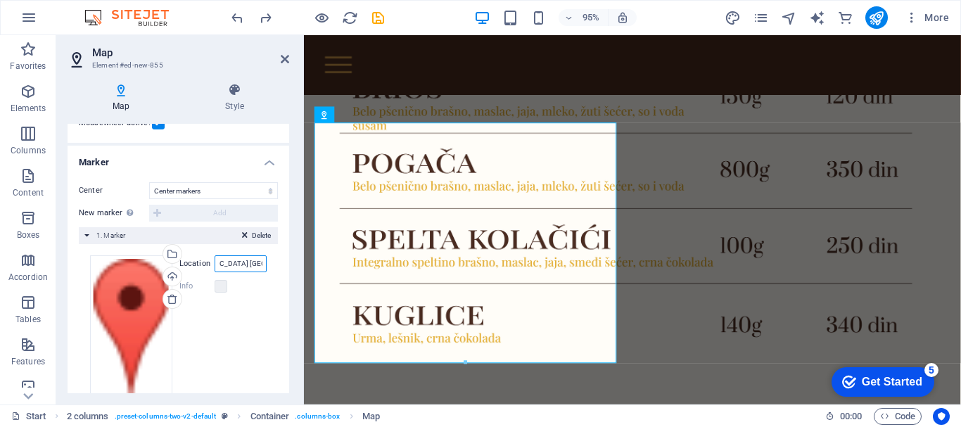
scroll to position [0, 64]
drag, startPoint x: 235, startPoint y: 261, endPoint x: 261, endPoint y: 267, distance: 26.8
click at [261, 267] on input "[GEOGRAPHIC_DATA] [GEOGRAPHIC_DATA], [GEOGRAPHIC_DATA]" at bounding box center [241, 263] width 52 height 17
type input "W"
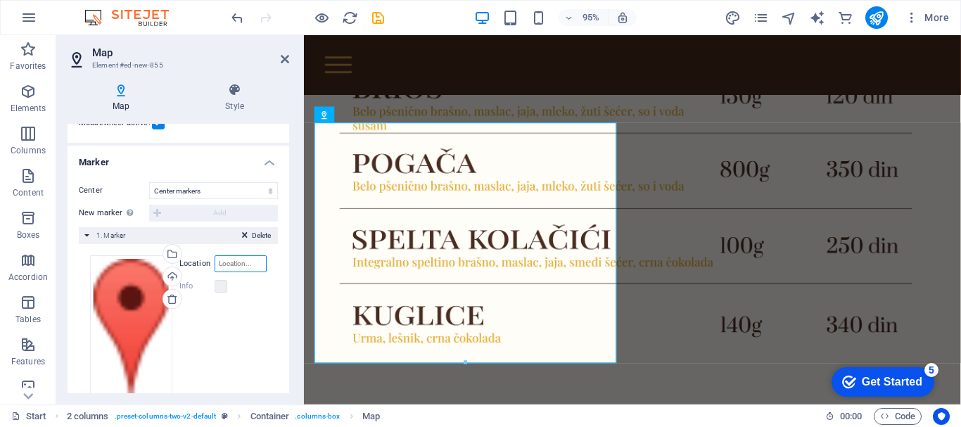
type input "L"
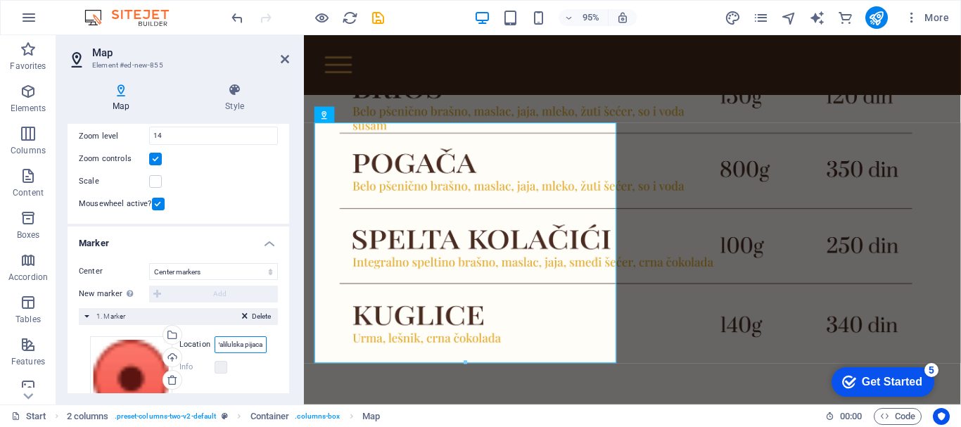
scroll to position [101, 0]
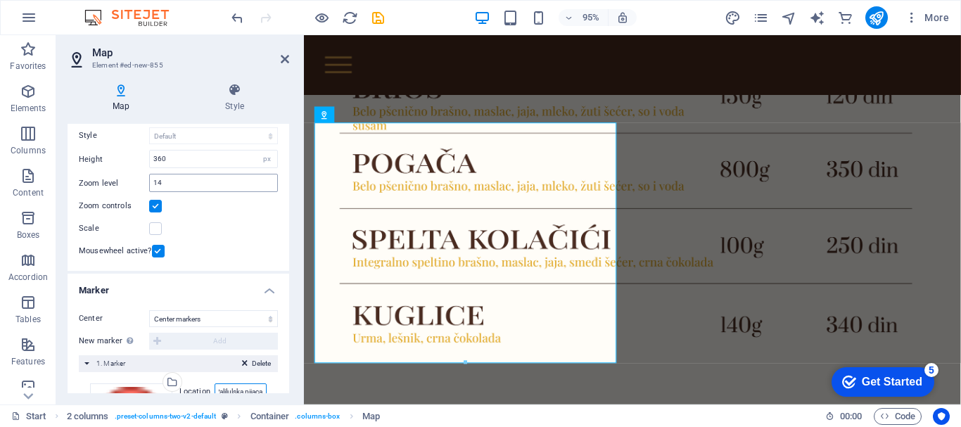
type input "Palilulska pijaca"
click at [196, 174] on div "14" at bounding box center [213, 183] width 129 height 18
click at [196, 179] on input "14" at bounding box center [213, 182] width 127 height 17
type input "15"
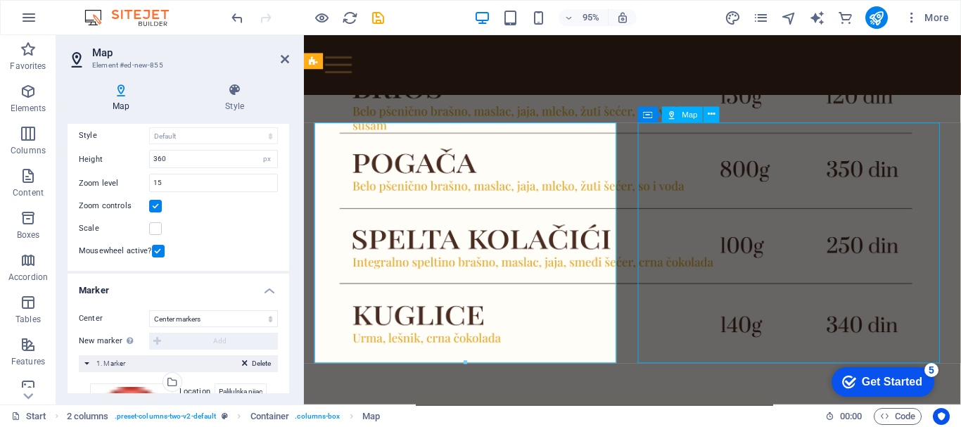
scroll to position [2080, 0]
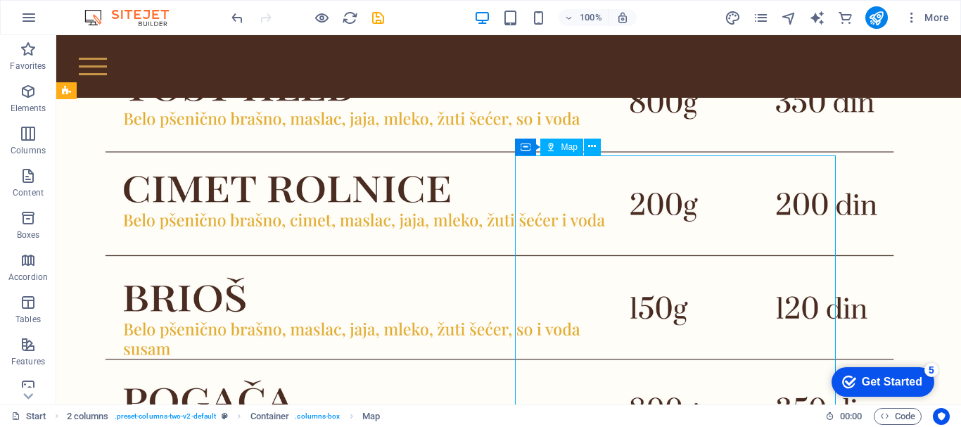
select select "1"
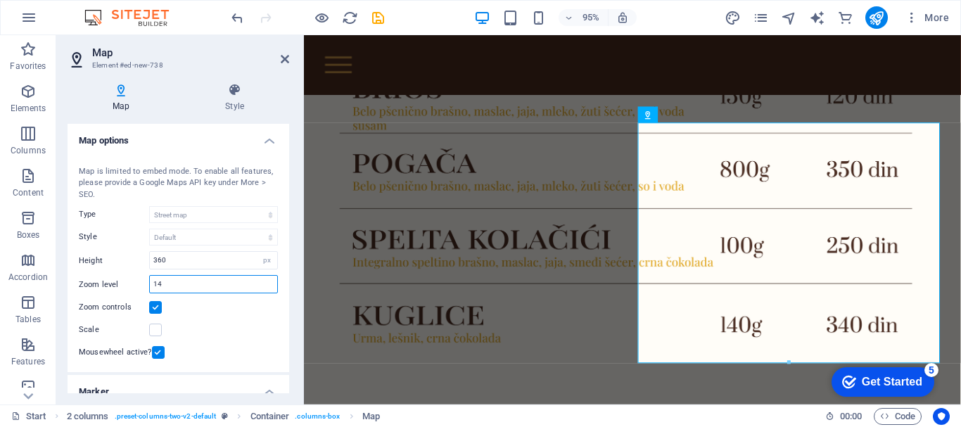
click at [212, 276] on input "14" at bounding box center [213, 284] width 127 height 17
click at [212, 276] on input "15" at bounding box center [213, 284] width 127 height 17
type input "14"
click at [281, 60] on icon at bounding box center [285, 58] width 8 height 11
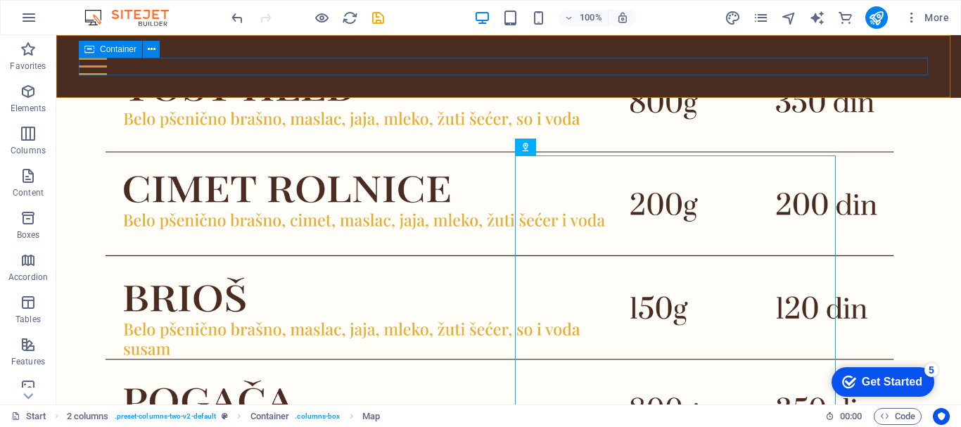
scroll to position [2080, 0]
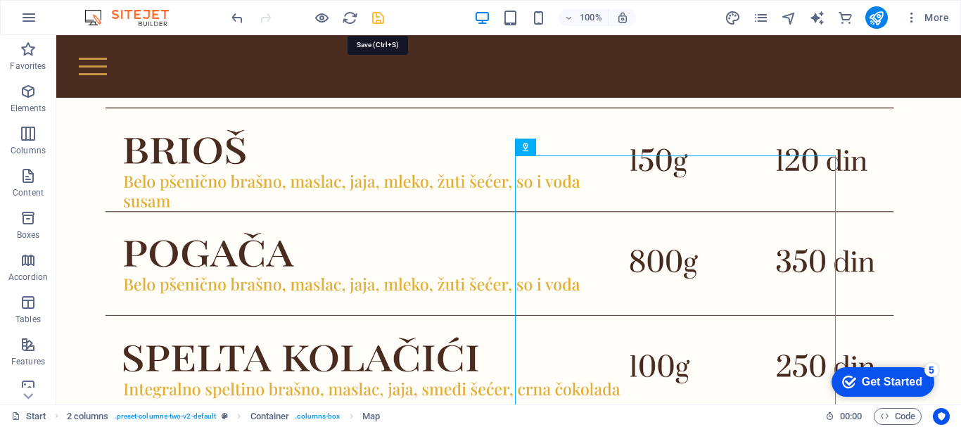
click at [383, 13] on icon "save" at bounding box center [378, 18] width 16 height 16
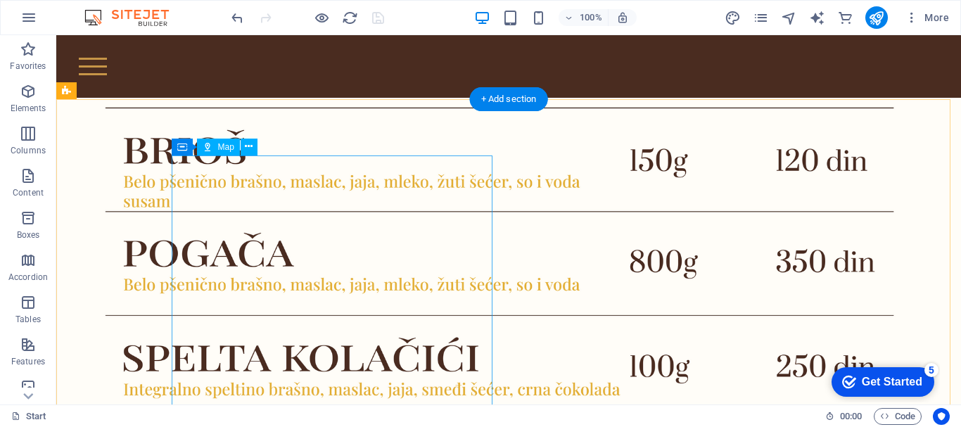
select select "1"
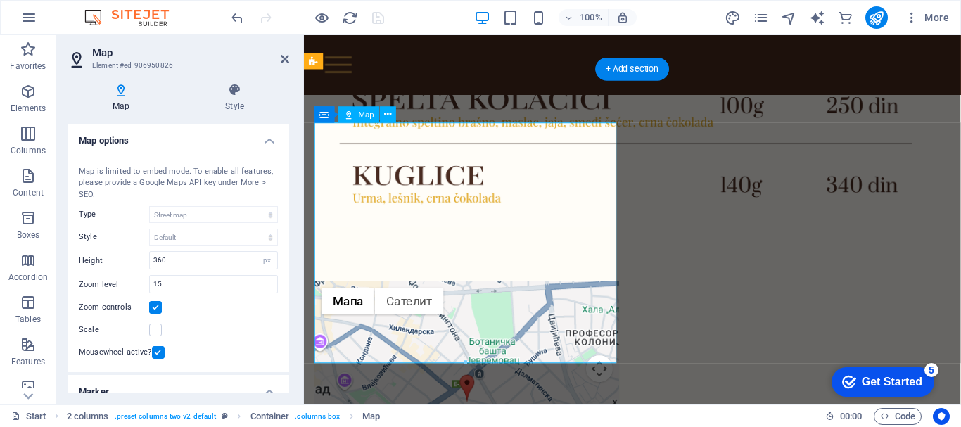
scroll to position [1933, 0]
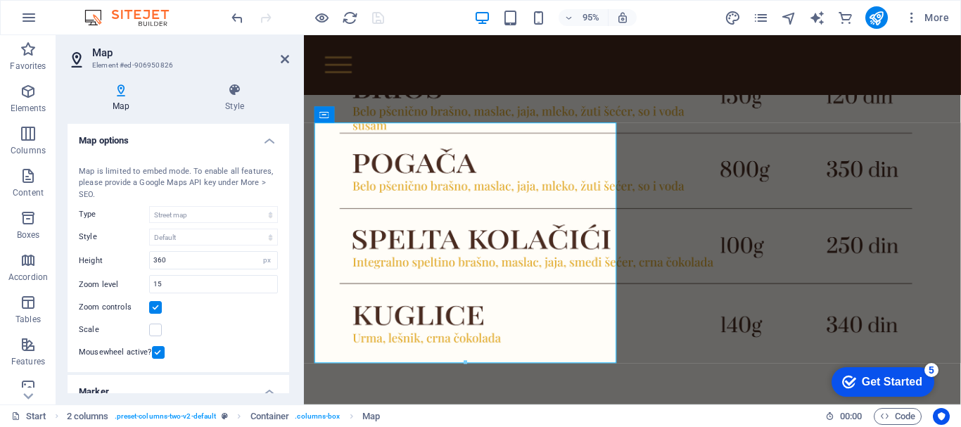
click at [284, 226] on div "Map center [GEOGRAPHIC_DATA] [GEOGRAPHIC_DATA], [GEOGRAPHIC_DATA] Map is limite…" at bounding box center [179, 261] width 222 height 224
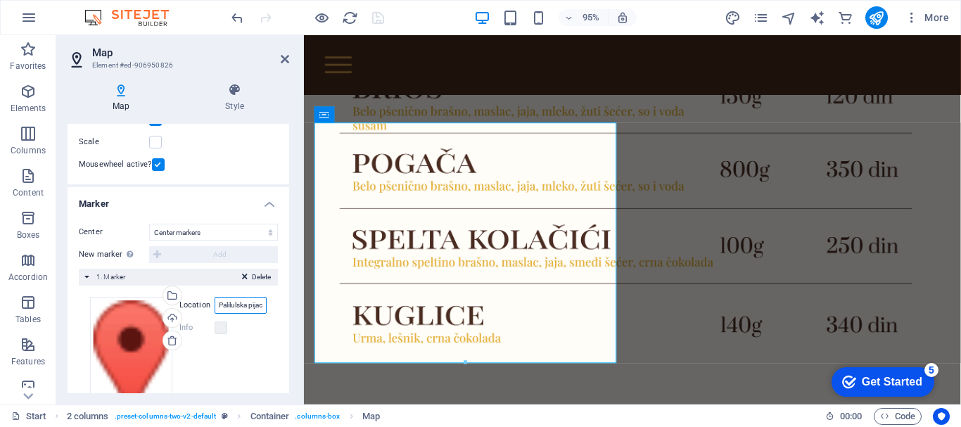
scroll to position [0, 8]
drag, startPoint x: 244, startPoint y: 302, endPoint x: 279, endPoint y: 305, distance: 35.3
click at [279, 305] on div "Center Don't center Center markers Center and zoom markers New marker To enable…" at bounding box center [179, 337] width 222 height 250
type input "P"
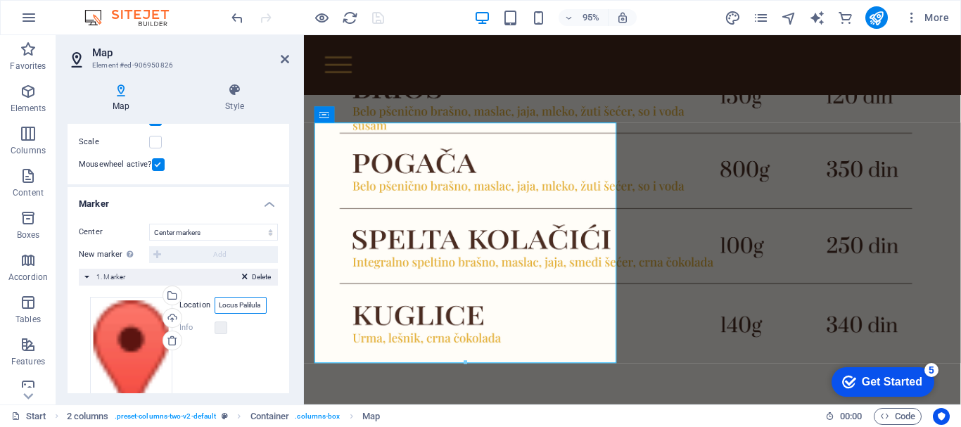
scroll to position [0, 1]
type input "Locus Palilula"
click at [287, 56] on icon at bounding box center [285, 58] width 8 height 11
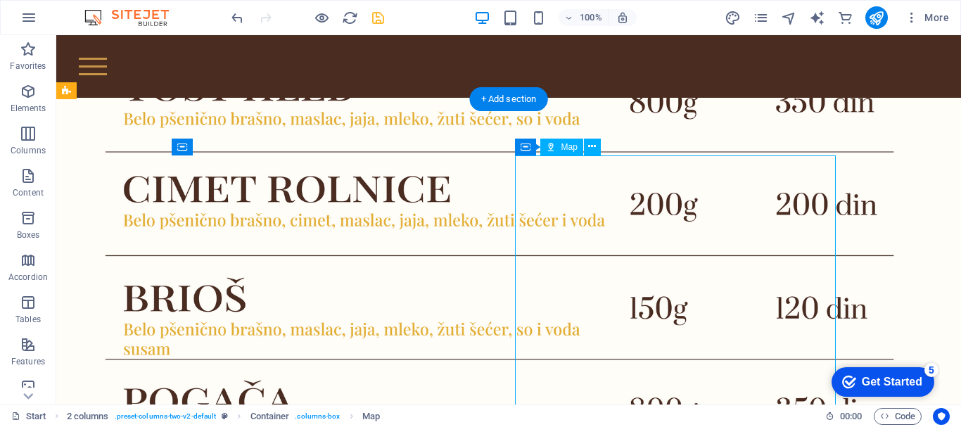
select select "1"
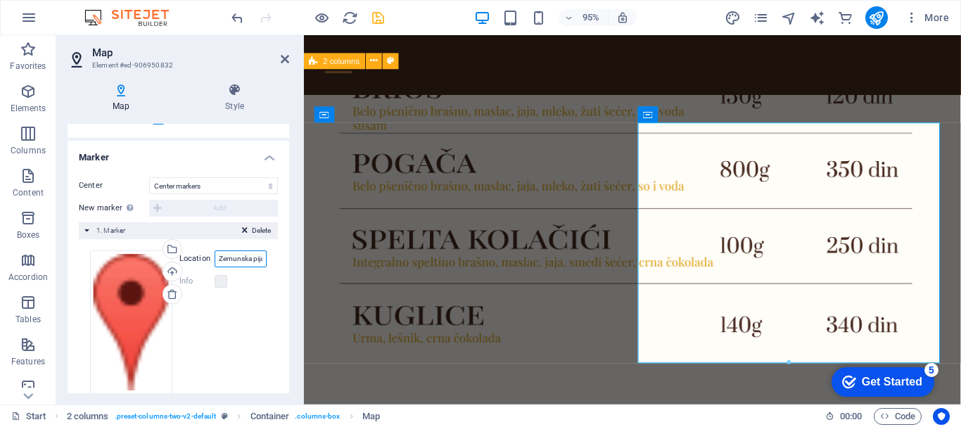
scroll to position [0, 57]
drag, startPoint x: 521, startPoint y: 296, endPoint x: 315, endPoint y: 267, distance: 208.1
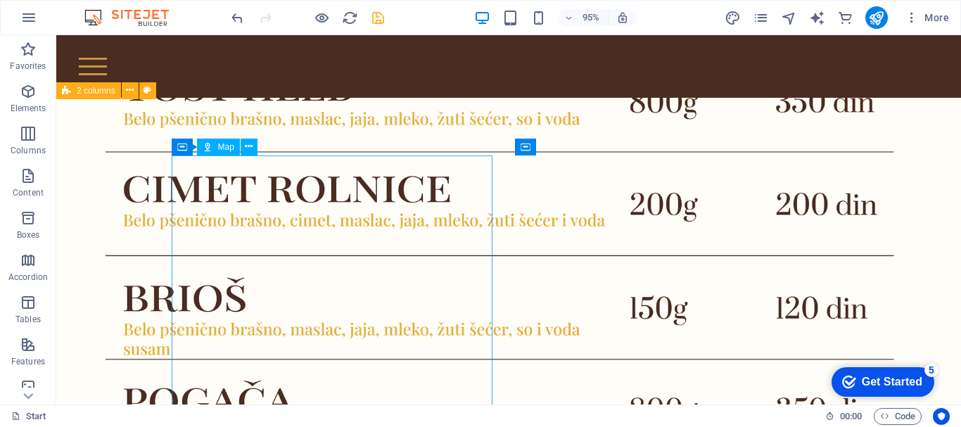
scroll to position [2080, 0]
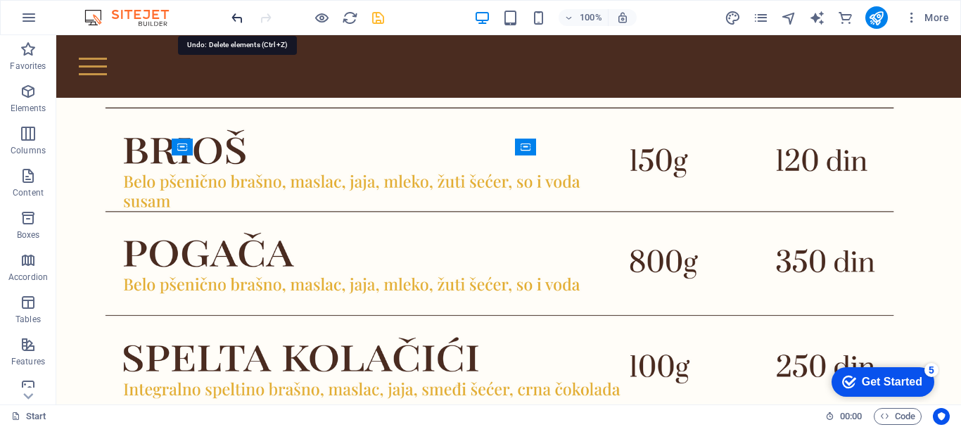
click at [242, 15] on icon "undo" at bounding box center [237, 18] width 16 height 16
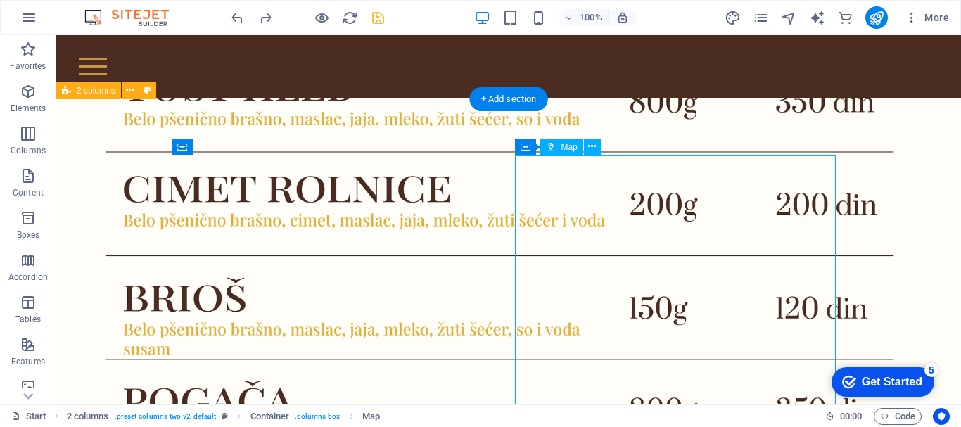
select select "1"
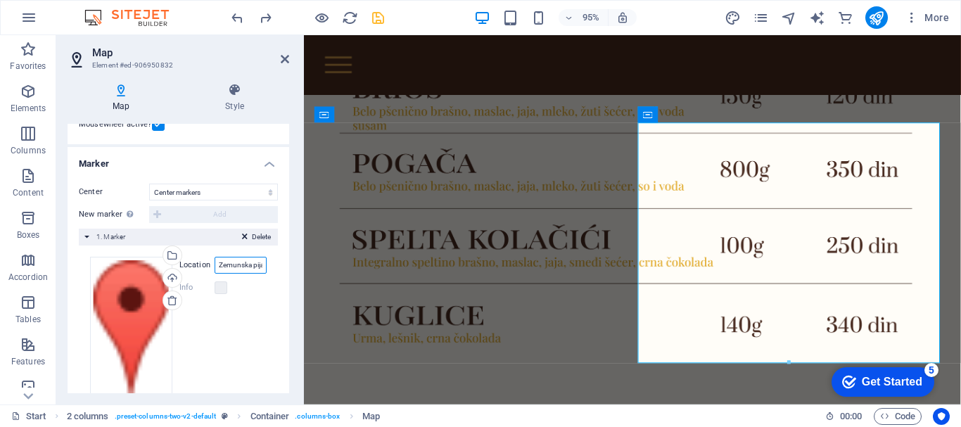
scroll to position [0, 57]
drag, startPoint x: 221, startPoint y: 267, endPoint x: 270, endPoint y: 268, distance: 49.2
click at [270, 268] on div "Drag files here, click to choose files or select files from Files or our free s…" at bounding box center [178, 328] width 199 height 166
type input "Z"
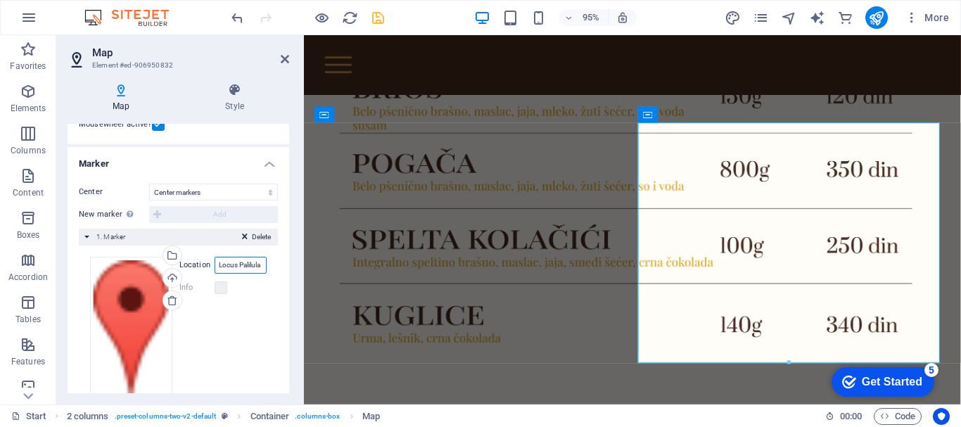
drag, startPoint x: 244, startPoint y: 269, endPoint x: 266, endPoint y: 269, distance: 21.8
click at [266, 269] on div "Drag files here, click to choose files or select files from Files or our free s…" at bounding box center [178, 328] width 199 height 166
type input "Locus Zemun"
click at [215, 287] on label at bounding box center [221, 287] width 13 height 13
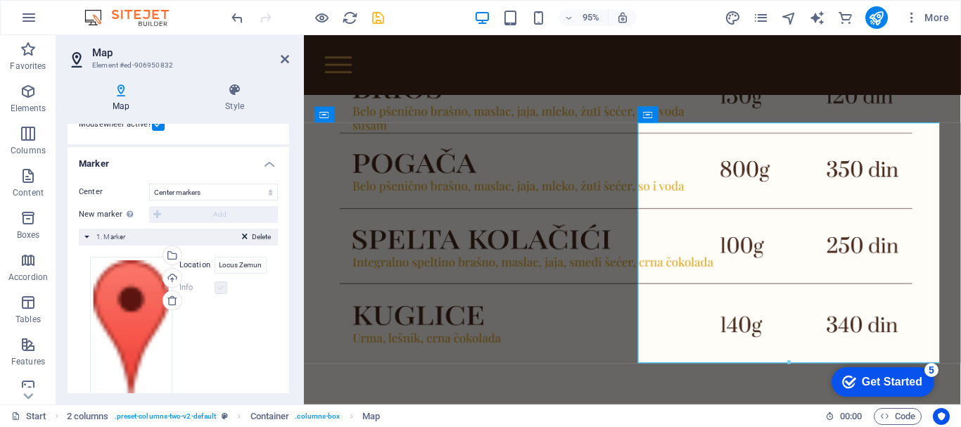
click at [215, 287] on label at bounding box center [221, 287] width 13 height 13
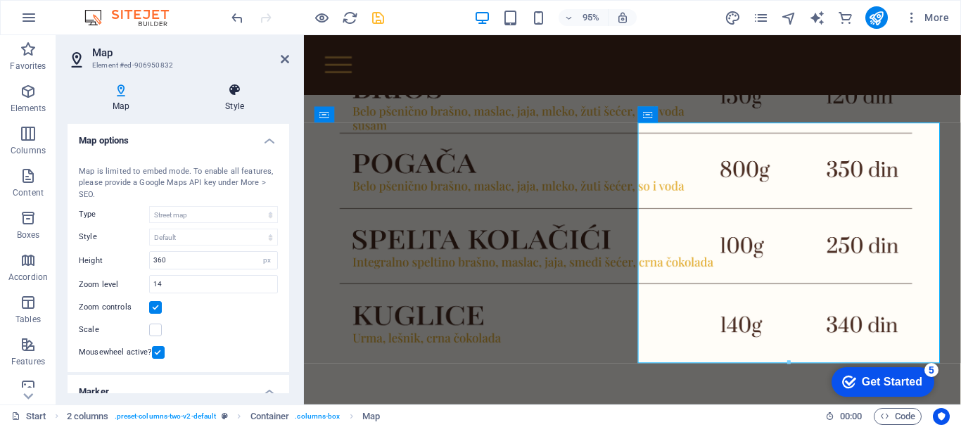
click at [238, 101] on h4 "Style" at bounding box center [234, 98] width 109 height 30
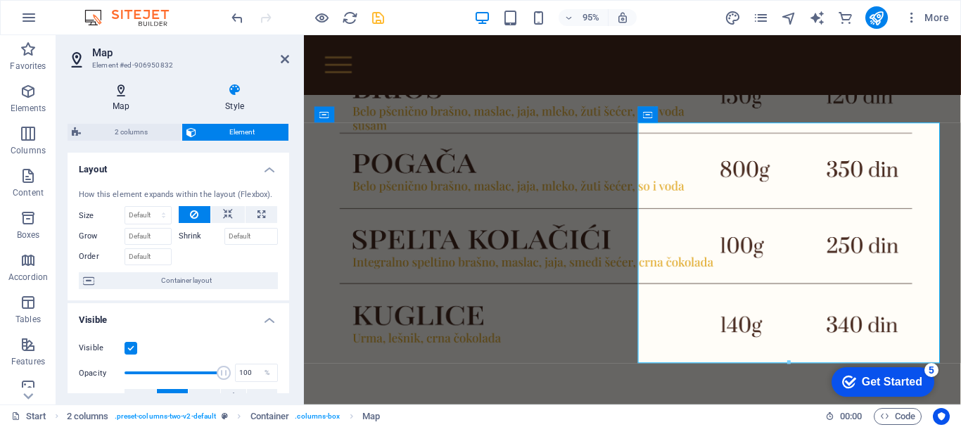
click at [115, 105] on h4 "Map" at bounding box center [124, 98] width 113 height 30
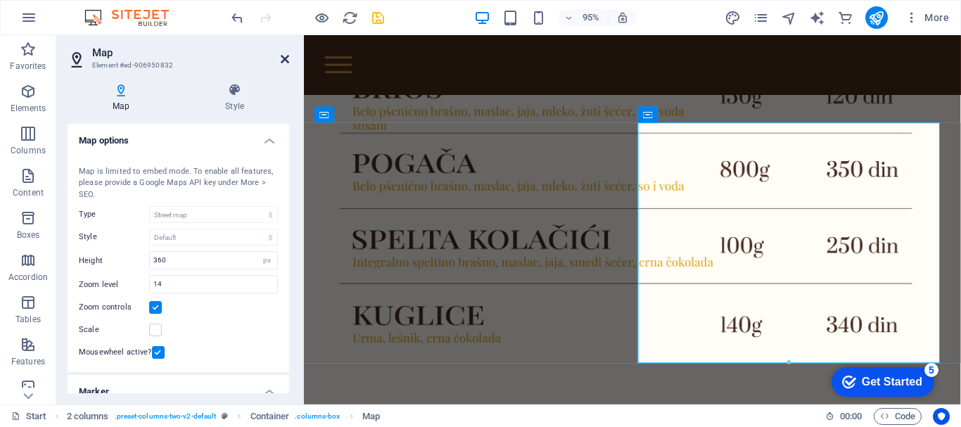
click at [286, 56] on icon at bounding box center [285, 58] width 8 height 11
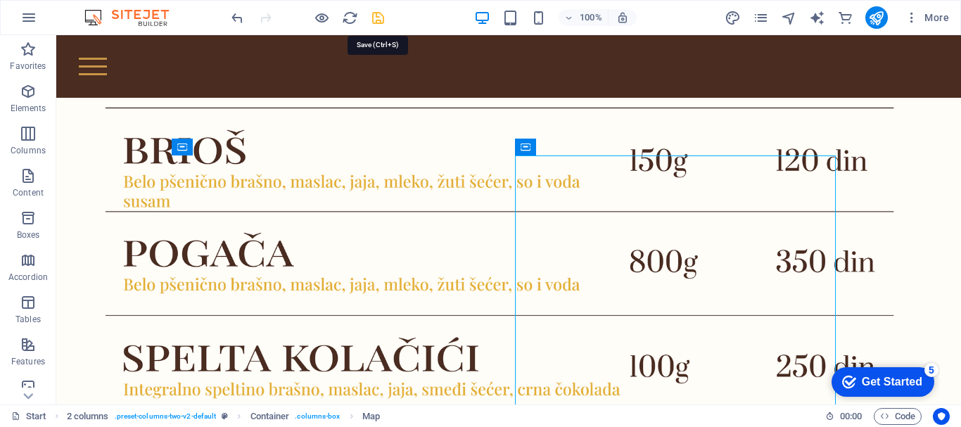
click at [371, 21] on icon "save" at bounding box center [378, 18] width 16 height 16
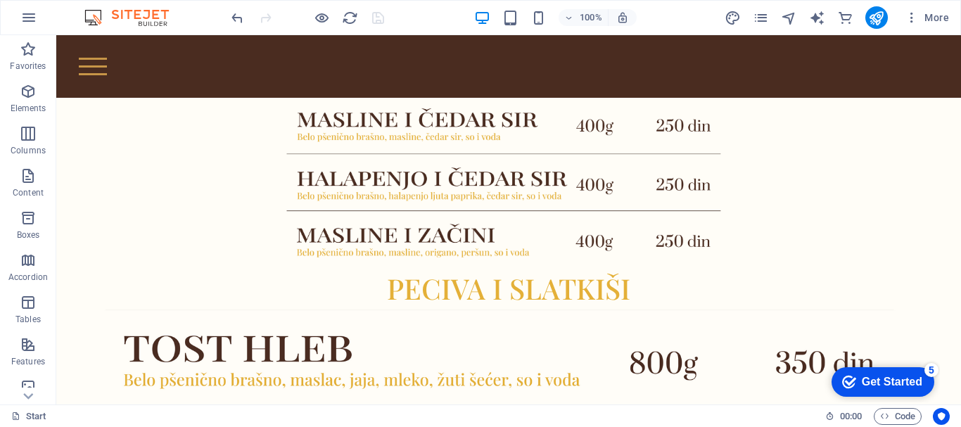
scroll to position [1666, 0]
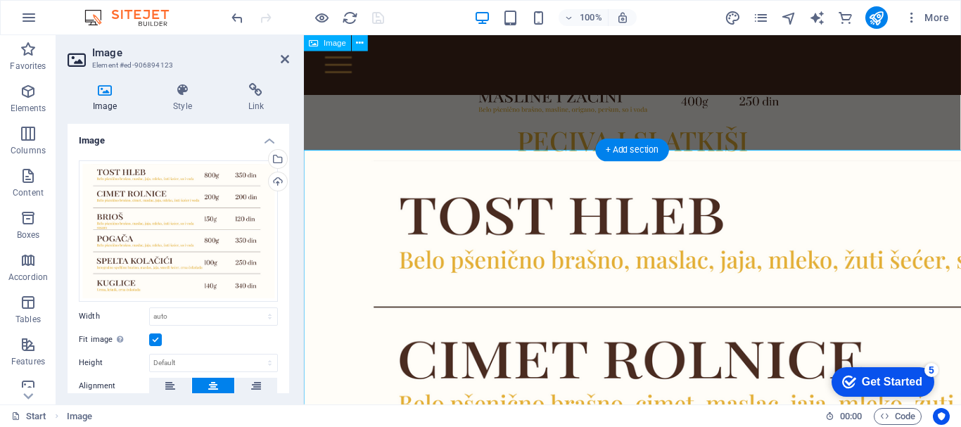
scroll to position [1518, 0]
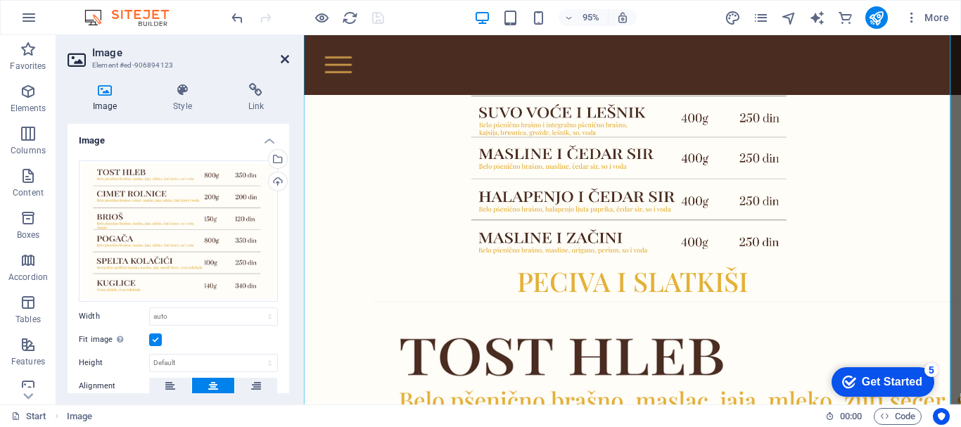
click at [284, 59] on icon at bounding box center [285, 58] width 8 height 11
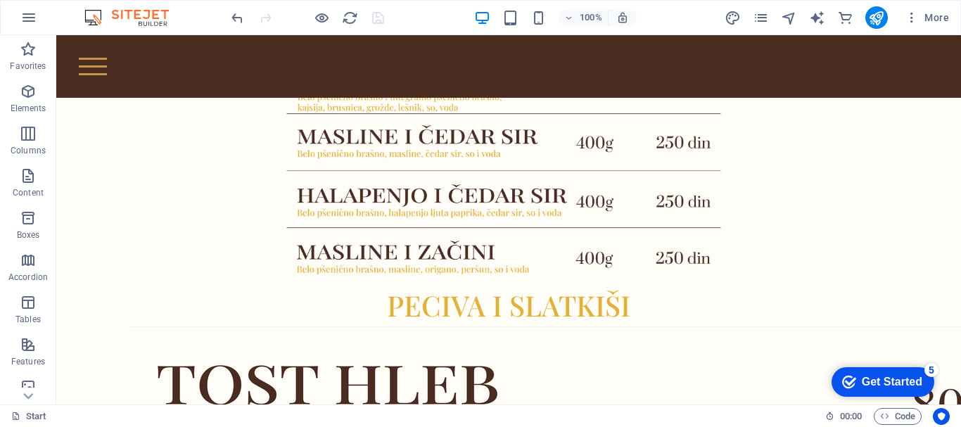
scroll to position [1672, 0]
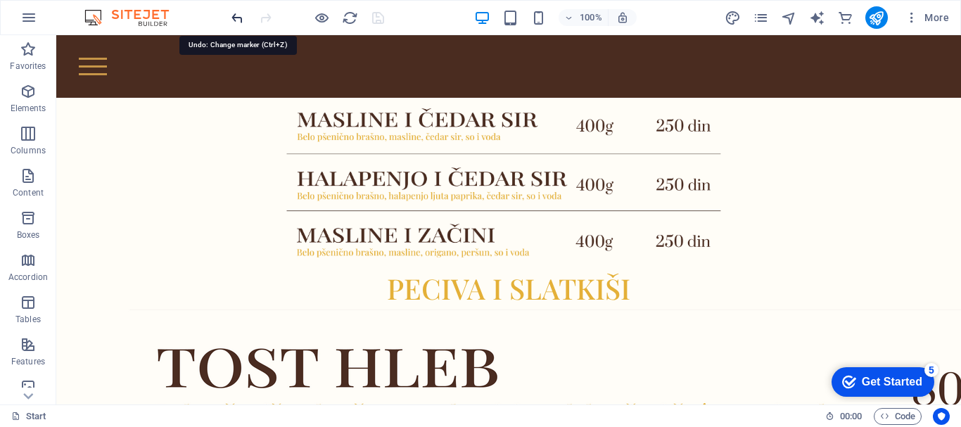
click at [236, 13] on icon "undo" at bounding box center [237, 18] width 16 height 16
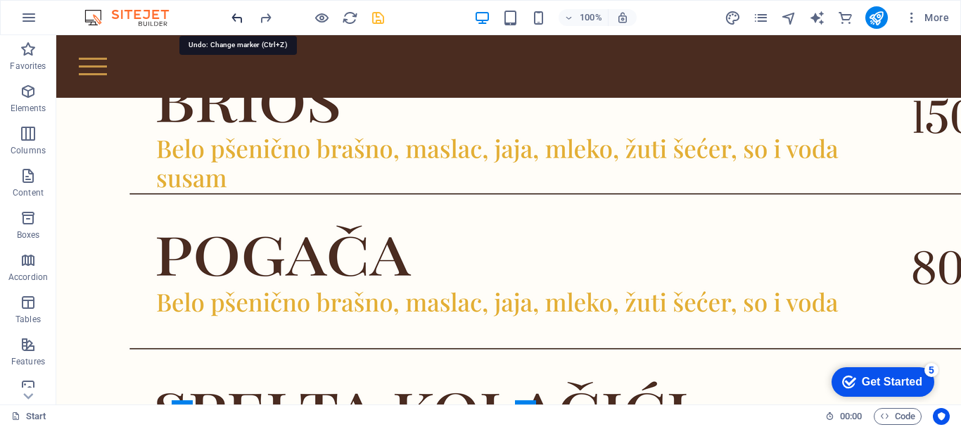
scroll to position [2264, 0]
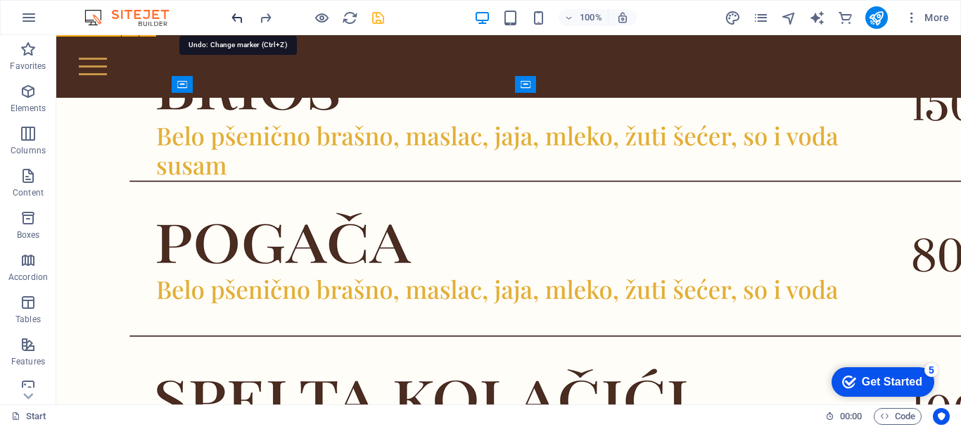
click at [243, 15] on icon "undo" at bounding box center [237, 18] width 16 height 16
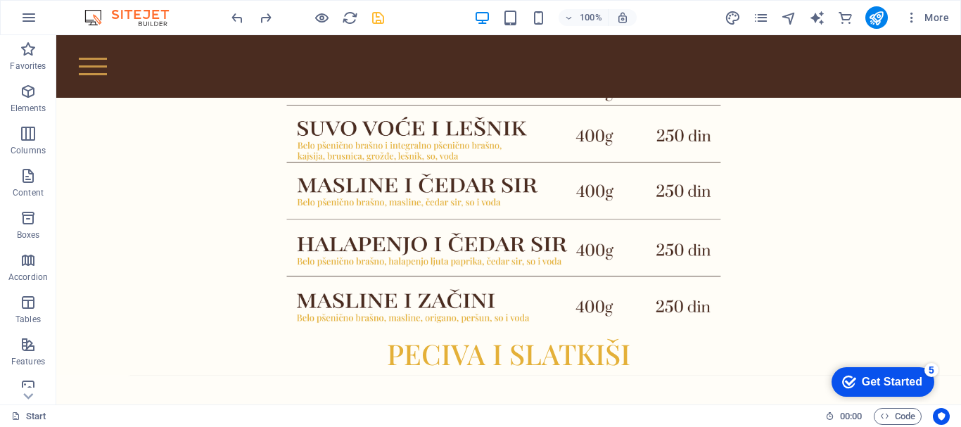
scroll to position [1651, 0]
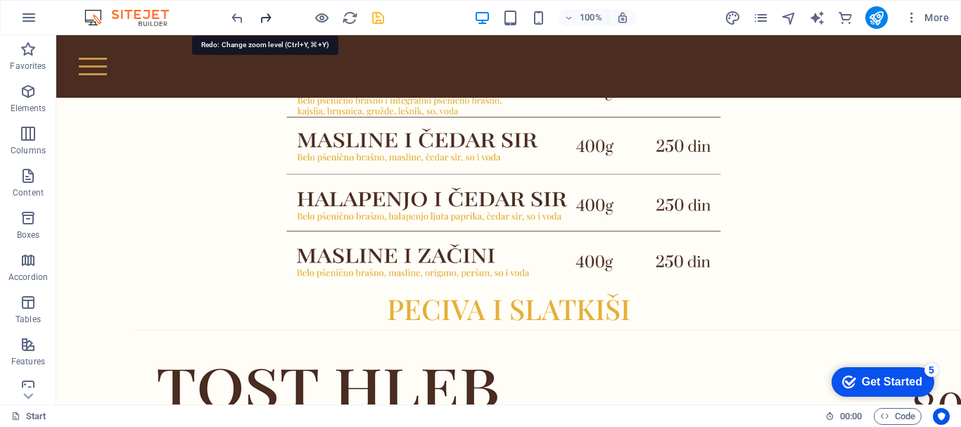
click at [267, 18] on icon "redo" at bounding box center [265, 18] width 16 height 16
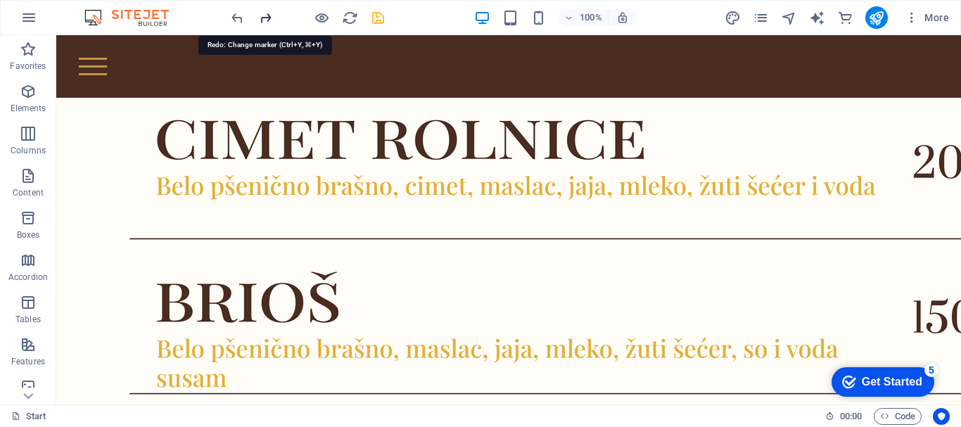
click at [267, 18] on icon "redo" at bounding box center [265, 18] width 16 height 16
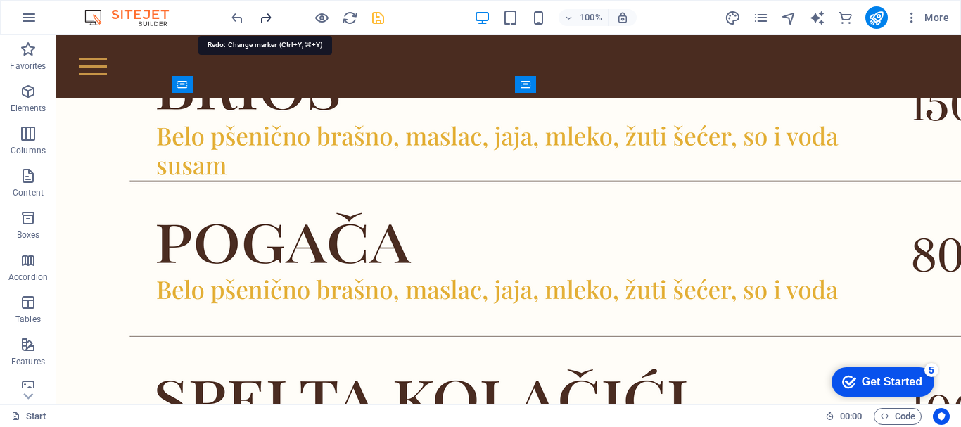
click at [267, 18] on icon "redo" at bounding box center [265, 18] width 16 height 16
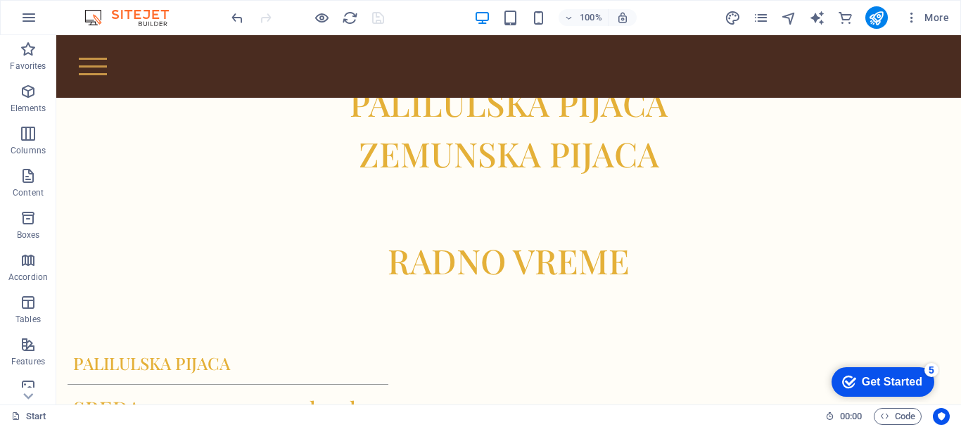
scroll to position [96, 0]
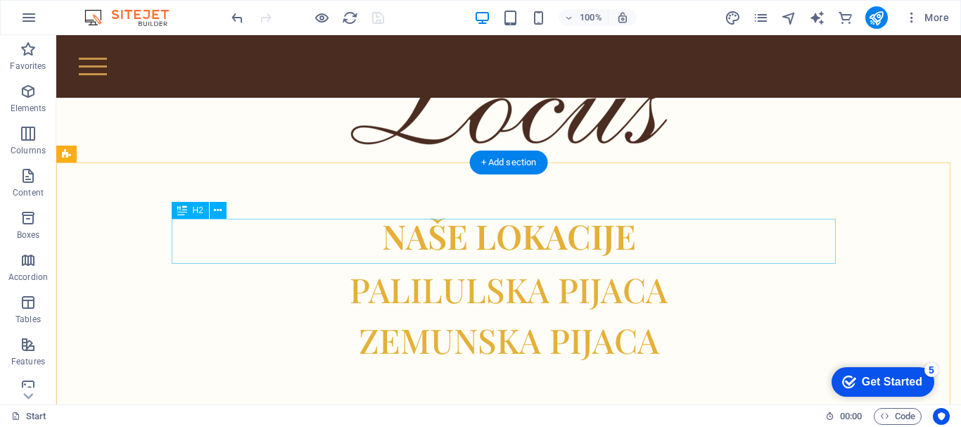
click at [587, 242] on div "NAŠE LOKACIJE" at bounding box center [509, 236] width 664 height 34
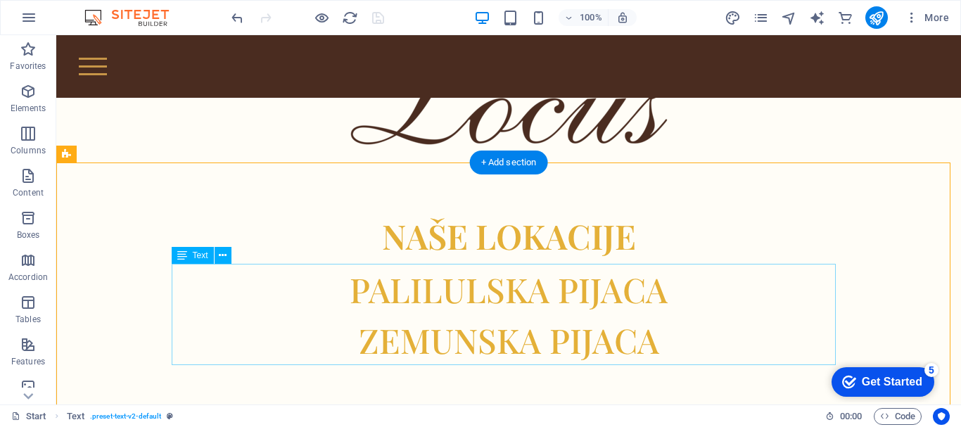
click at [639, 285] on div "PALILULSKA PIJACA ZEMUNSKA PIJACA" at bounding box center [509, 314] width 664 height 101
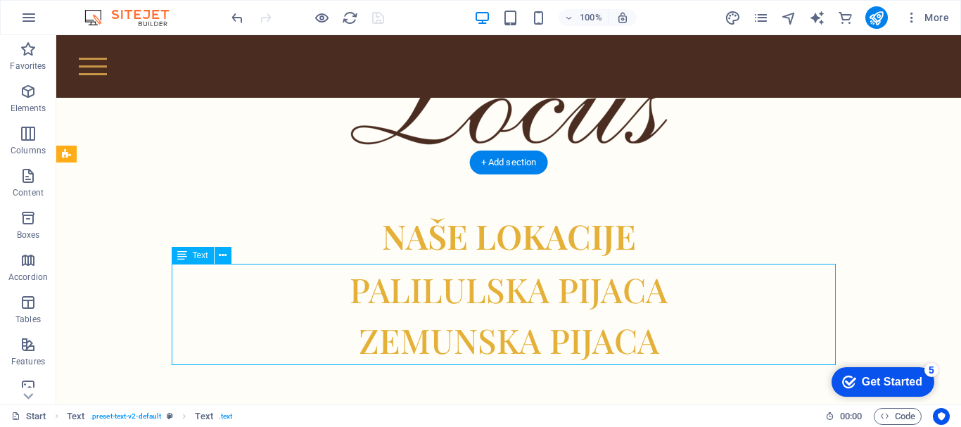
click at [667, 290] on div "PALILULSKA PIJACA ZEMUNSKA PIJACA" at bounding box center [509, 314] width 664 height 101
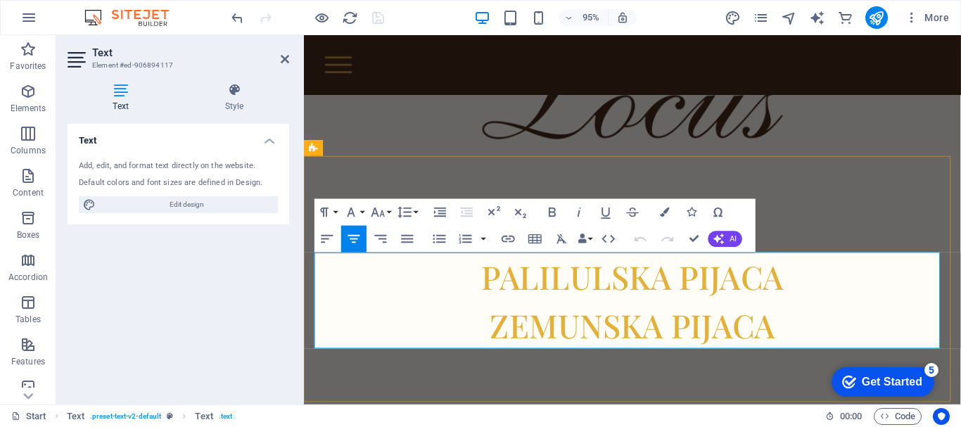
click at [805, 283] on p "PALILULSKA PIJACA" at bounding box center [650, 289] width 664 height 51
click at [843, 183] on div "NAŠE LOKACIJE PALILULSKA PIJACA ZEMUNSKA PIJACA" at bounding box center [649, 291] width 691 height 259
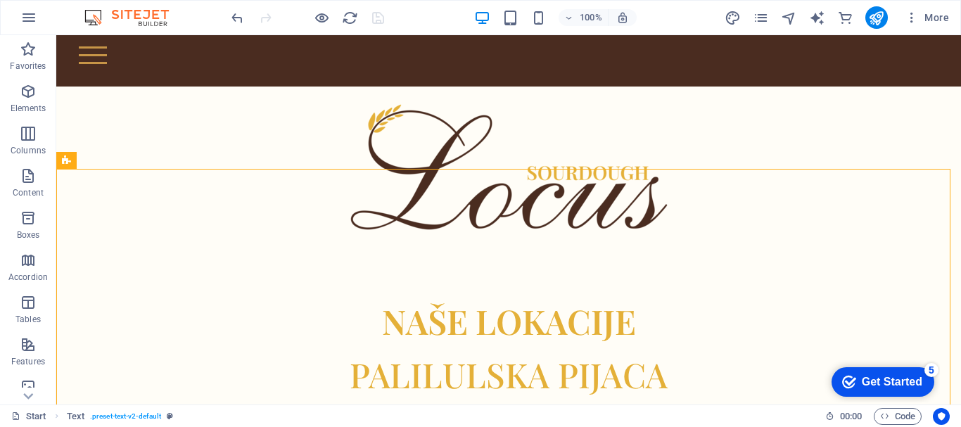
scroll to position [0, 0]
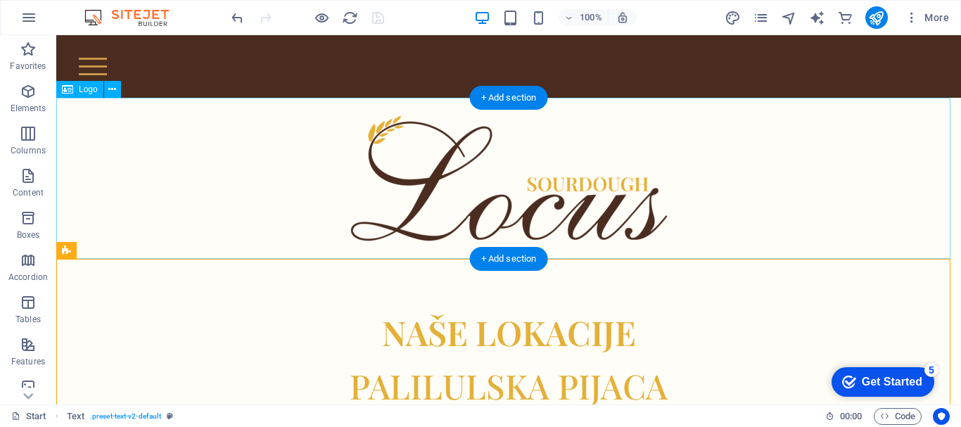
click at [805, 156] on div at bounding box center [508, 178] width 904 height 161
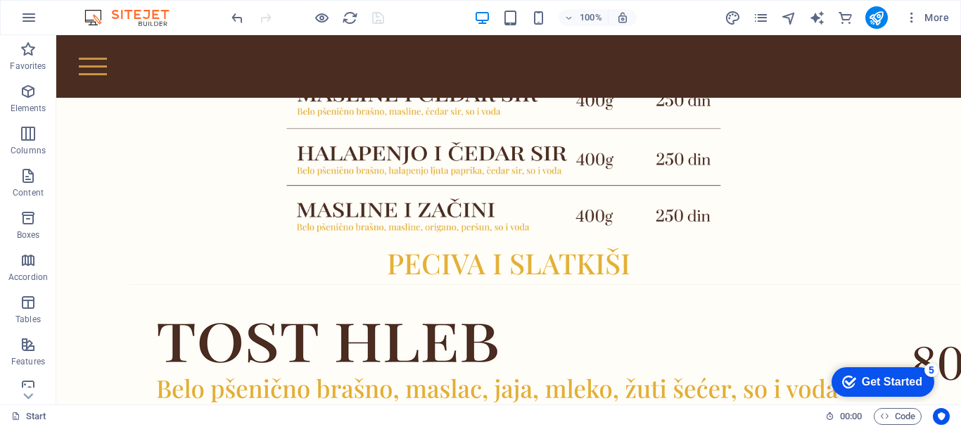
scroll to position [1748, 0]
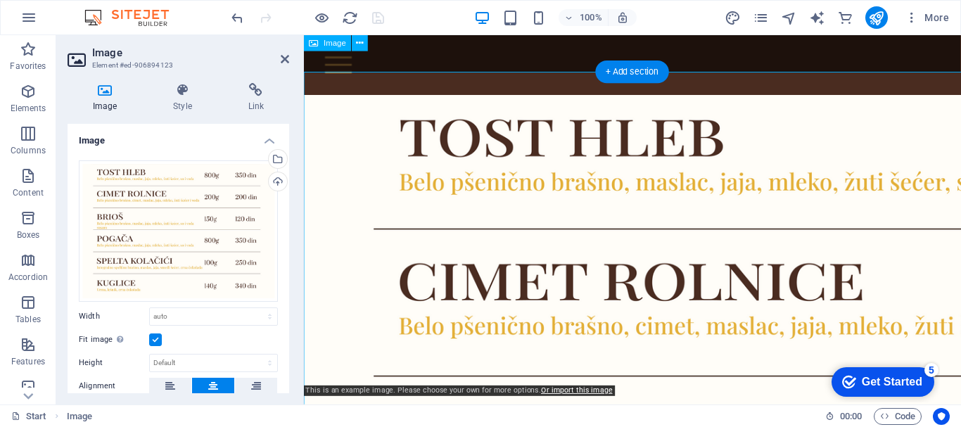
scroll to position [1601, 0]
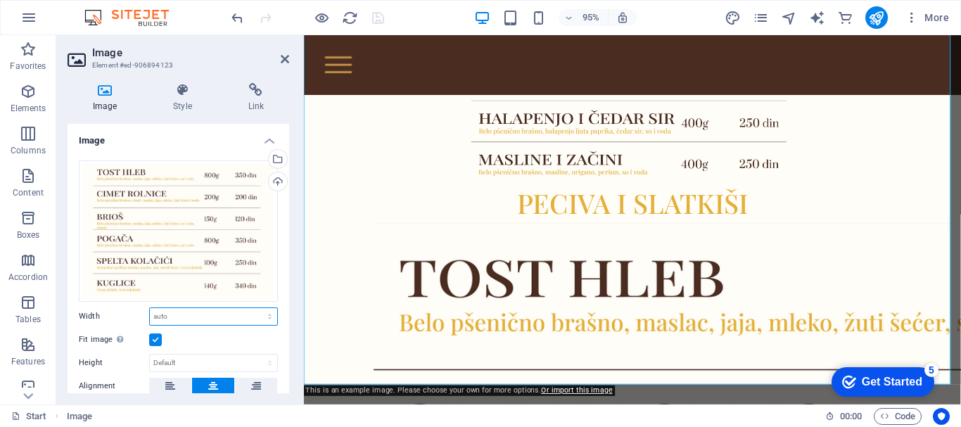
click at [225, 319] on select "Default auto px rem % em vh vw" at bounding box center [213, 316] width 127 height 17
click at [150, 308] on select "Default auto px rem % em vh vw" at bounding box center [213, 316] width 127 height 17
select select "DISABLED_OPTION_VALUE"
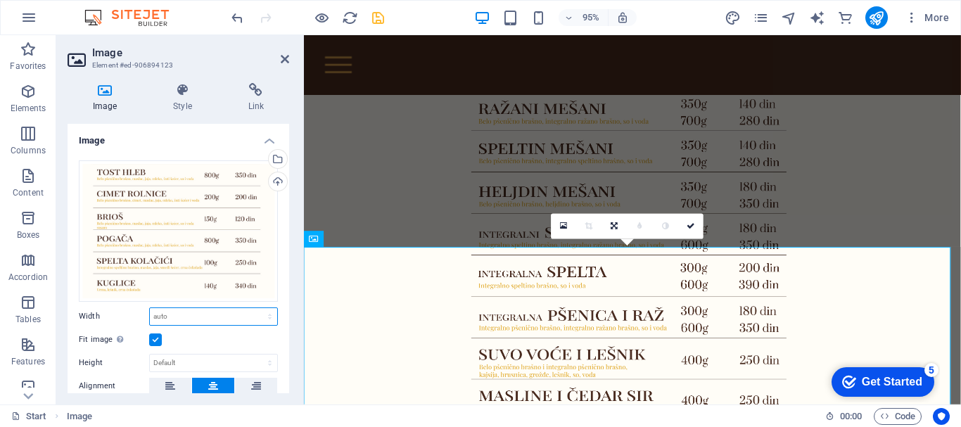
scroll to position [1269, 0]
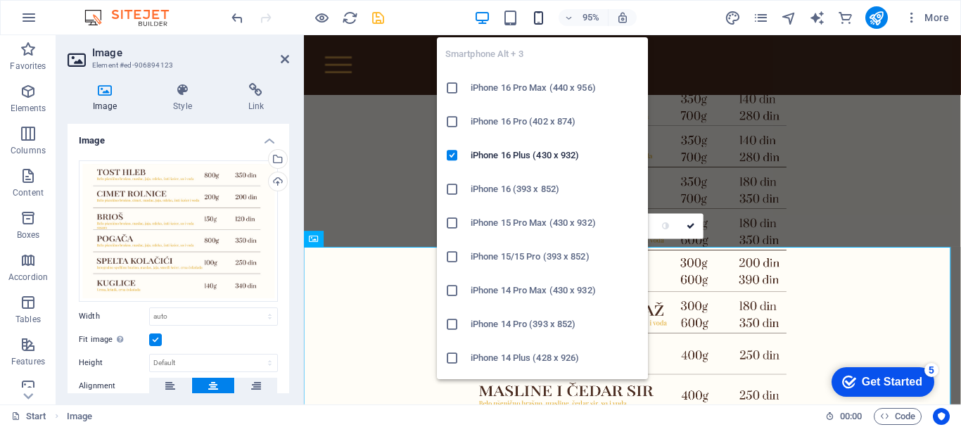
click at [532, 18] on icon "button" at bounding box center [538, 18] width 16 height 16
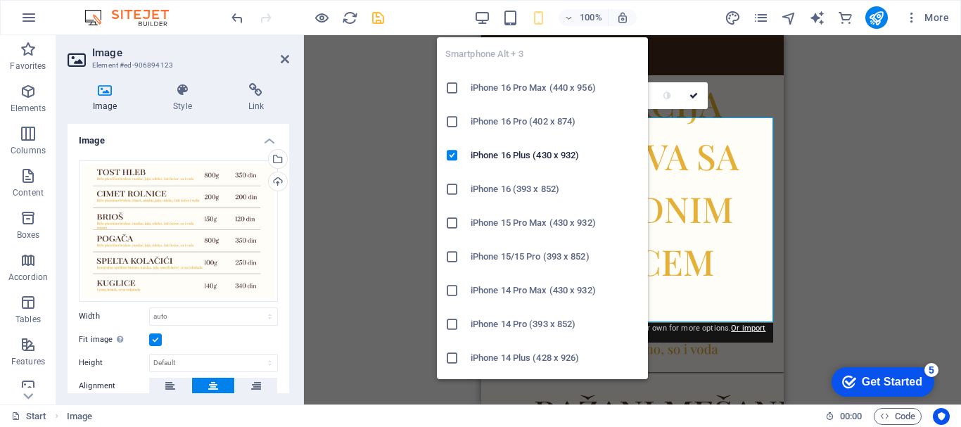
scroll to position [1930, 0]
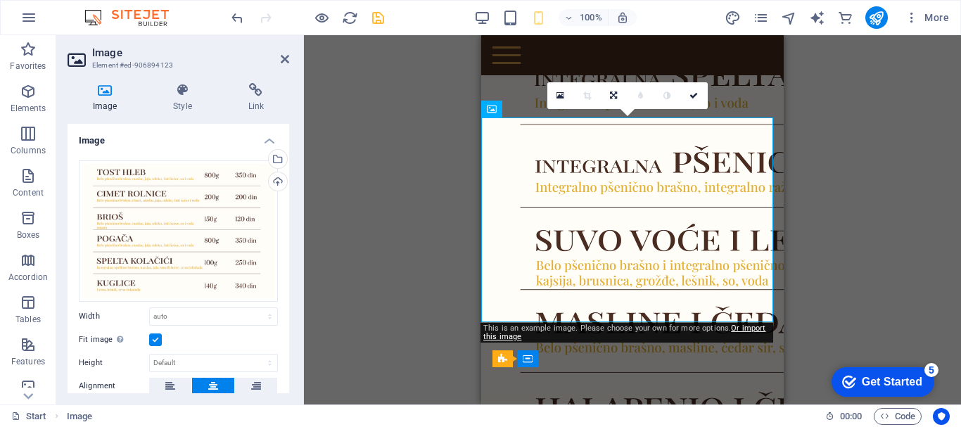
click at [363, 194] on div "Drag here to replace the existing content. Press “Ctrl” if you want to create a…" at bounding box center [632, 219] width 657 height 369
click at [843, 286] on div "Drag here to replace the existing content. Press “Ctrl” if you want to create a…" at bounding box center [632, 219] width 657 height 369
click at [697, 97] on icon at bounding box center [693, 95] width 8 height 8
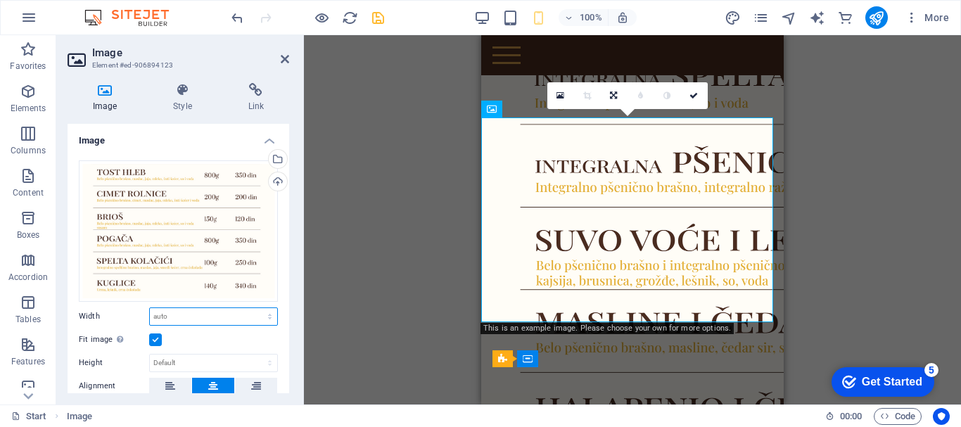
click at [200, 319] on select "Default auto px rem % em vh vw" at bounding box center [213, 316] width 127 height 17
click at [150, 308] on select "Default auto px rem % em vh vw" at bounding box center [213, 316] width 127 height 17
select select "DISABLED_OPTION_VALUE"
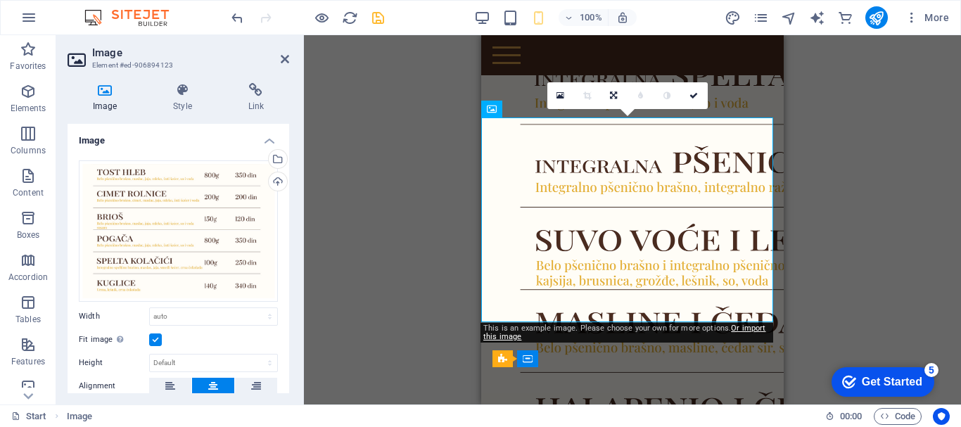
click at [153, 334] on label at bounding box center [155, 339] width 13 height 13
click at [0, 0] on input "Fit image Automatically fit image to a fixed width and height" at bounding box center [0, 0] width 0 height 0
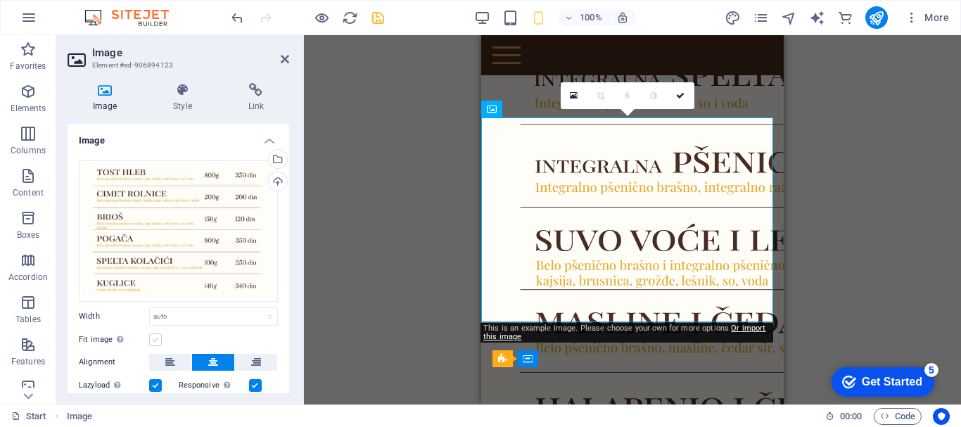
click at [153, 334] on label at bounding box center [155, 339] width 13 height 13
click at [0, 0] on input "Fit image Automatically fit image to a fixed width and height" at bounding box center [0, 0] width 0 height 0
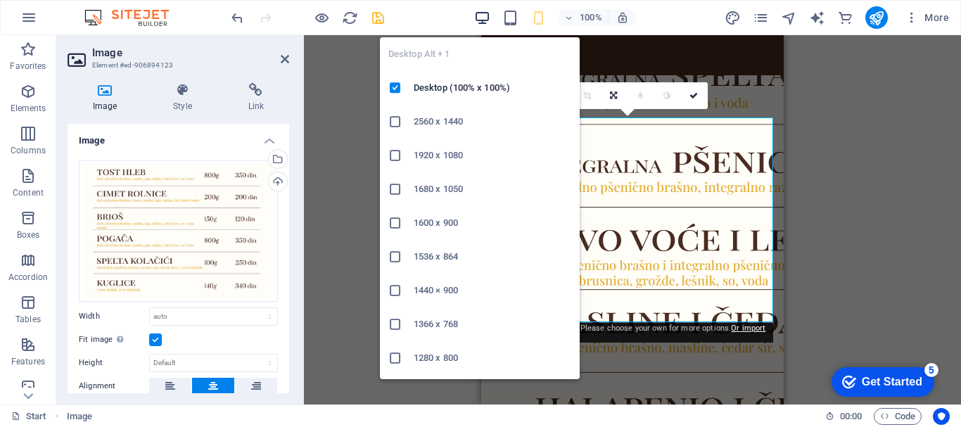
click at [487, 11] on icon "button" at bounding box center [482, 18] width 16 height 16
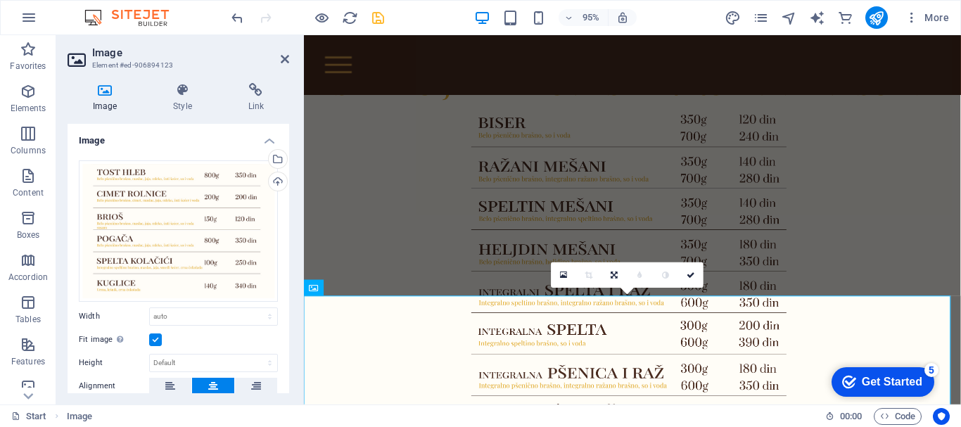
scroll to position [1194, 0]
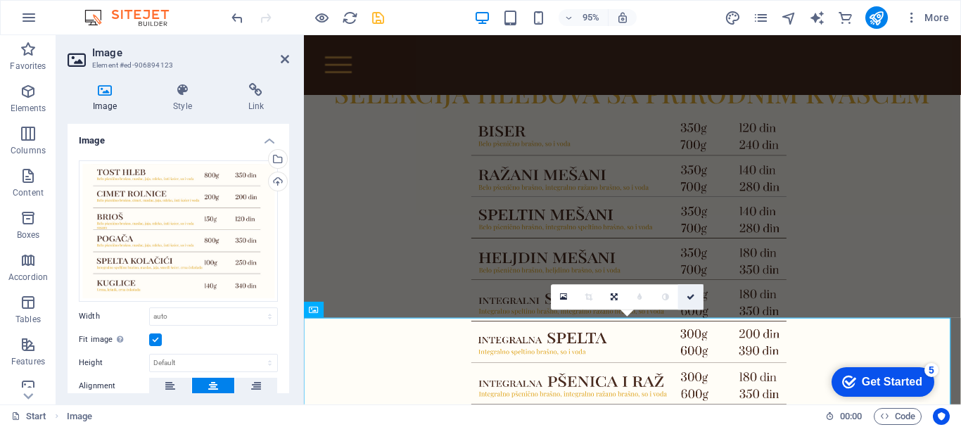
click at [690, 302] on link at bounding box center [690, 296] width 25 height 25
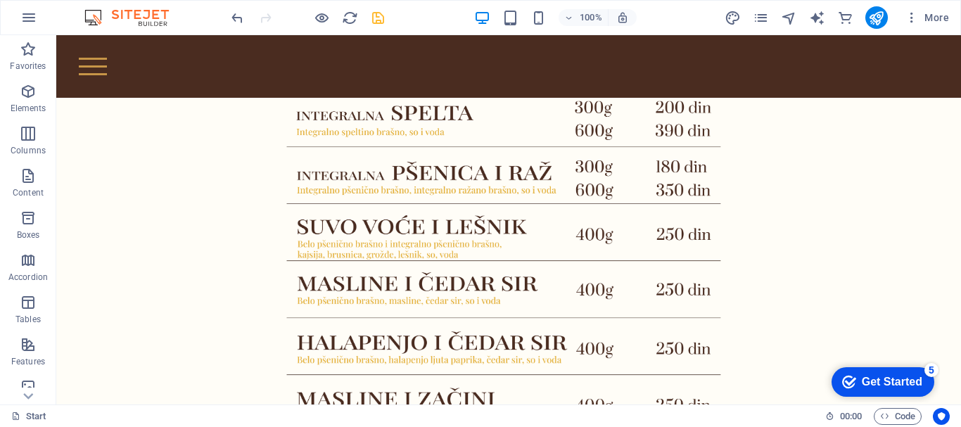
scroll to position [1497, 0]
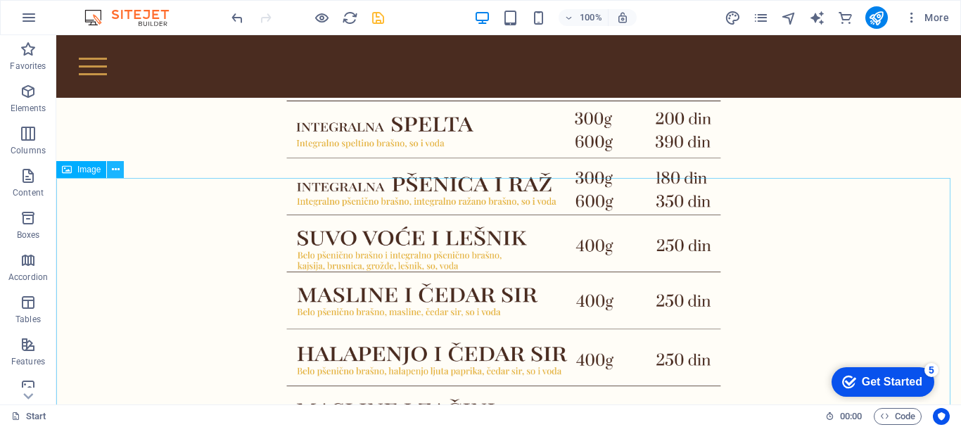
click at [116, 175] on icon at bounding box center [116, 169] width 8 height 15
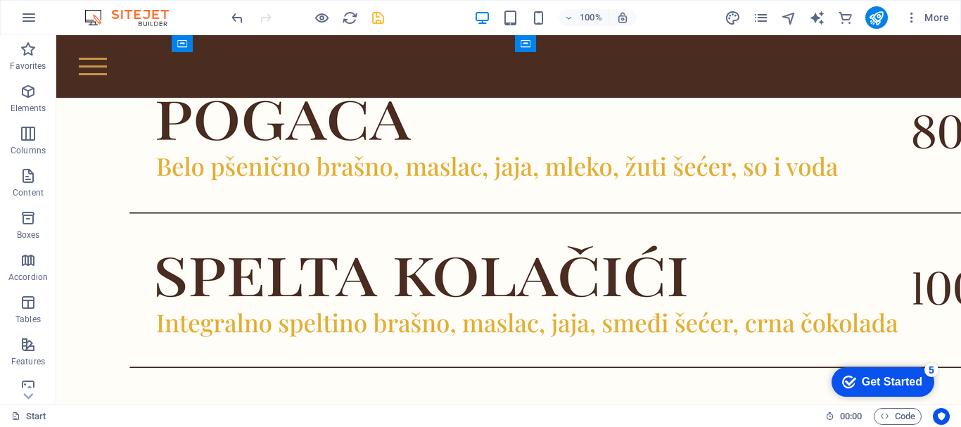
scroll to position [2398, 0]
